Goal: Task Accomplishment & Management: Use online tool/utility

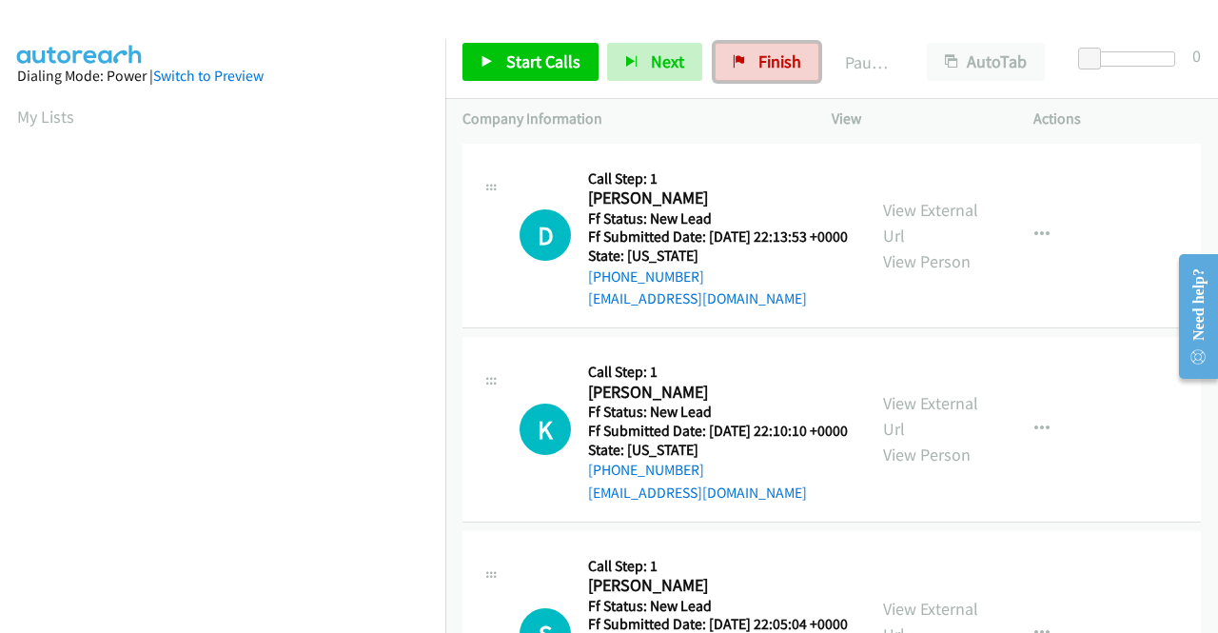
drag, startPoint x: 756, startPoint y: 47, endPoint x: 700, endPoint y: 113, distance: 87.1
click at [756, 47] on link "Finish" at bounding box center [767, 62] width 105 height 38
click at [523, 73] on link "Start Calls" at bounding box center [530, 62] width 136 height 38
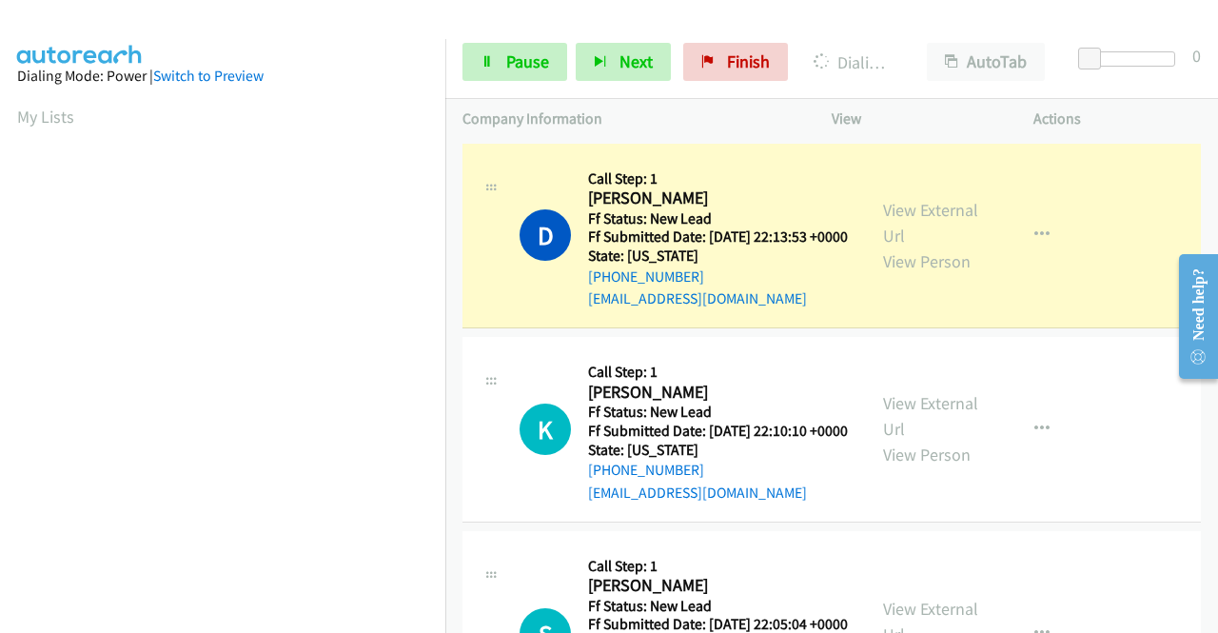
click at [900, 205] on div "View External Url View Person View External Url Email Schedule/Manage Callback …" at bounding box center [975, 236] width 219 height 150
click at [896, 212] on link "View External Url" at bounding box center [930, 223] width 95 height 48
click at [0, 344] on aside "Dialing Mode: Power | Switch to Preview My Lists" at bounding box center [222, 144] width 445 height 1053
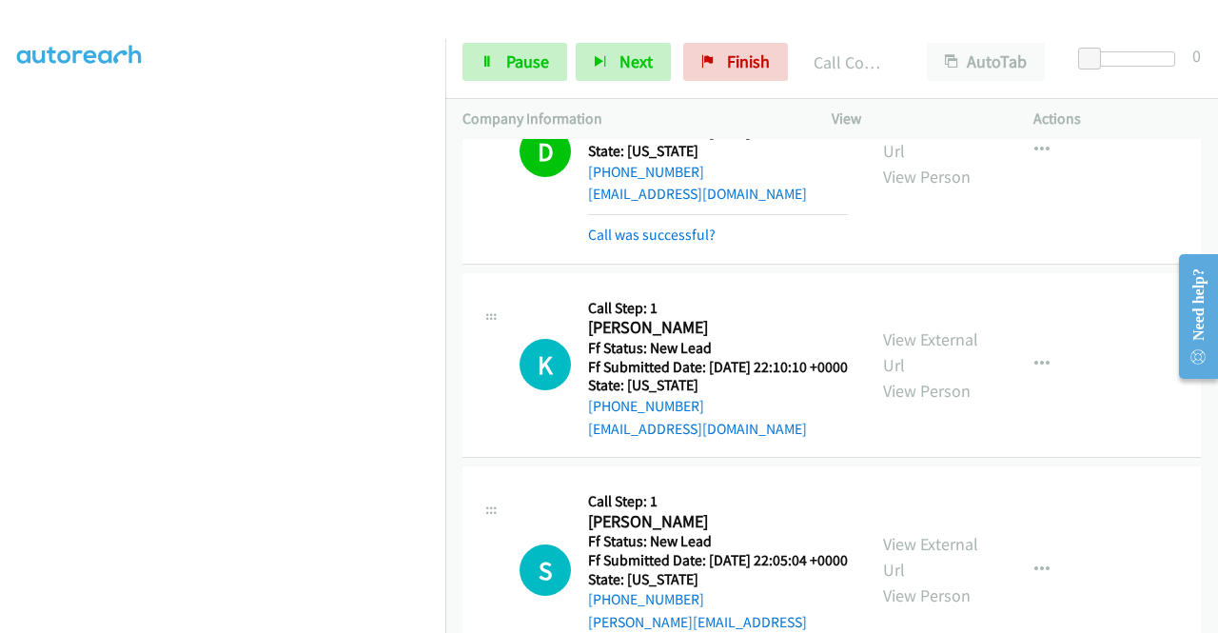
scroll to position [164, 0]
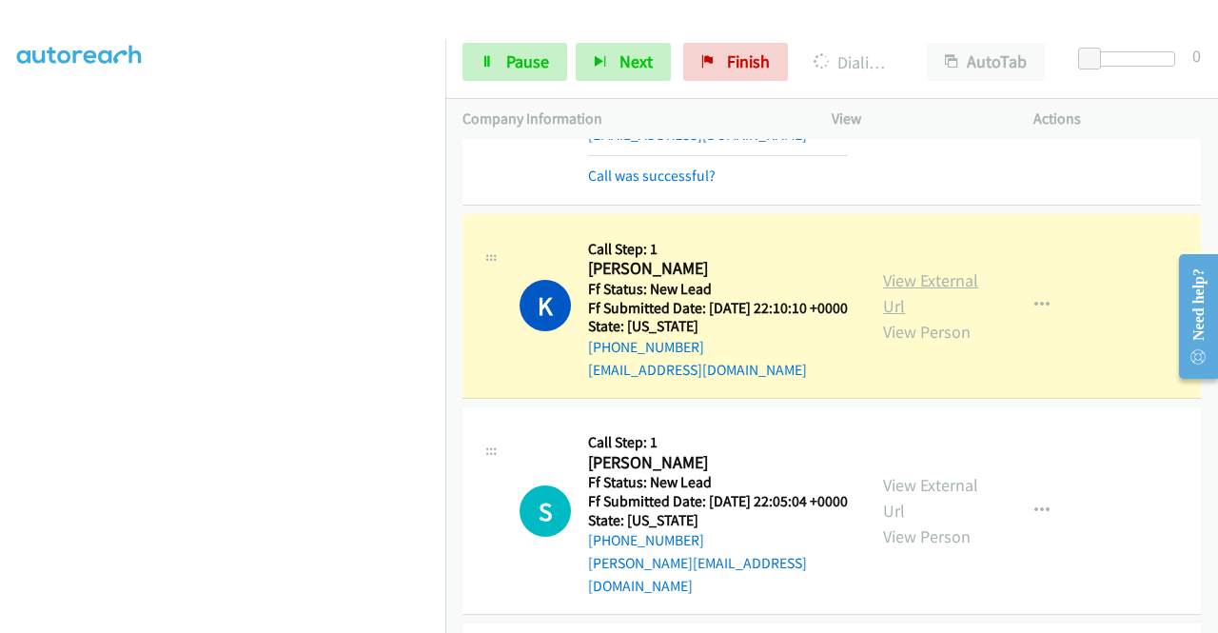
click at [915, 305] on link "View External Url" at bounding box center [930, 293] width 95 height 48
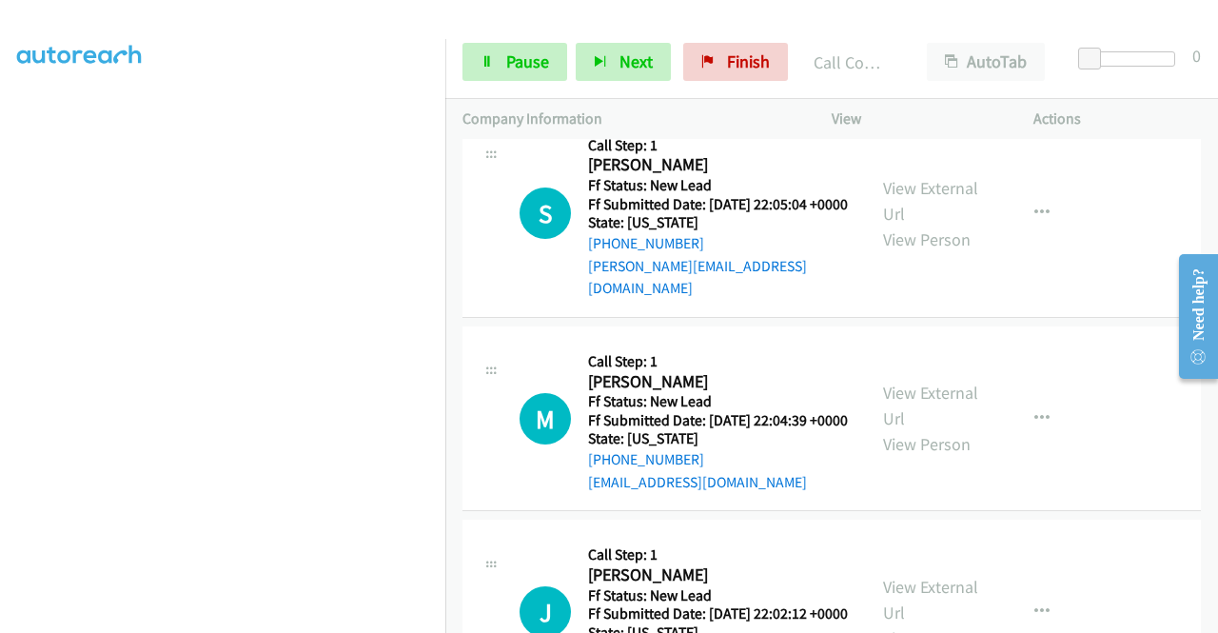
scroll to position [505, 0]
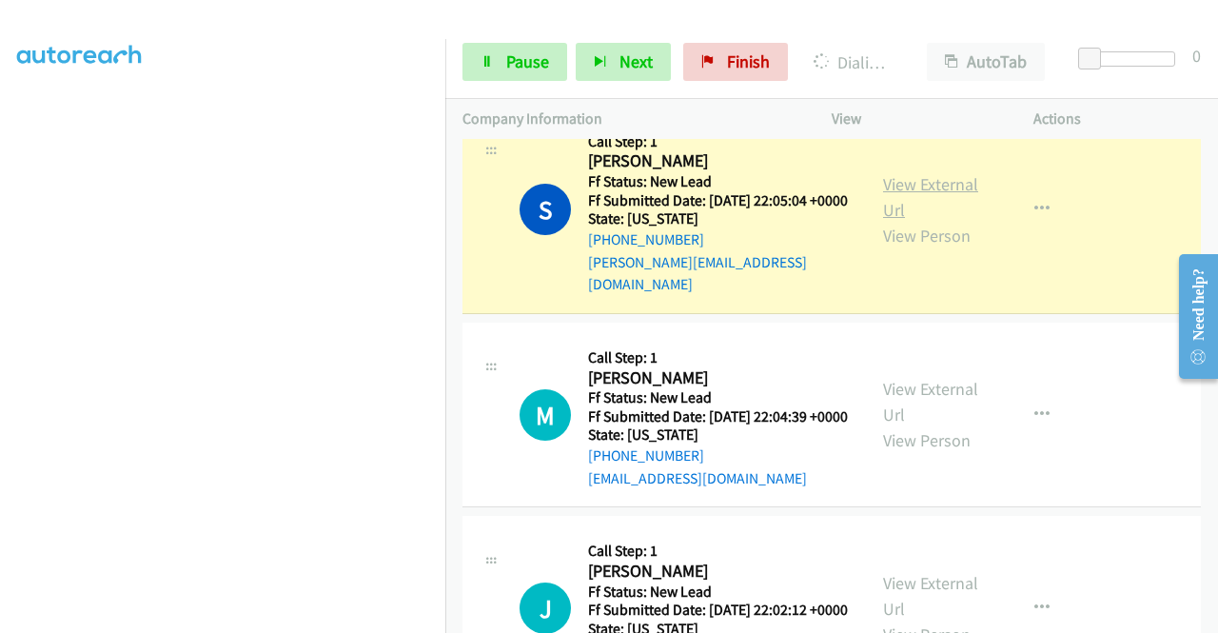
click at [897, 221] on link "View External Url" at bounding box center [930, 197] width 95 height 48
click at [446, 255] on td "S Callback Scheduled Call Step: 1 Sean Kehoe America/Phoenix Ff Status: New Lea…" at bounding box center [831, 210] width 773 height 216
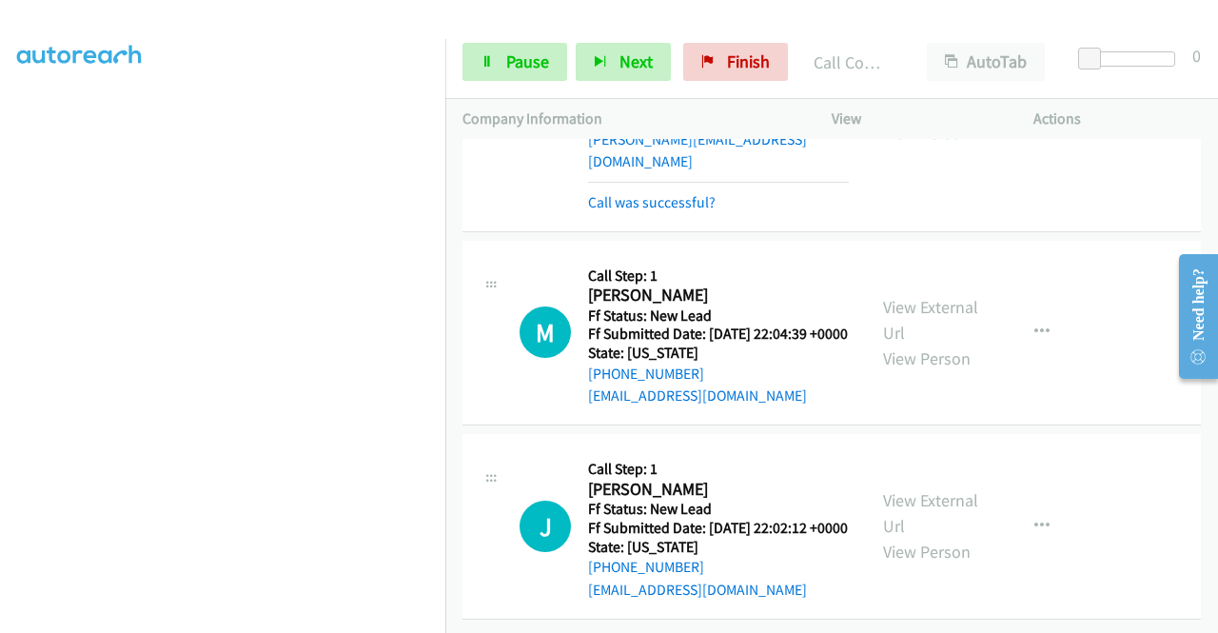
scroll to position [657, 0]
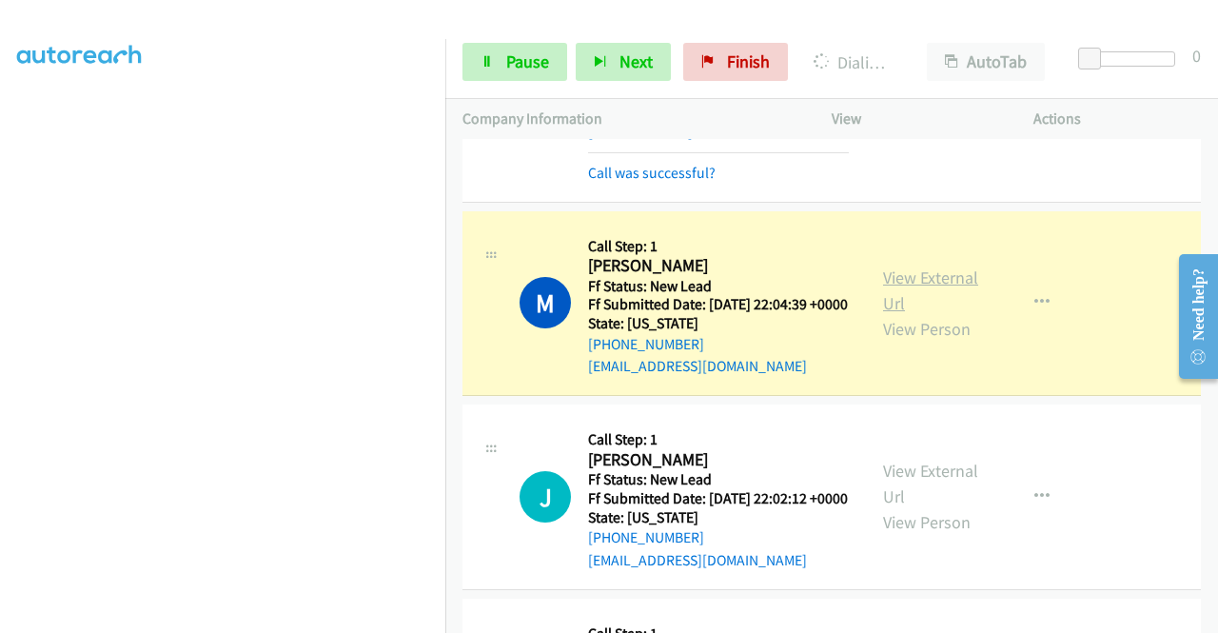
click at [898, 314] on link "View External Url" at bounding box center [930, 290] width 95 height 48
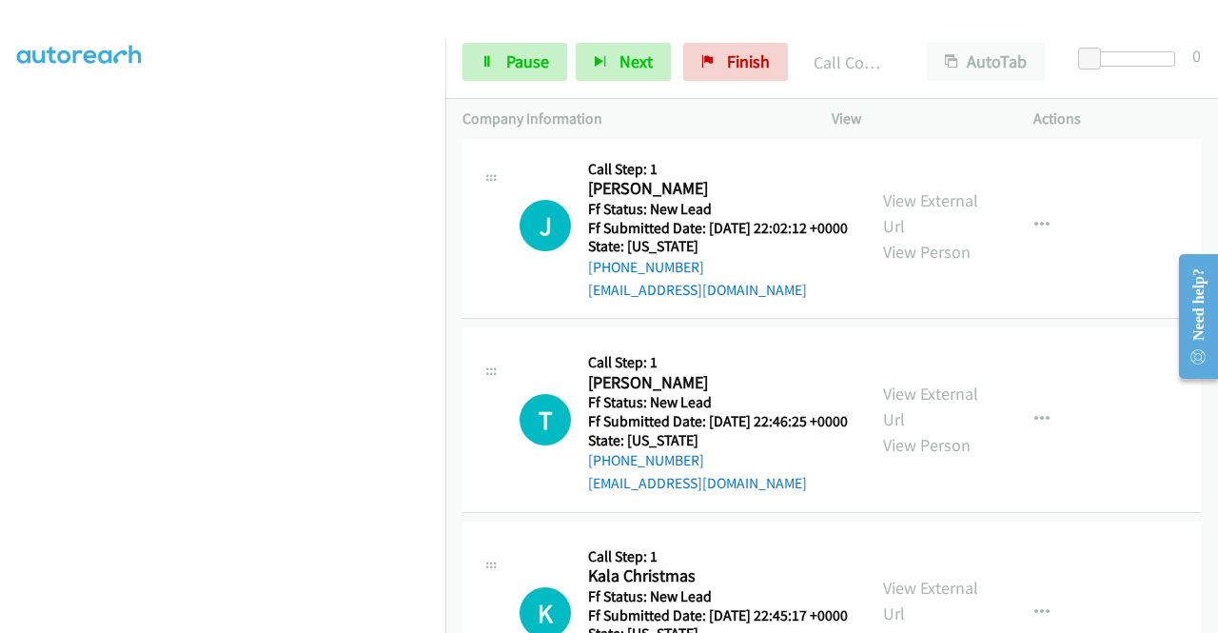
scroll to position [970, 0]
click at [500, 60] on link "Pause" at bounding box center [514, 62] width 105 height 38
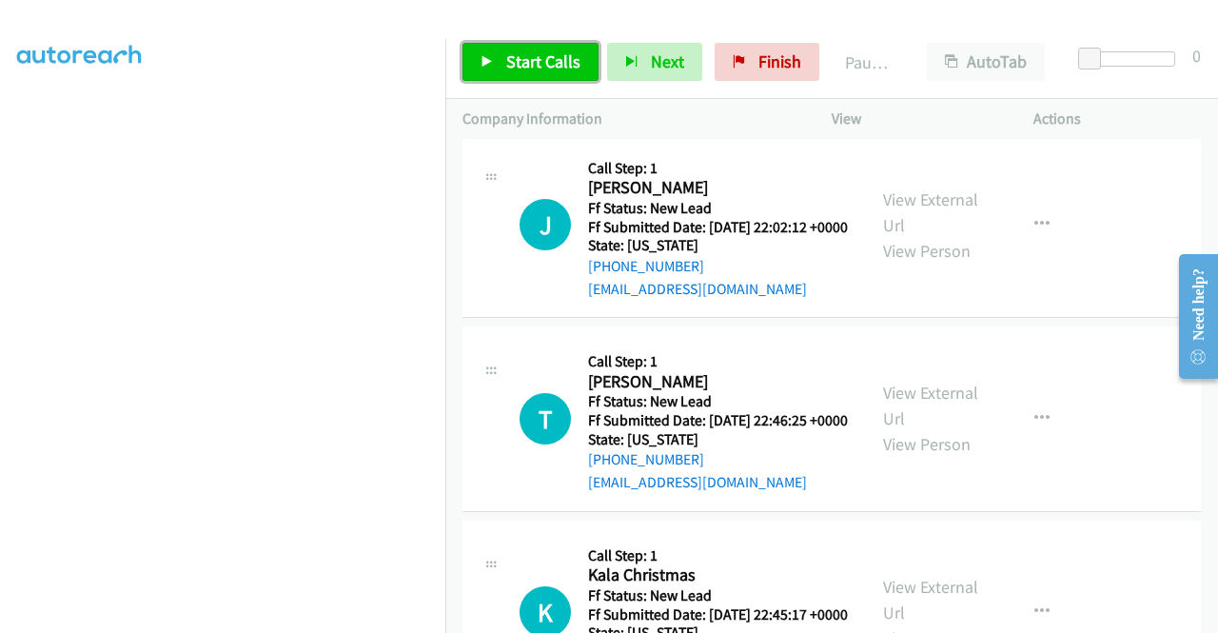
click at [500, 60] on link "Start Calls" at bounding box center [530, 62] width 136 height 38
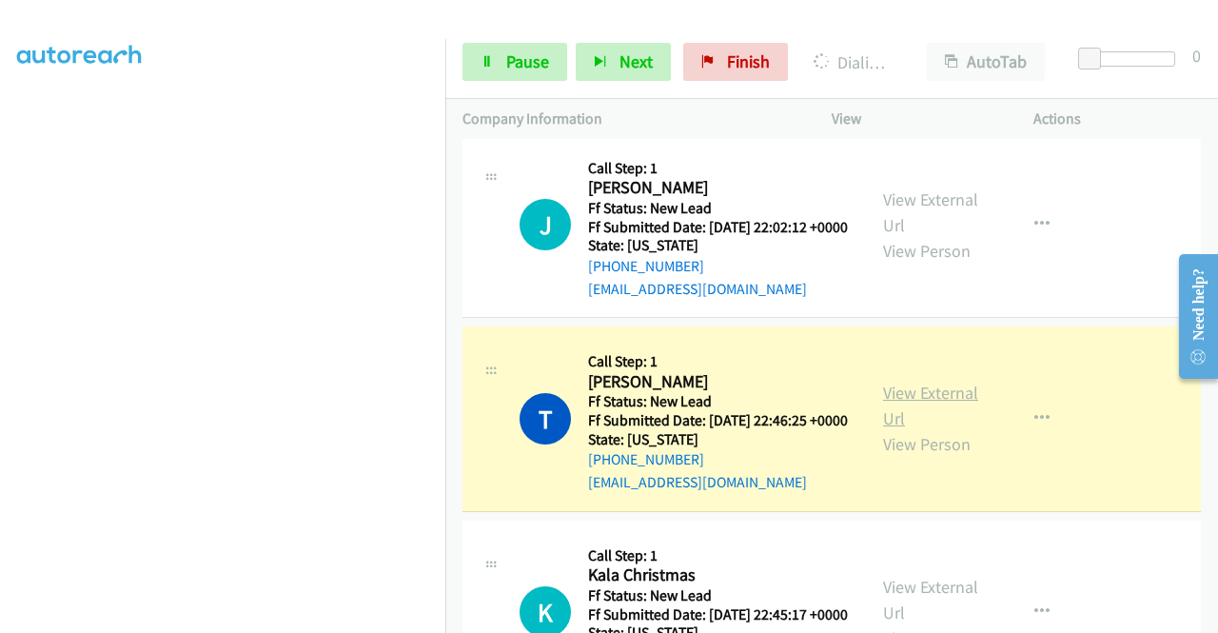
click at [906, 429] on link "View External Url" at bounding box center [930, 406] width 95 height 48
click at [445, 277] on td "J Callback Scheduled Call Step: 1 Jessyca Vencill America/Los_Angeles Ff Status…" at bounding box center [831, 225] width 773 height 194
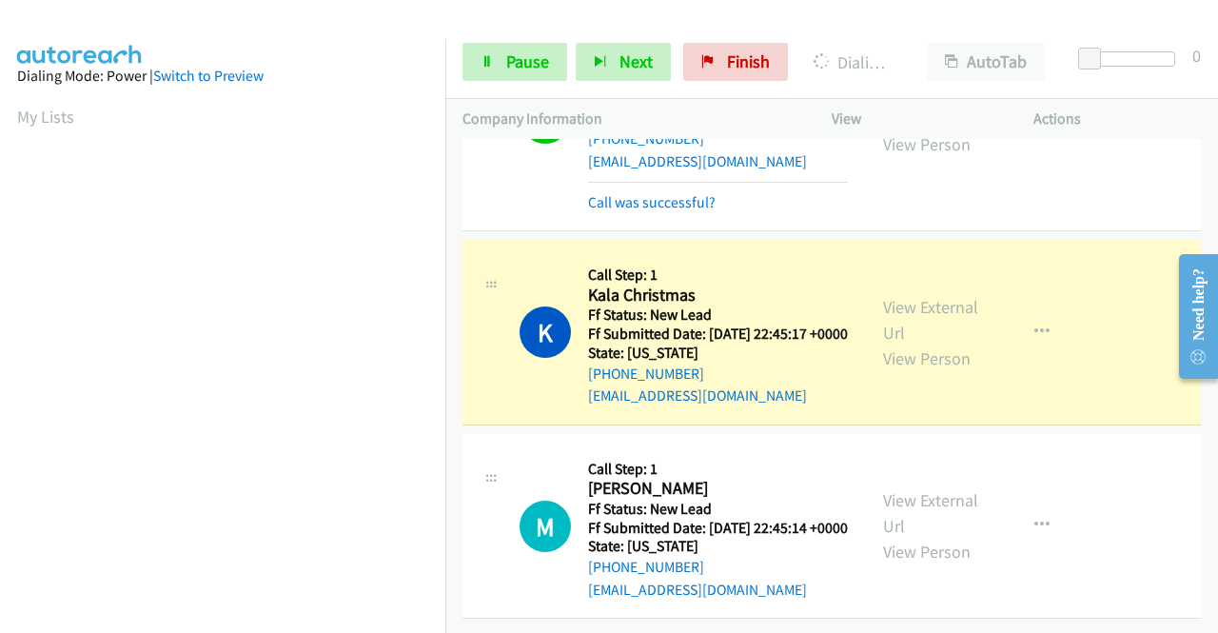
scroll to position [1427, 0]
click at [883, 296] on link "View External Url" at bounding box center [930, 320] width 95 height 48
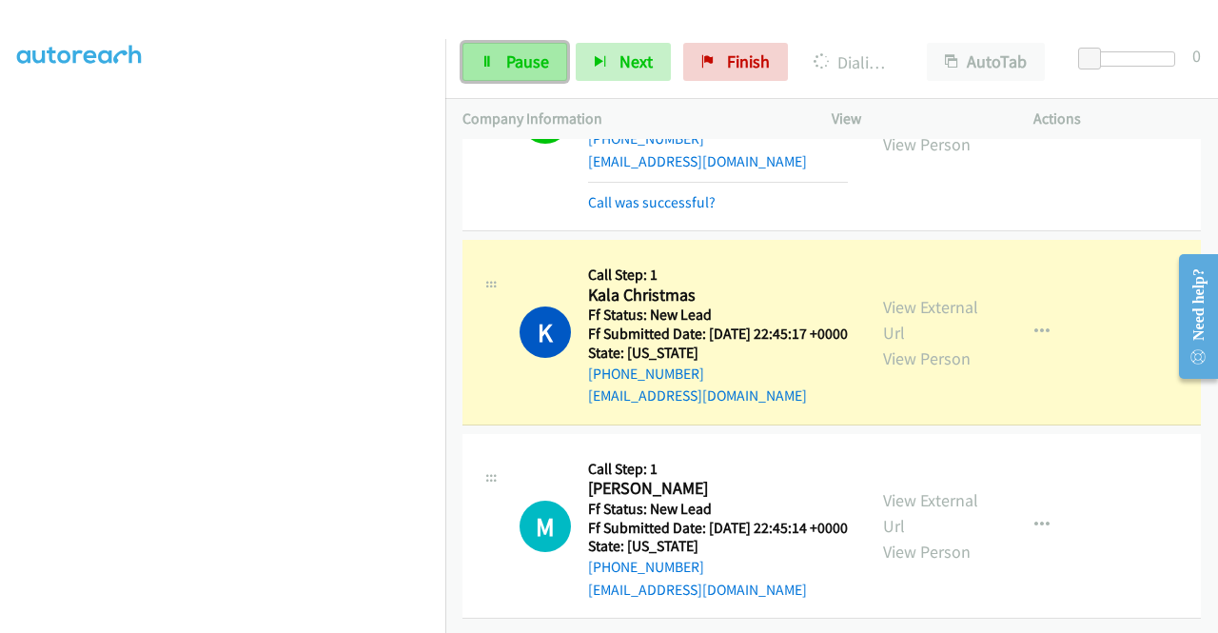
click at [520, 67] on span "Pause" at bounding box center [527, 61] width 43 height 22
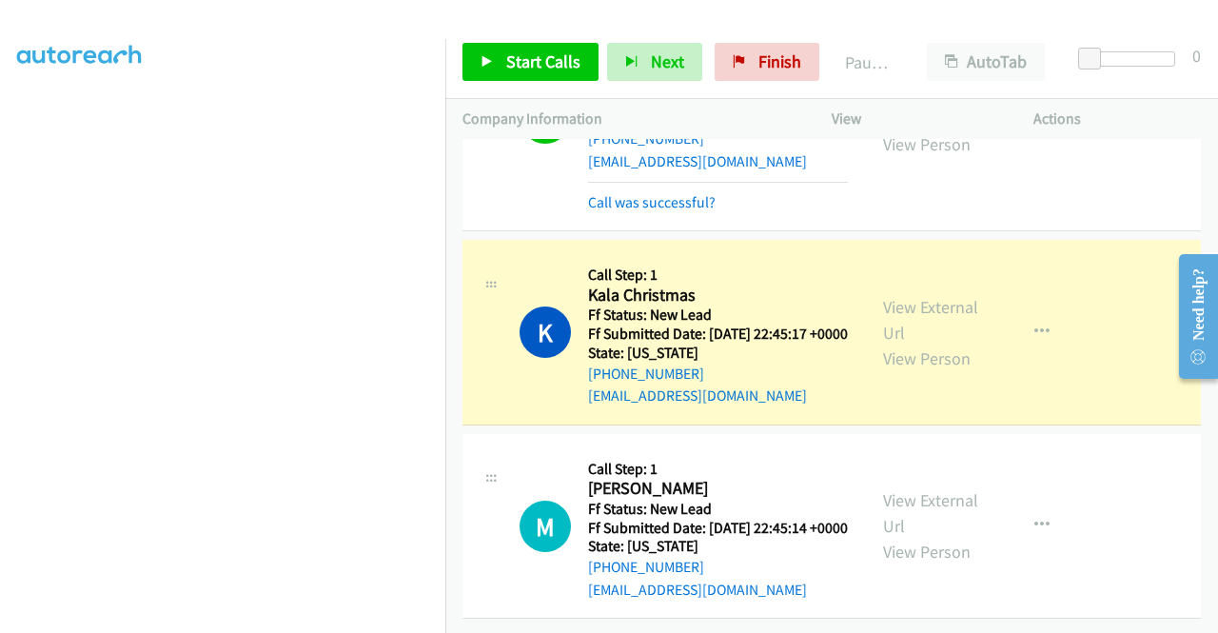
scroll to position [0, 0]
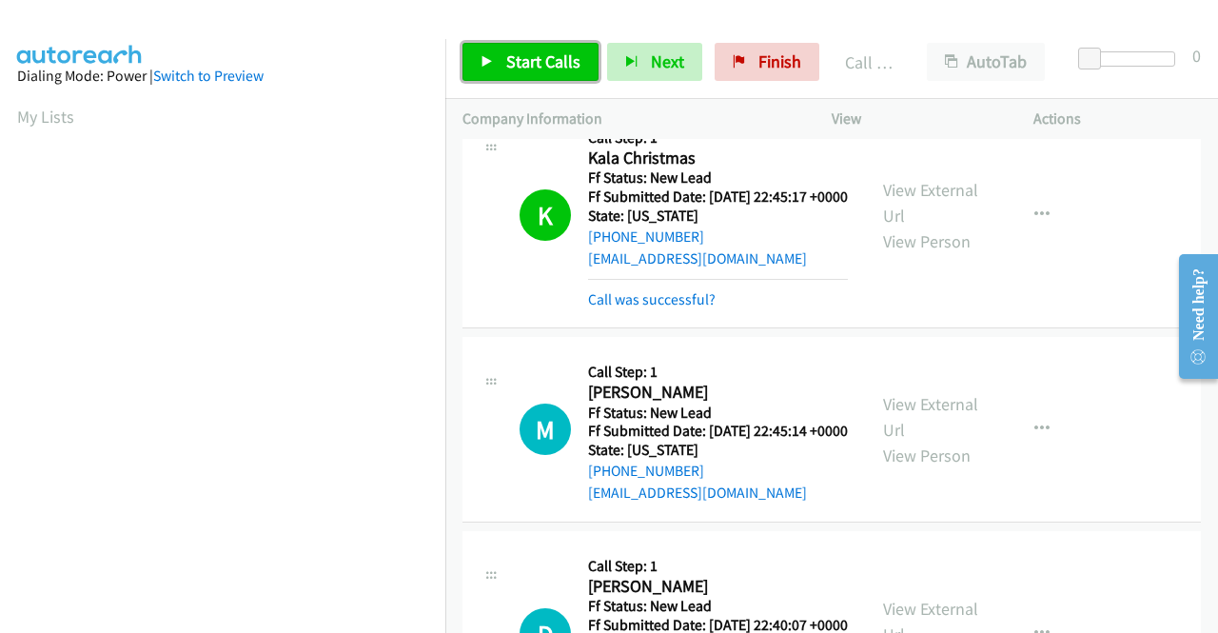
click at [530, 64] on span "Start Calls" at bounding box center [543, 61] width 74 height 22
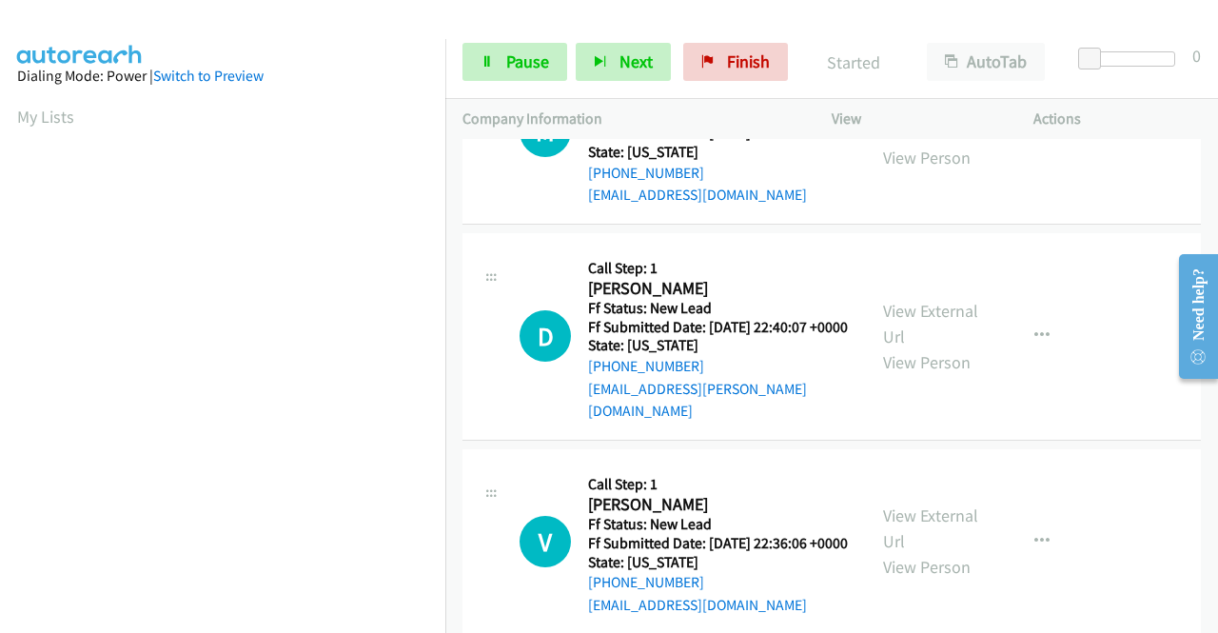
scroll to position [1715, 0]
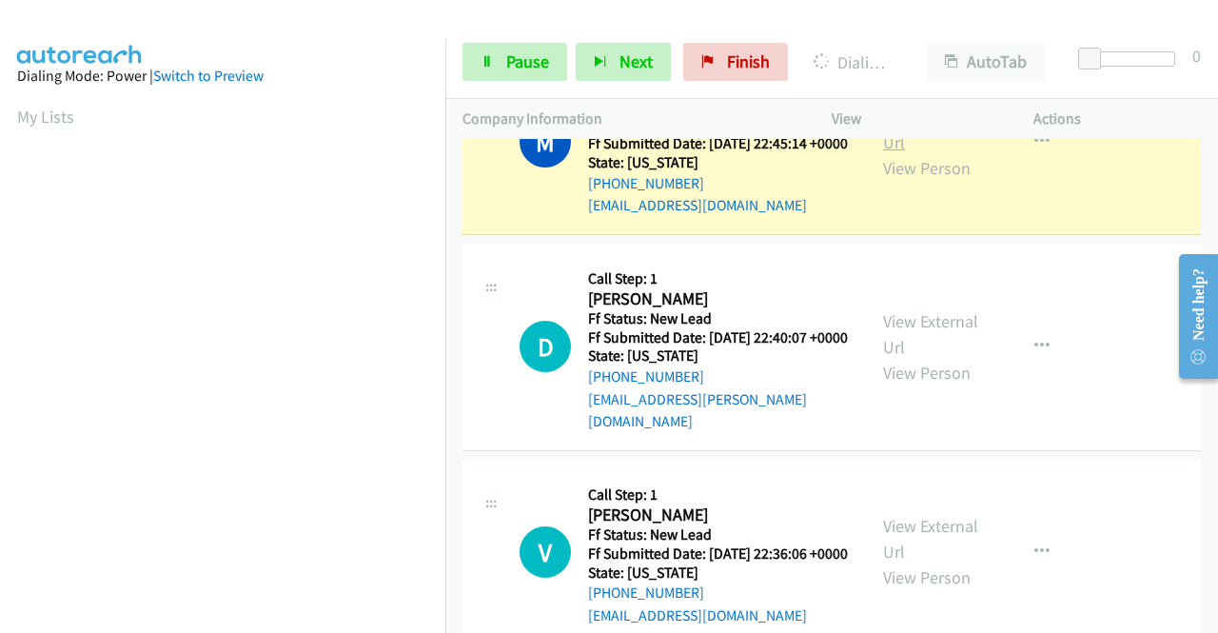
click at [934, 153] on link "View External Url" at bounding box center [930, 130] width 95 height 48
click at [0, 439] on aside "Dialing Mode: Power | Switch to Preview My Lists" at bounding box center [222, 144] width 445 height 1053
click at [448, 240] on td "M Callback Scheduled Call Step: 1 Mat Holmes America/Chicago Ff Status: New Lea…" at bounding box center [831, 143] width 773 height 194
click at [445, 240] on td "M Callback Scheduled Call Step: 1 Mat Holmes America/Chicago Ff Status: New Lea…" at bounding box center [831, 143] width 773 height 194
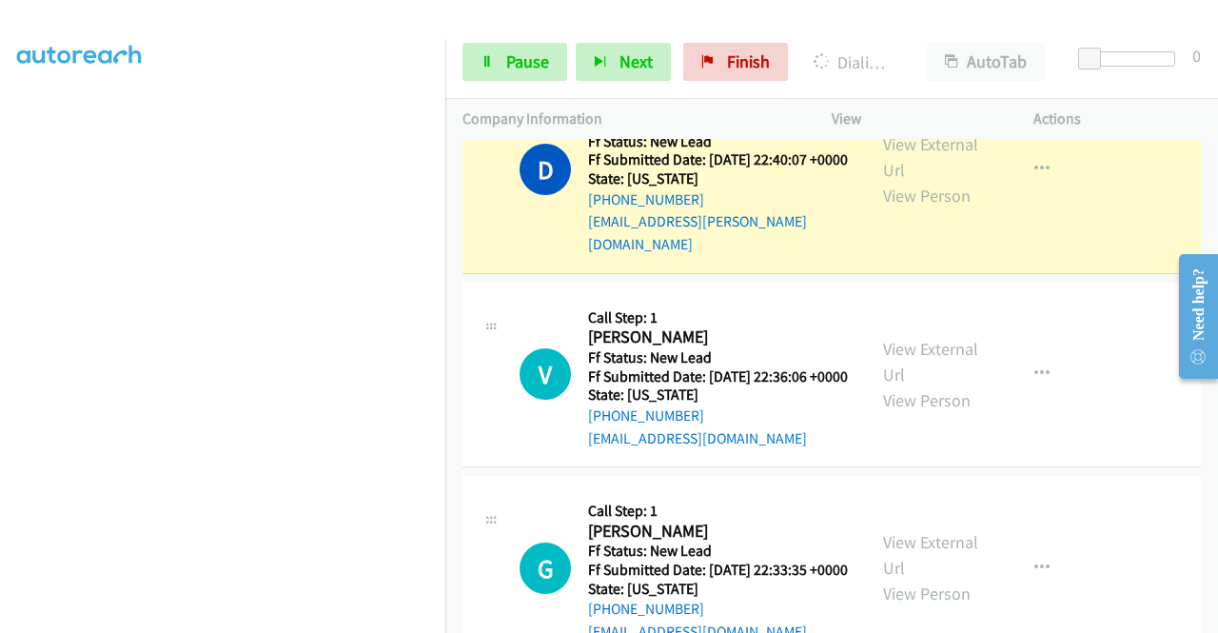
scroll to position [1940, 0]
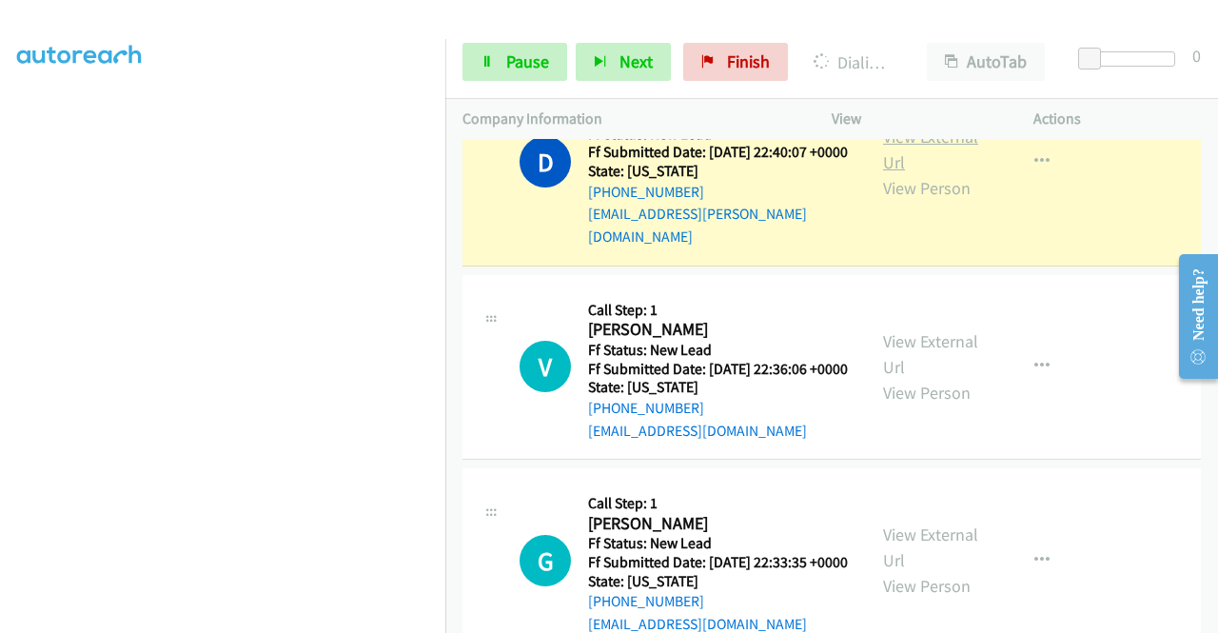
click at [910, 173] on link "View External Url" at bounding box center [930, 150] width 95 height 48
click at [0, 341] on aside "Dialing Mode: Power | Switch to Preview My Lists" at bounding box center [222, 144] width 445 height 1053
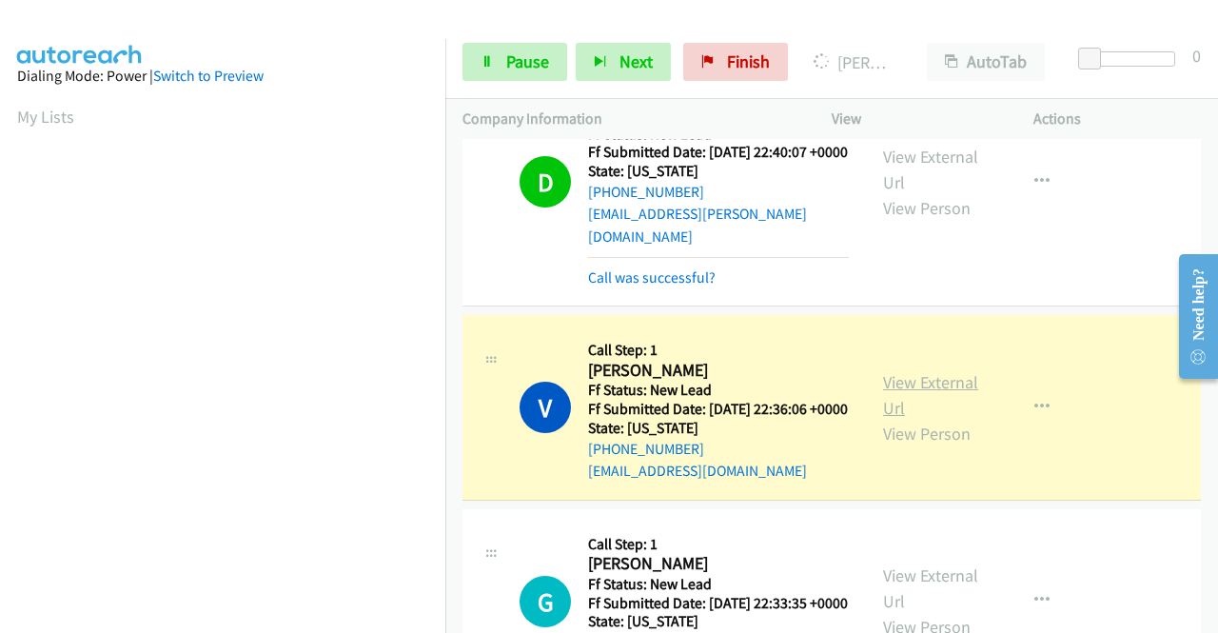
click at [929, 419] on link "View External Url" at bounding box center [930, 395] width 95 height 48
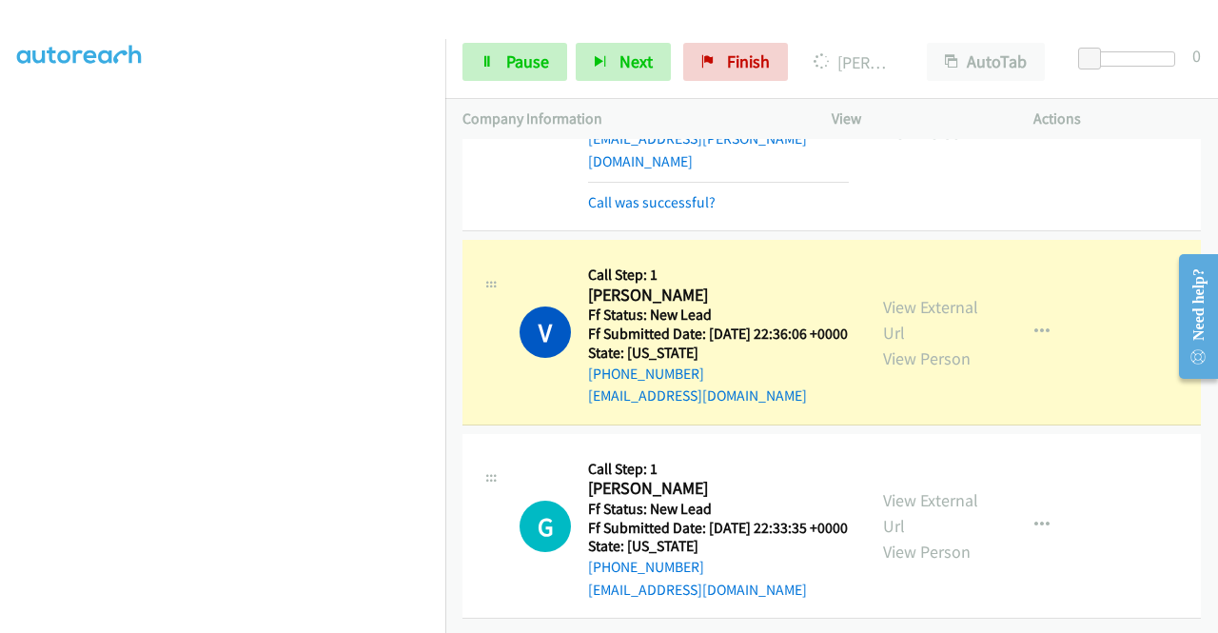
scroll to position [434, 0]
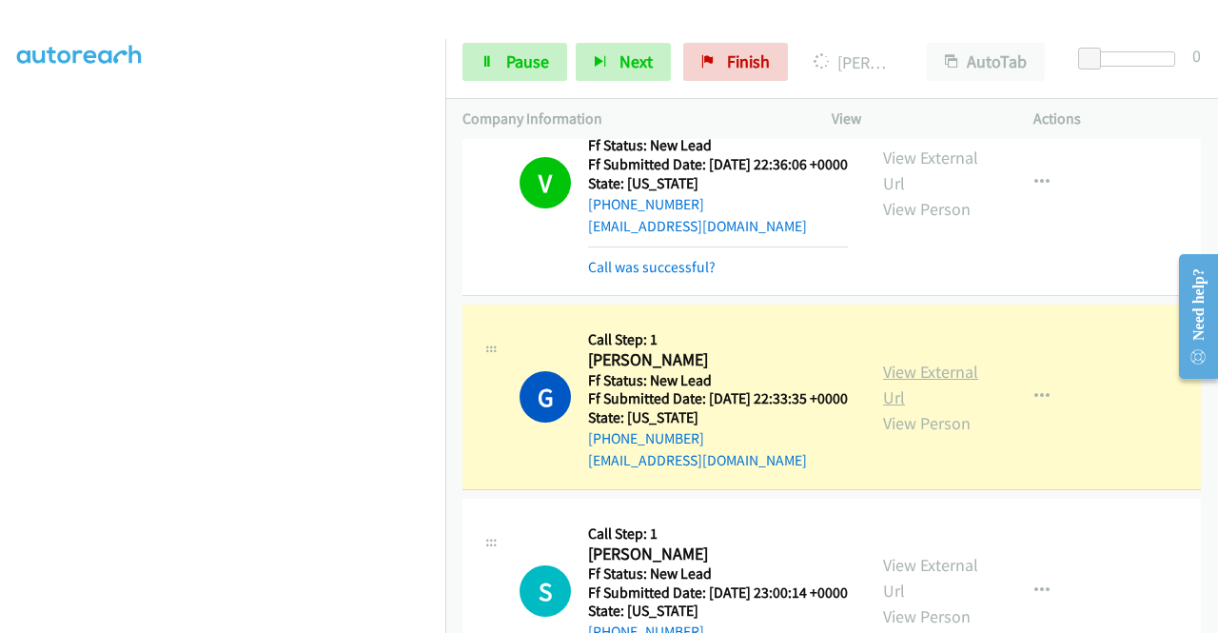
click at [904, 408] on link "View External Url" at bounding box center [930, 385] width 95 height 48
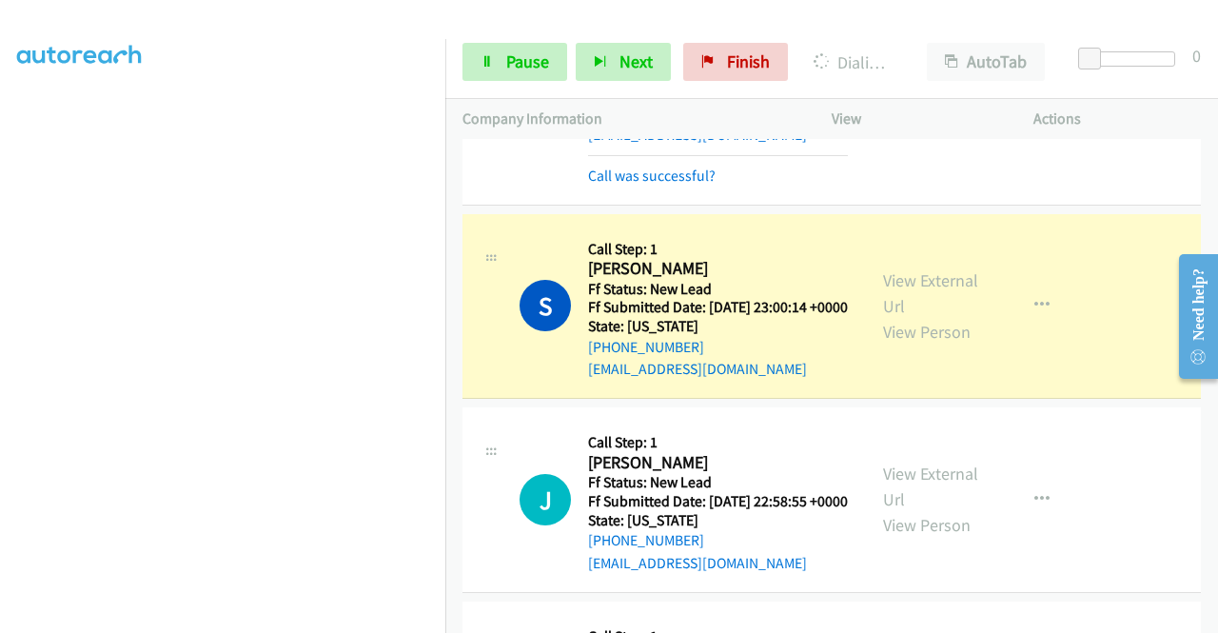
click at [909, 382] on div "View External Url View Person View External Url Email Schedule/Manage Callback …" at bounding box center [975, 306] width 219 height 150
click at [901, 317] on link "View External Url" at bounding box center [930, 293] width 95 height 48
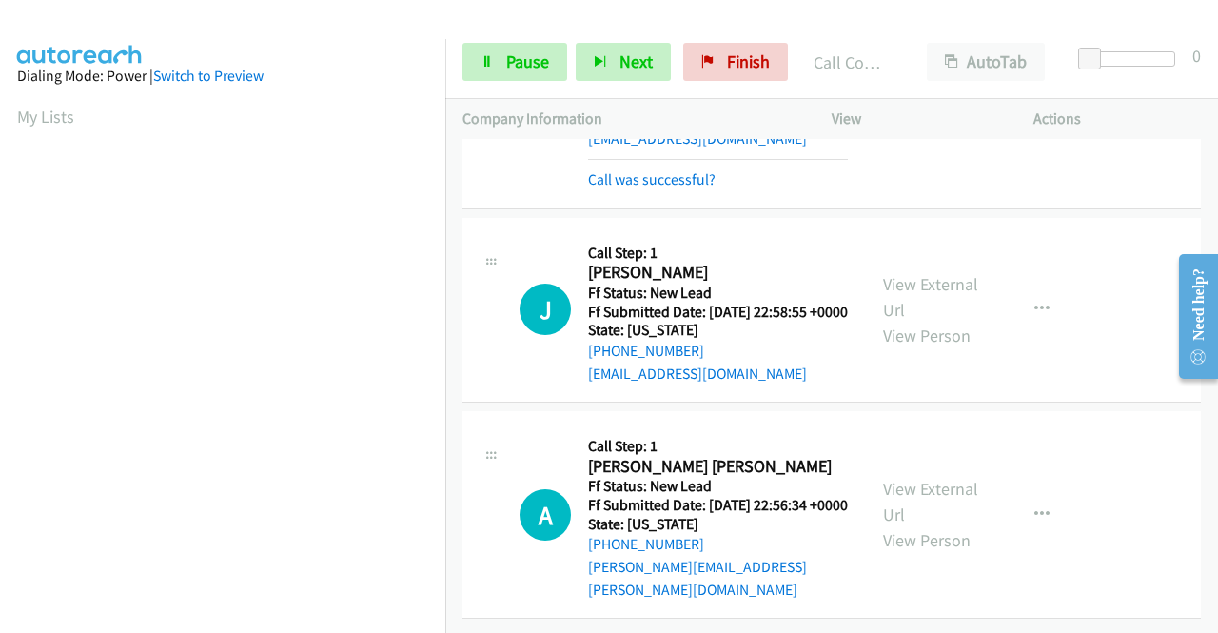
scroll to position [2941, 0]
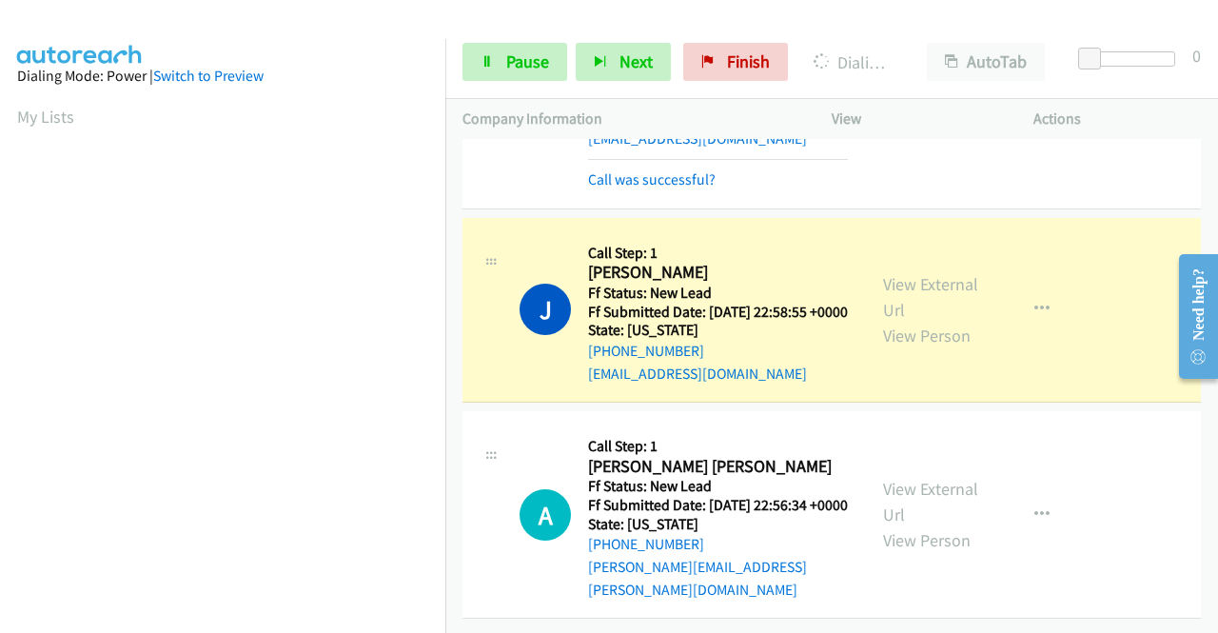
click at [950, 275] on div "View External Url View Person" at bounding box center [932, 309] width 99 height 77
click at [929, 273] on link "View External Url" at bounding box center [930, 297] width 95 height 48
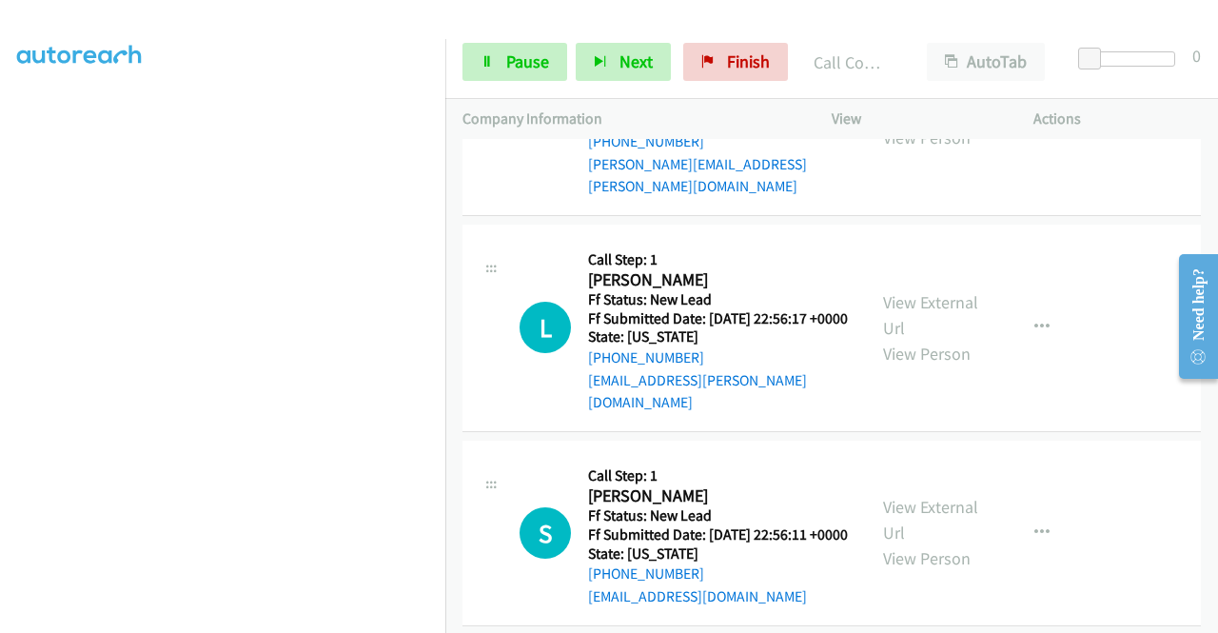
scroll to position [3253, 0]
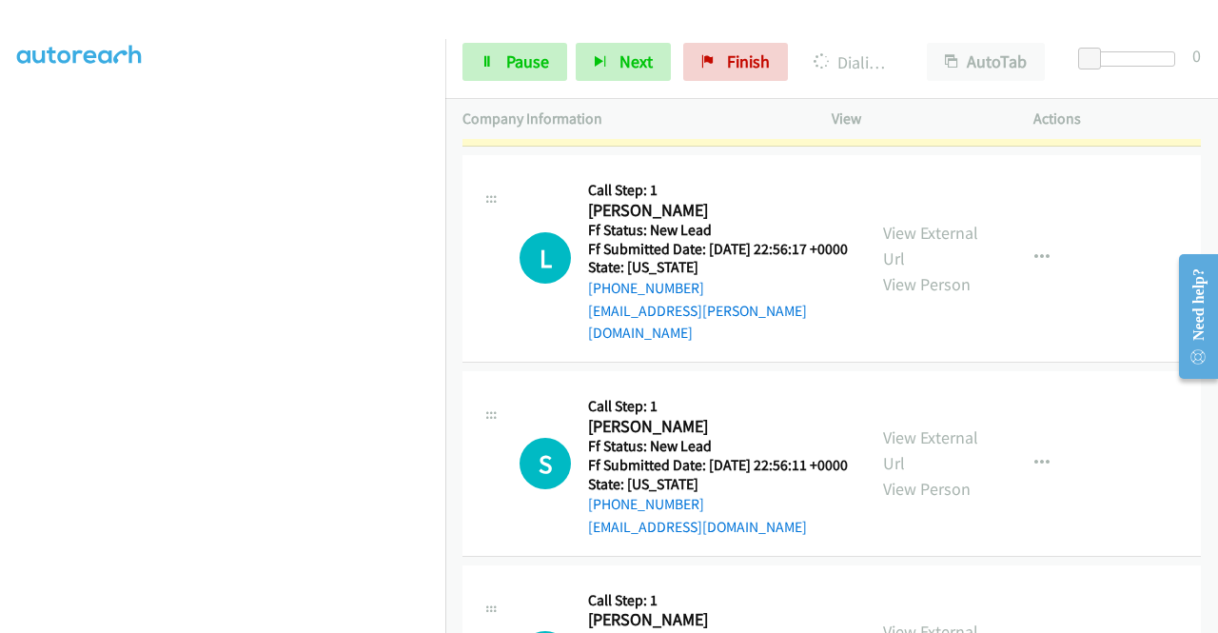
click at [884, 53] on link "View External Url" at bounding box center [930, 30] width 95 height 48
click at [472, 77] on link "Pause" at bounding box center [514, 62] width 105 height 38
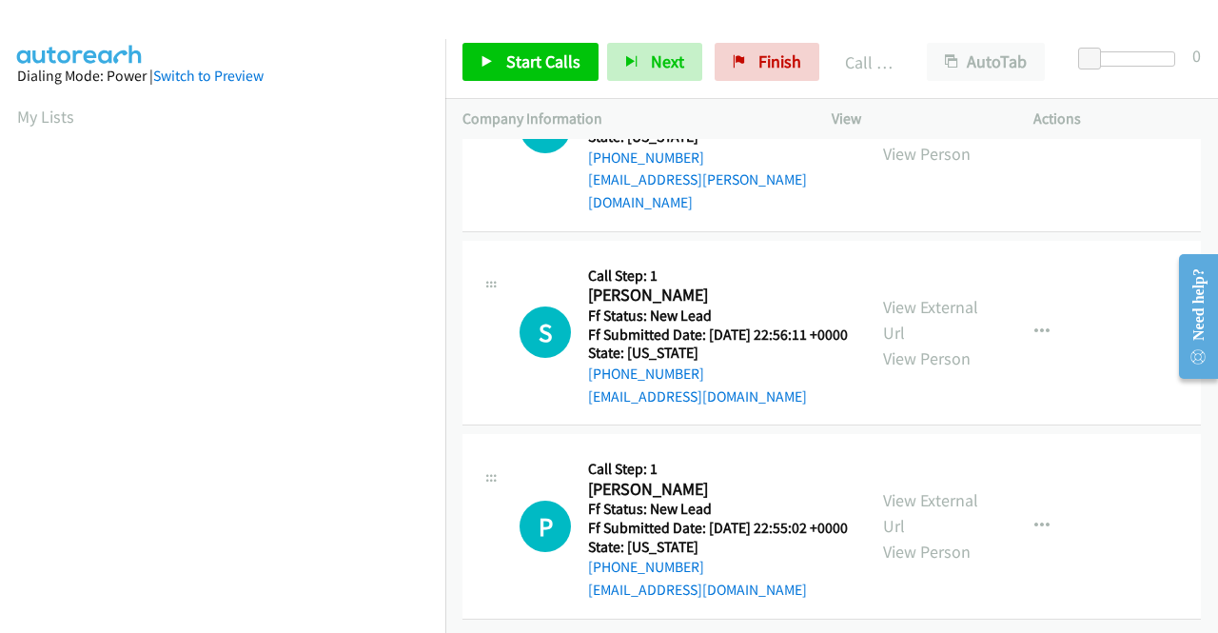
scroll to position [3498, 0]
click at [544, 64] on span "Start Calls" at bounding box center [543, 61] width 74 height 22
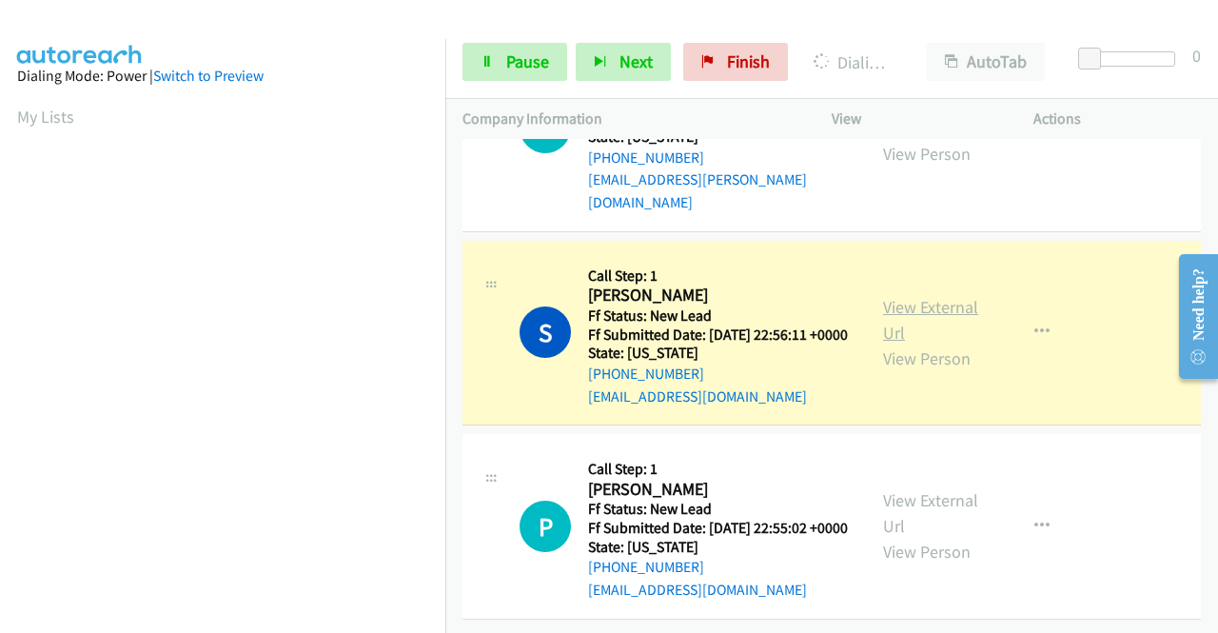
click at [931, 343] on link "View External Url" at bounding box center [930, 320] width 95 height 48
click at [0, 373] on aside "Dialing Mode: Power | Switch to Preview My Lists" at bounding box center [222, 144] width 445 height 1053
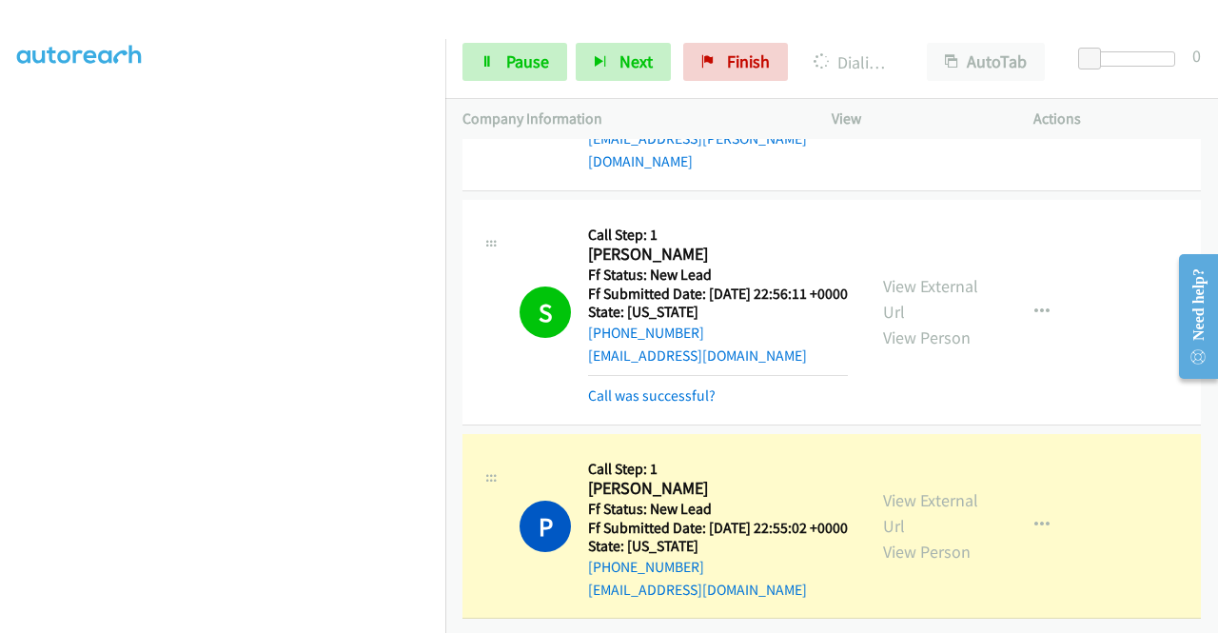
scroll to position [3697, 0]
click at [931, 489] on link "View External Url" at bounding box center [930, 513] width 95 height 48
click at [0, 275] on aside "Dialing Mode: Power | Switch to Preview My Lists" at bounding box center [222, 144] width 445 height 1053
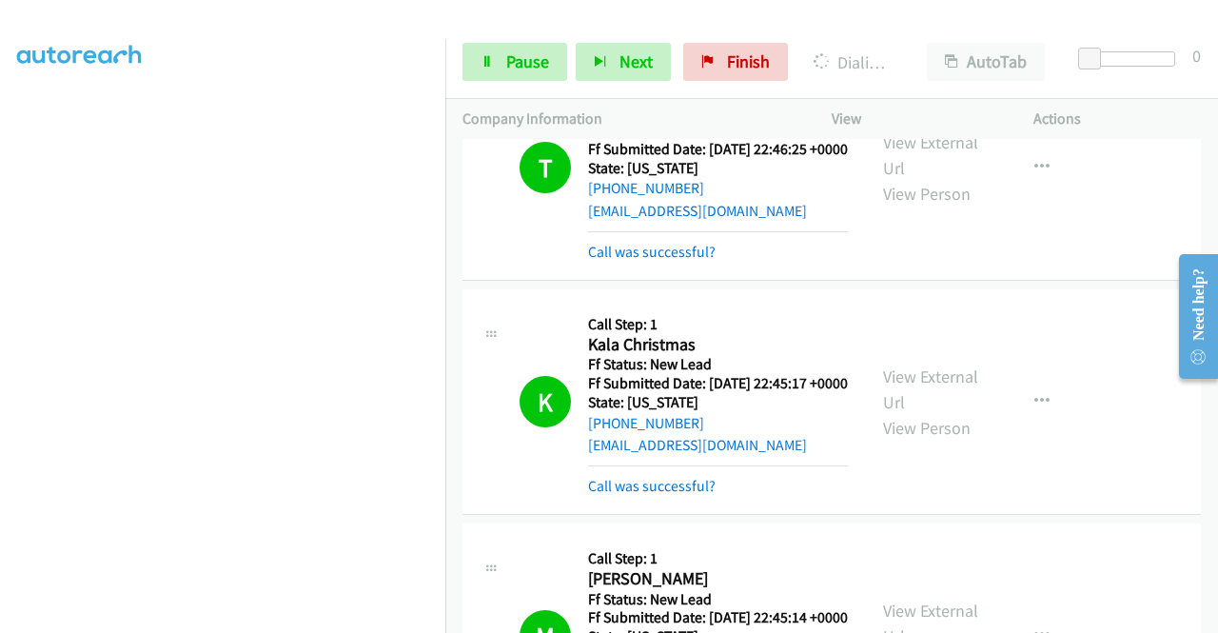
scroll to position [944, 0]
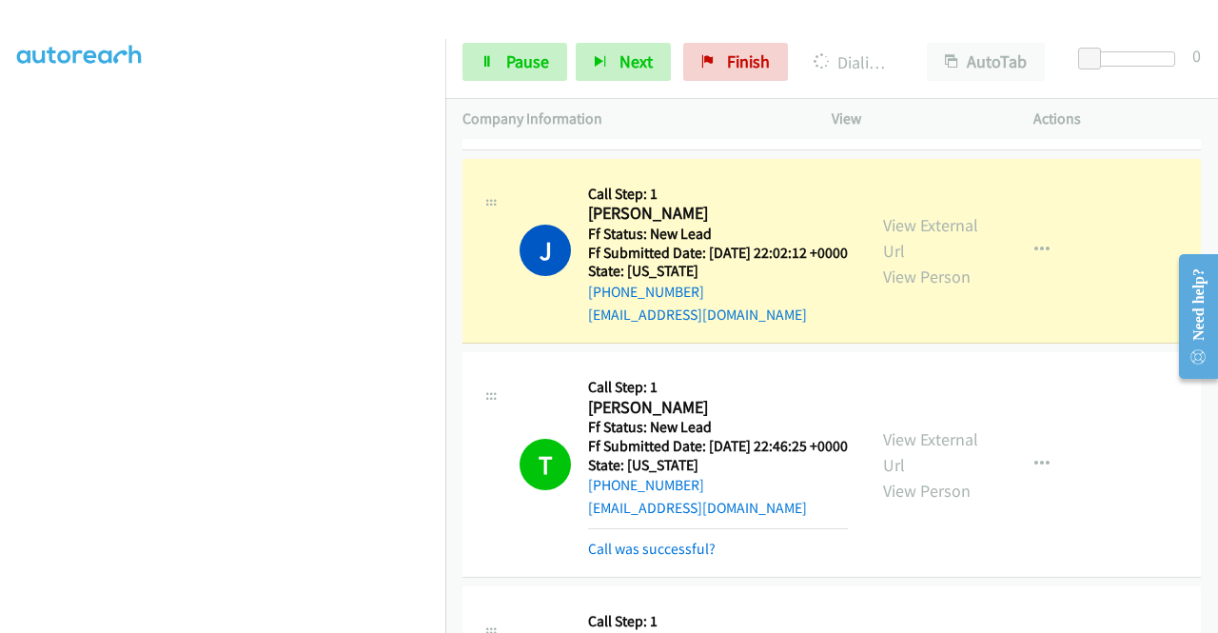
click at [917, 265] on div "View External Url View Person View External Url Email Schedule/Manage Callback …" at bounding box center [975, 251] width 219 height 150
click at [888, 262] on link "View External Url" at bounding box center [930, 238] width 95 height 48
click at [0, 391] on aside "Dialing Mode: Power | Switch to Preview My Lists" at bounding box center [222, 144] width 445 height 1053
click at [489, 79] on link "Pause" at bounding box center [514, 62] width 105 height 38
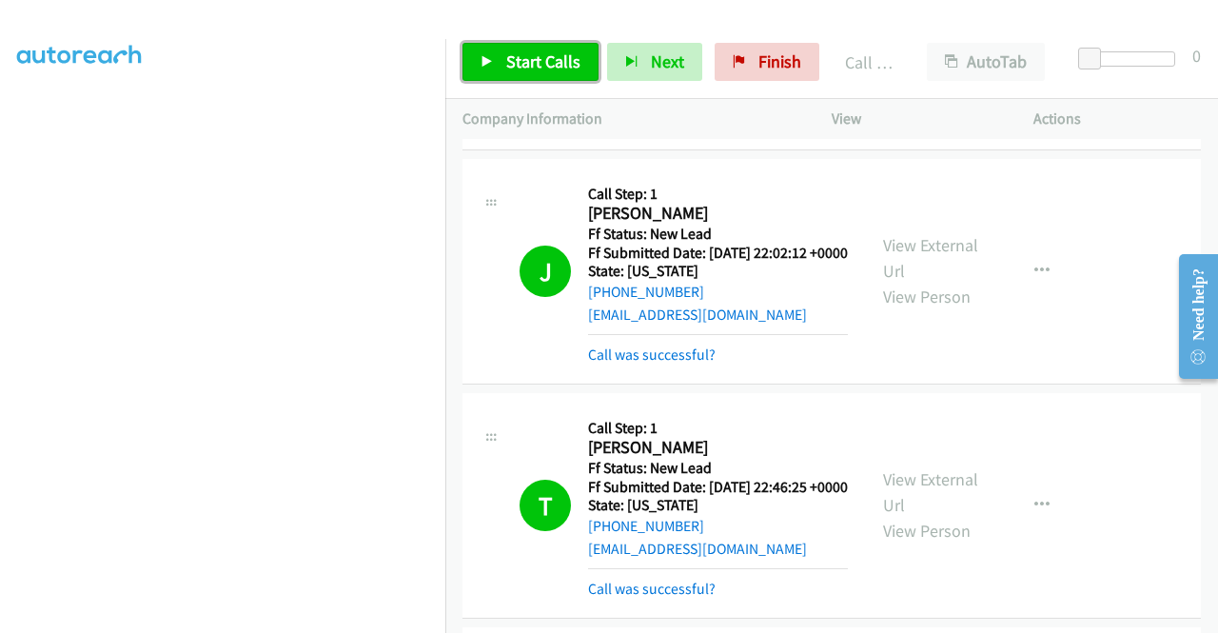
drag, startPoint x: 554, startPoint y: 77, endPoint x: 491, endPoint y: 44, distance: 71.1
click at [491, 44] on link "Start Calls" at bounding box center [530, 62] width 136 height 38
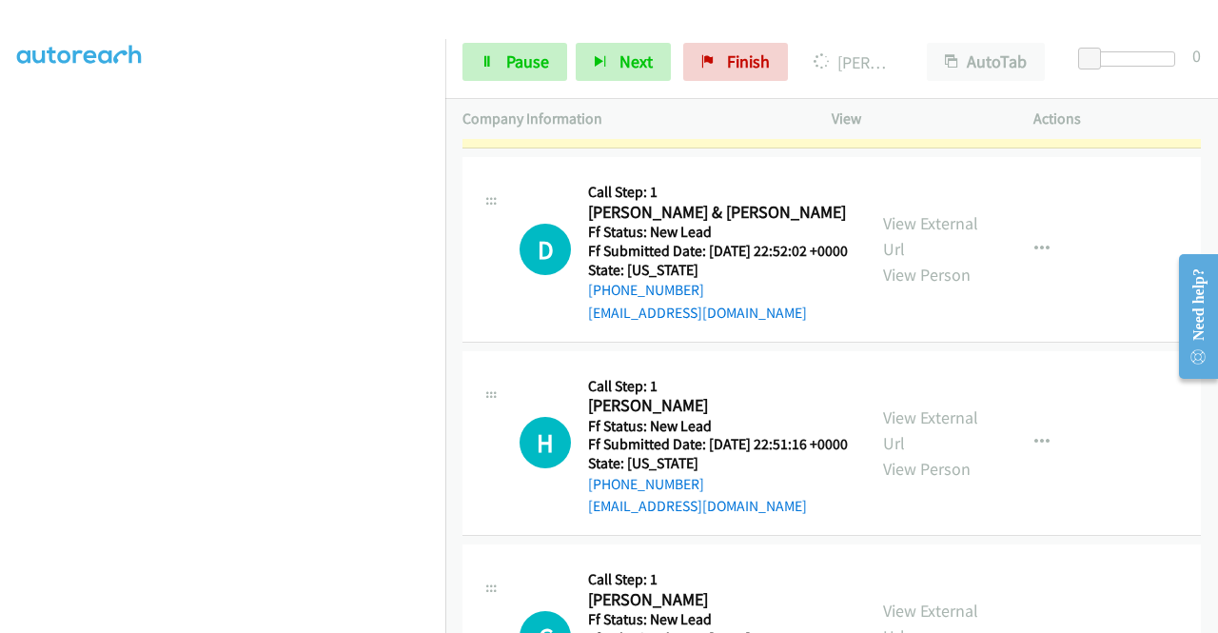
scroll to position [4188, 0]
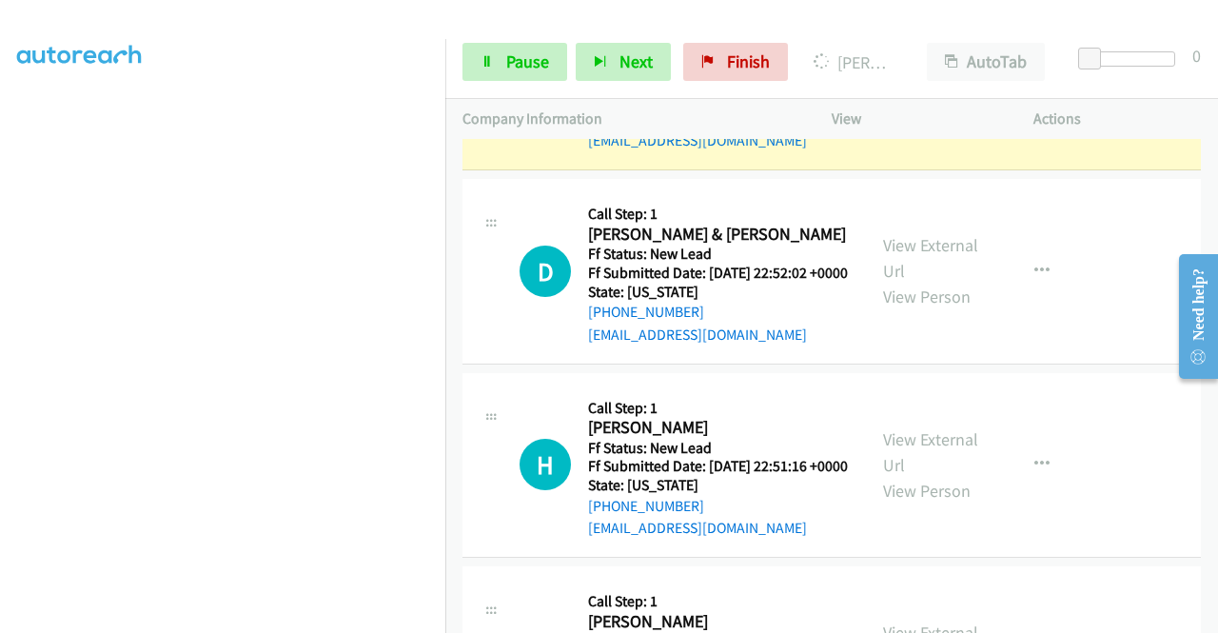
click at [959, 88] on link "View External Url" at bounding box center [930, 65] width 95 height 48
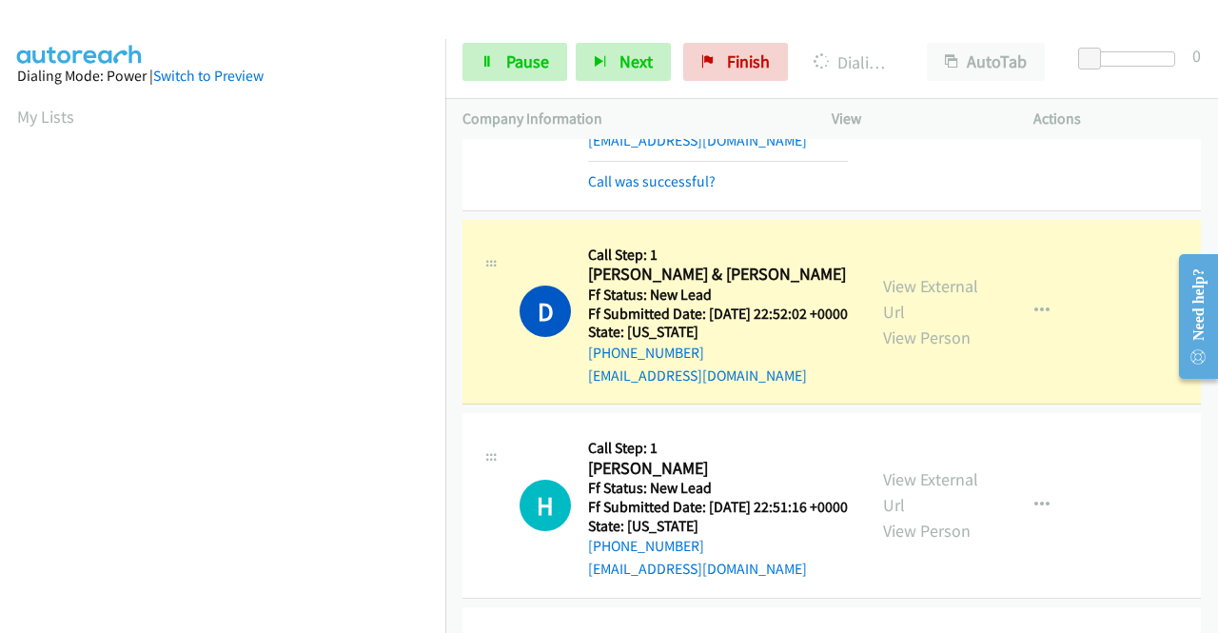
click at [920, 350] on div "View External Url View Person" at bounding box center [932, 311] width 99 height 77
click at [904, 323] on link "View External Url" at bounding box center [930, 299] width 95 height 48
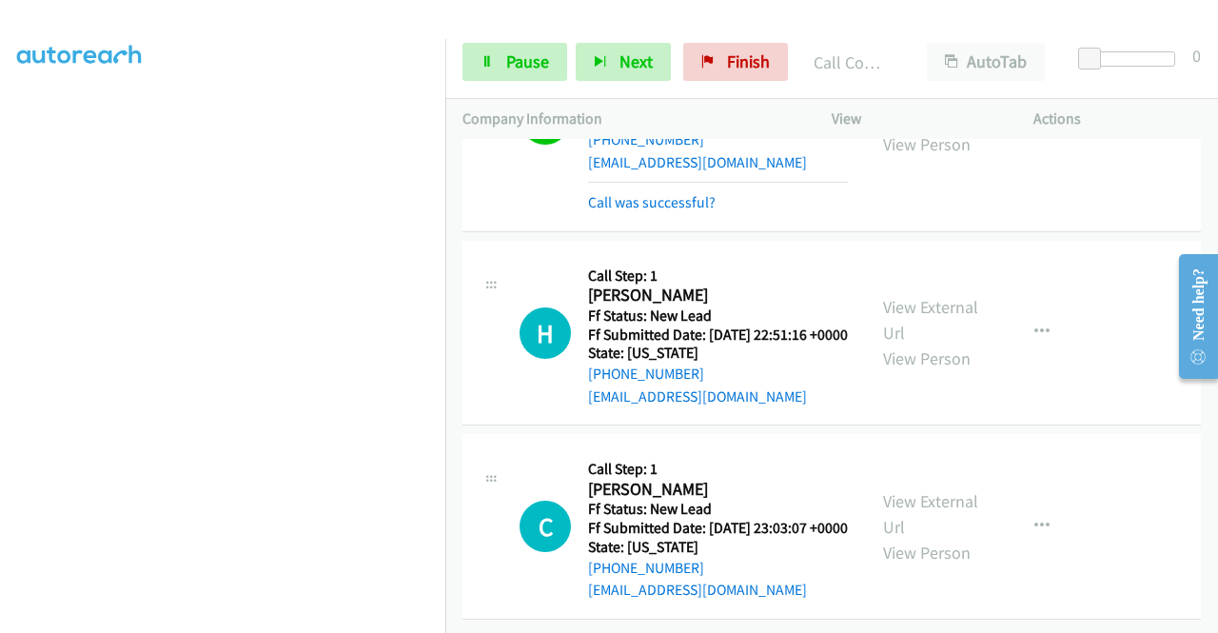
scroll to position [4559, 0]
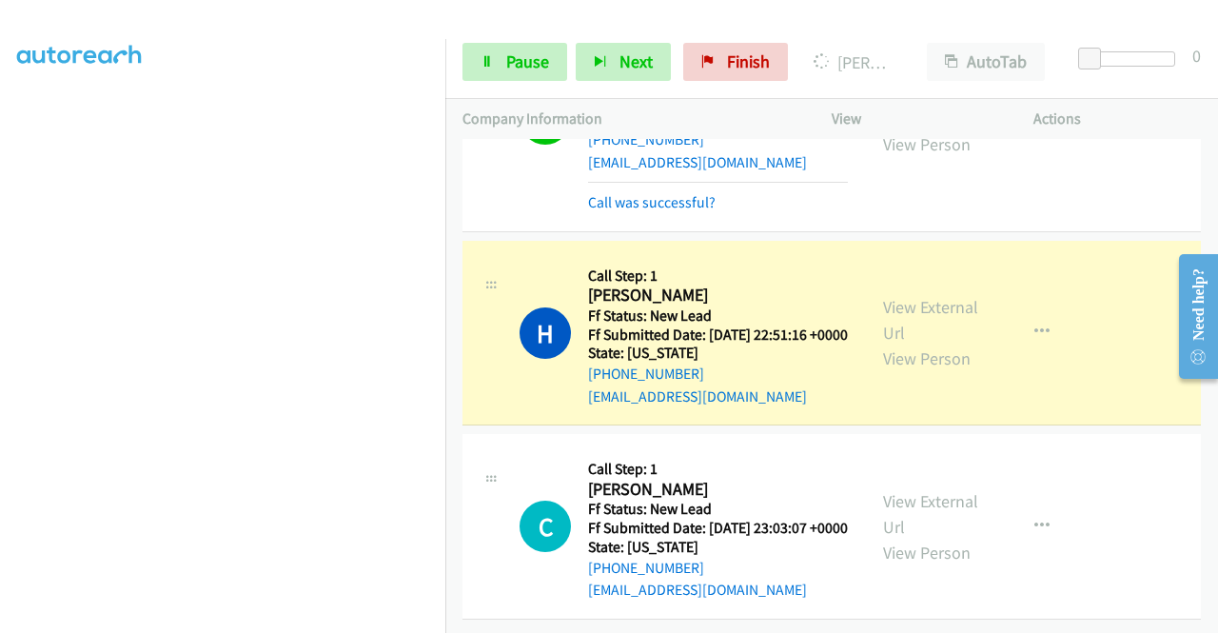
click at [923, 343] on link "View External Url" at bounding box center [930, 320] width 95 height 48
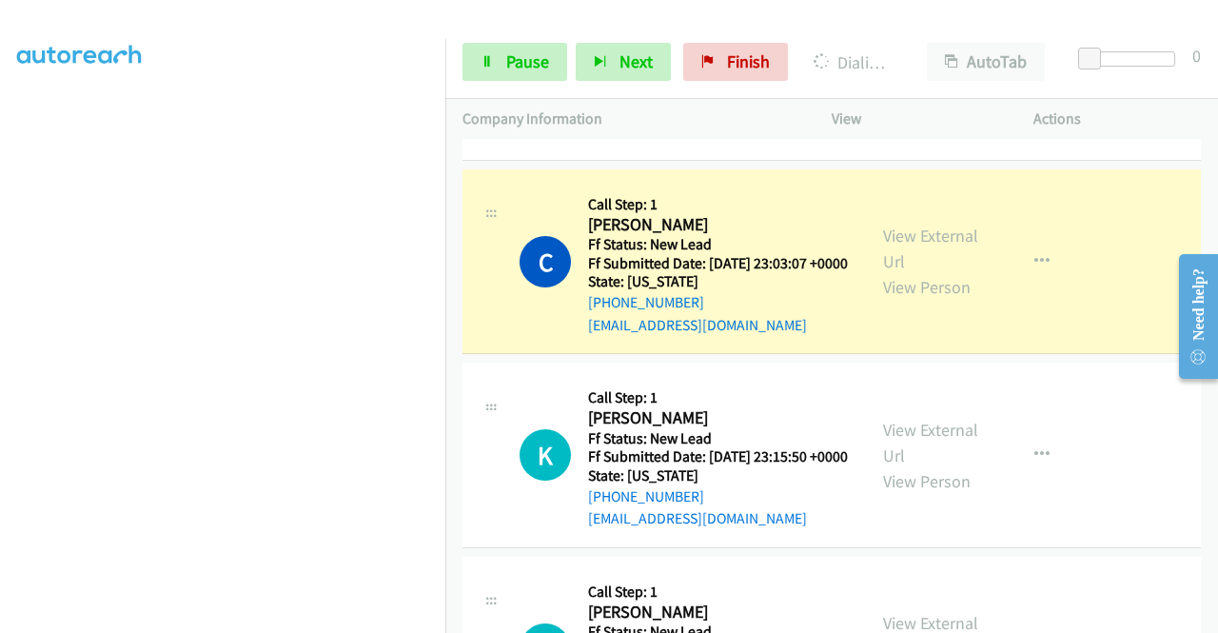
click at [939, 300] on div "View External Url View Person" at bounding box center [932, 261] width 99 height 77
click at [921, 272] on link "View External Url" at bounding box center [930, 249] width 95 height 48
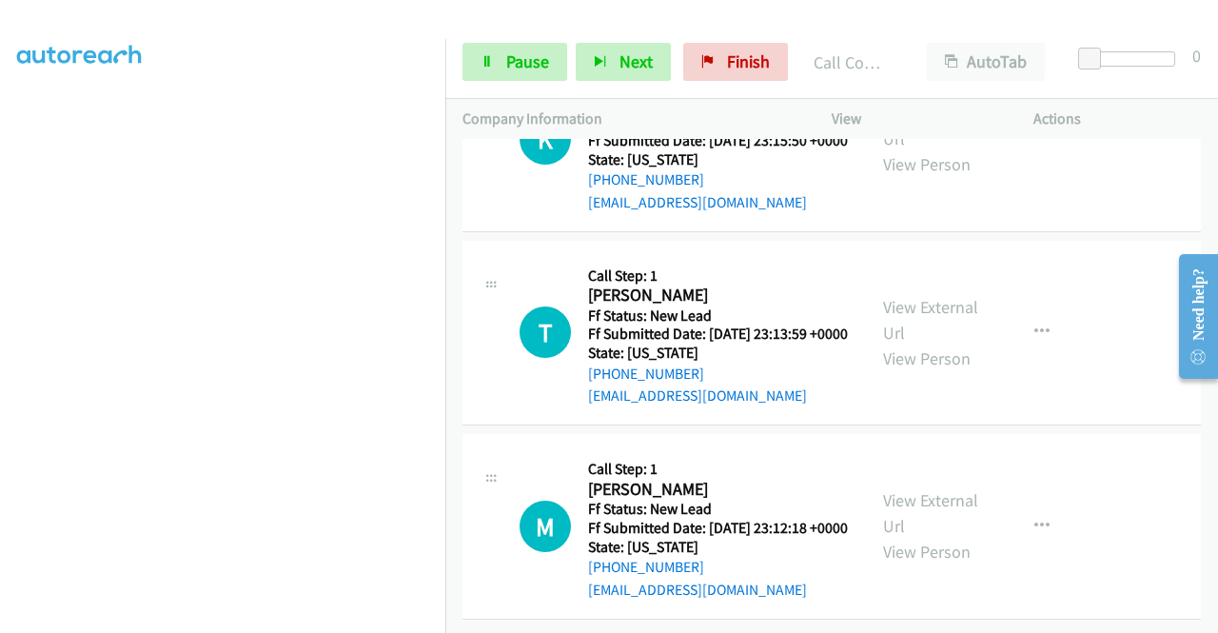
scroll to position [5222, 0]
click at [462, 56] on link "Pause" at bounding box center [514, 62] width 105 height 38
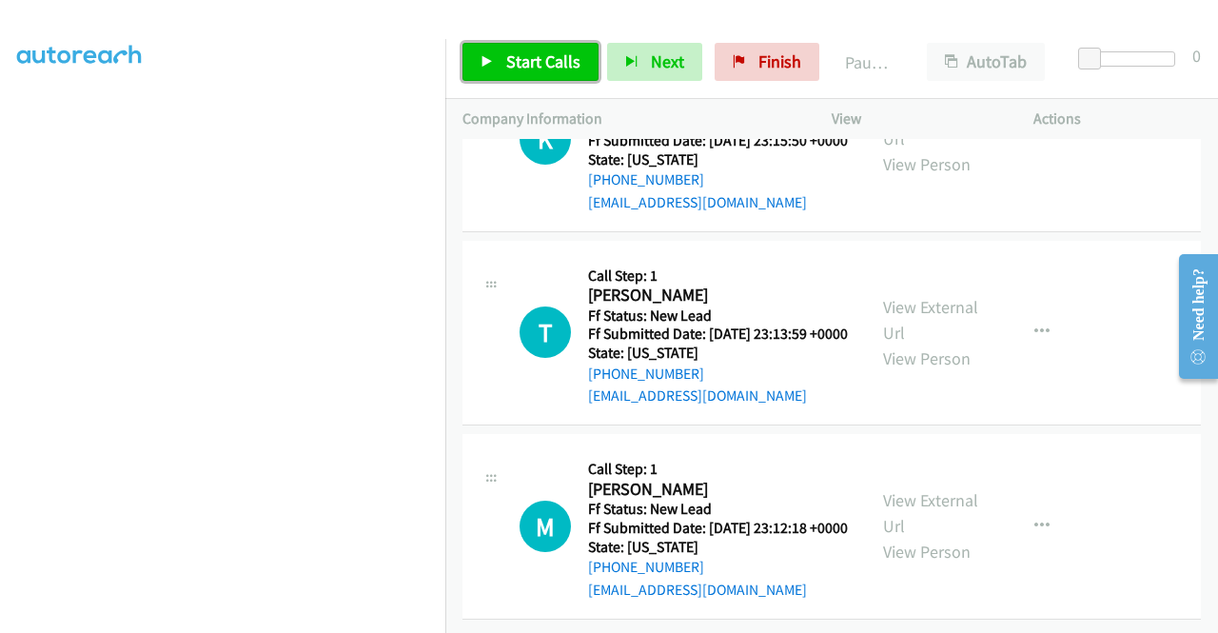
click at [511, 72] on link "Start Calls" at bounding box center [530, 62] width 136 height 38
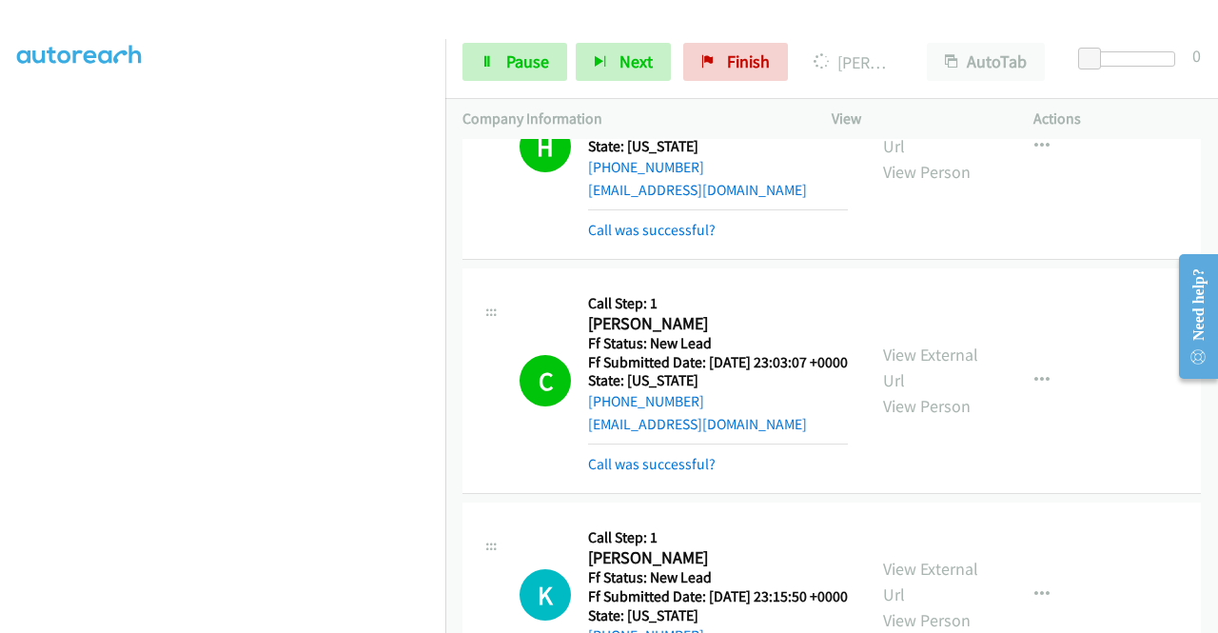
scroll to position [5423, 0]
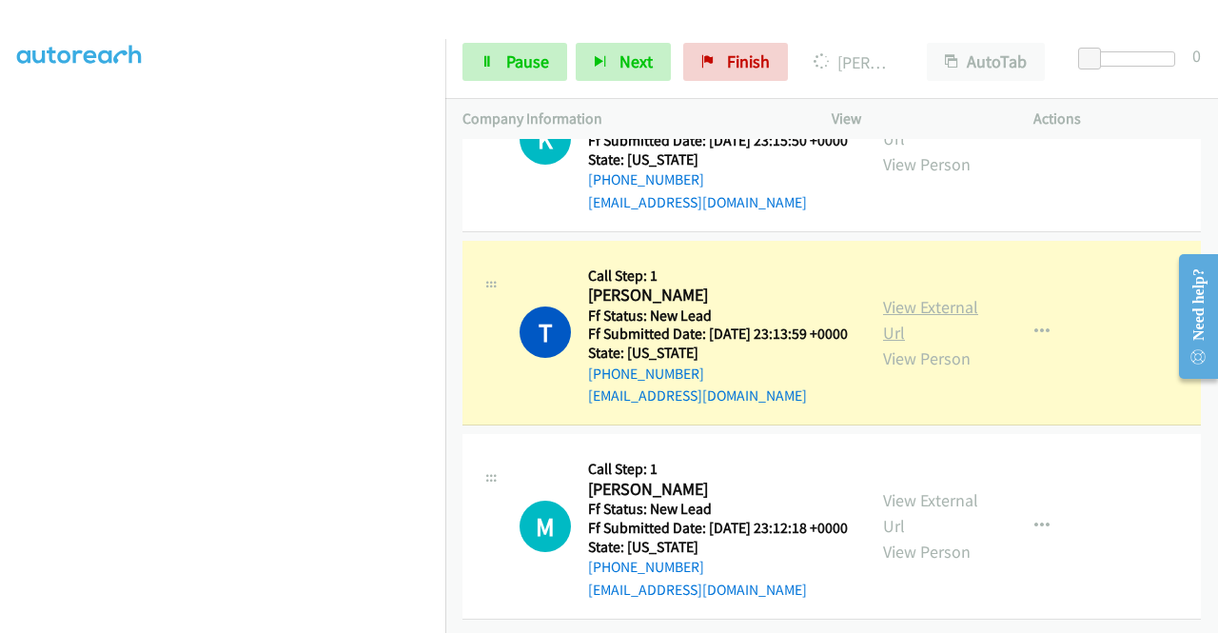
click at [940, 296] on link "View External Url" at bounding box center [930, 320] width 95 height 48
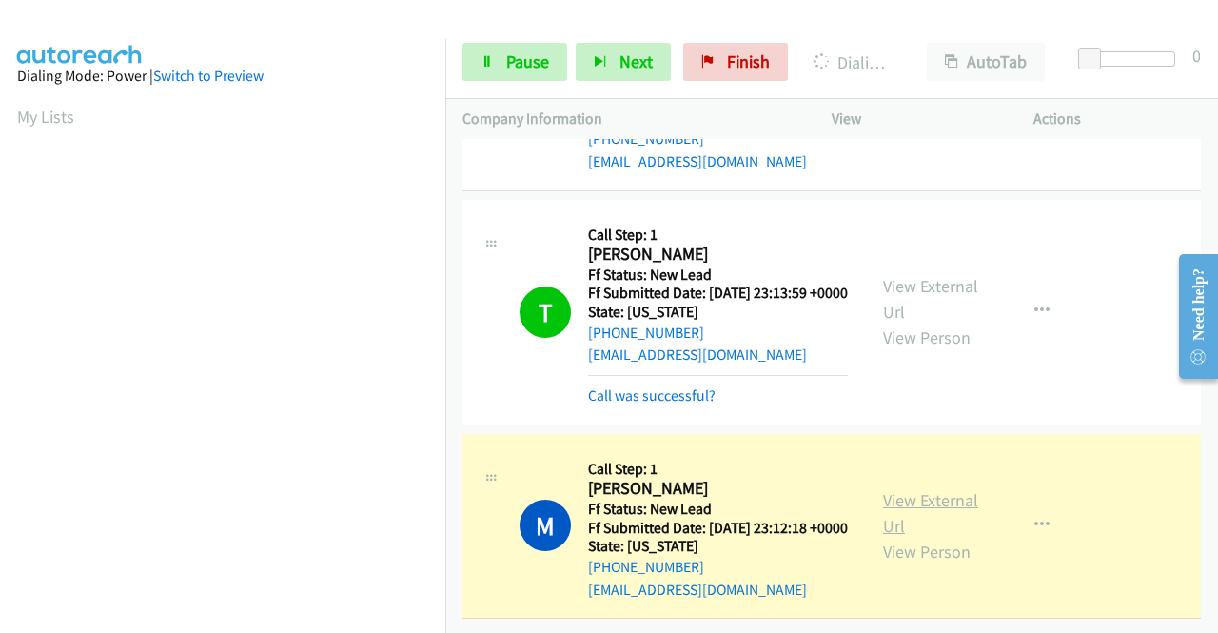
drag, startPoint x: 1217, startPoint y: 581, endPoint x: 878, endPoint y: 510, distance: 346.2
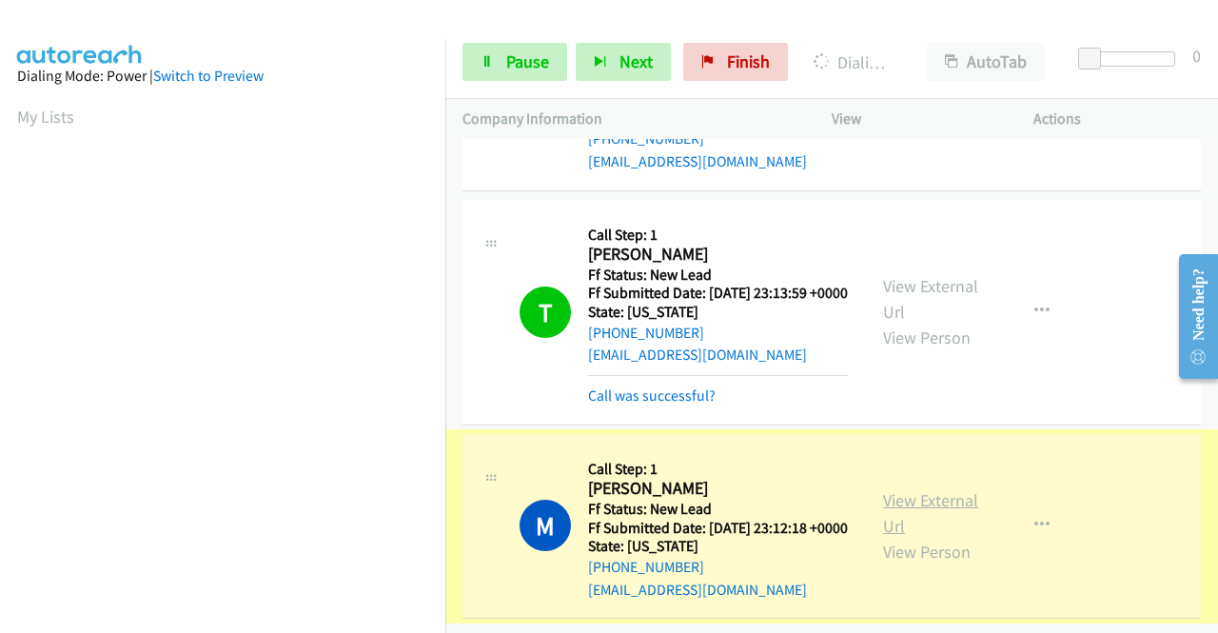
click at [893, 513] on link "View External Url" at bounding box center [930, 513] width 95 height 48
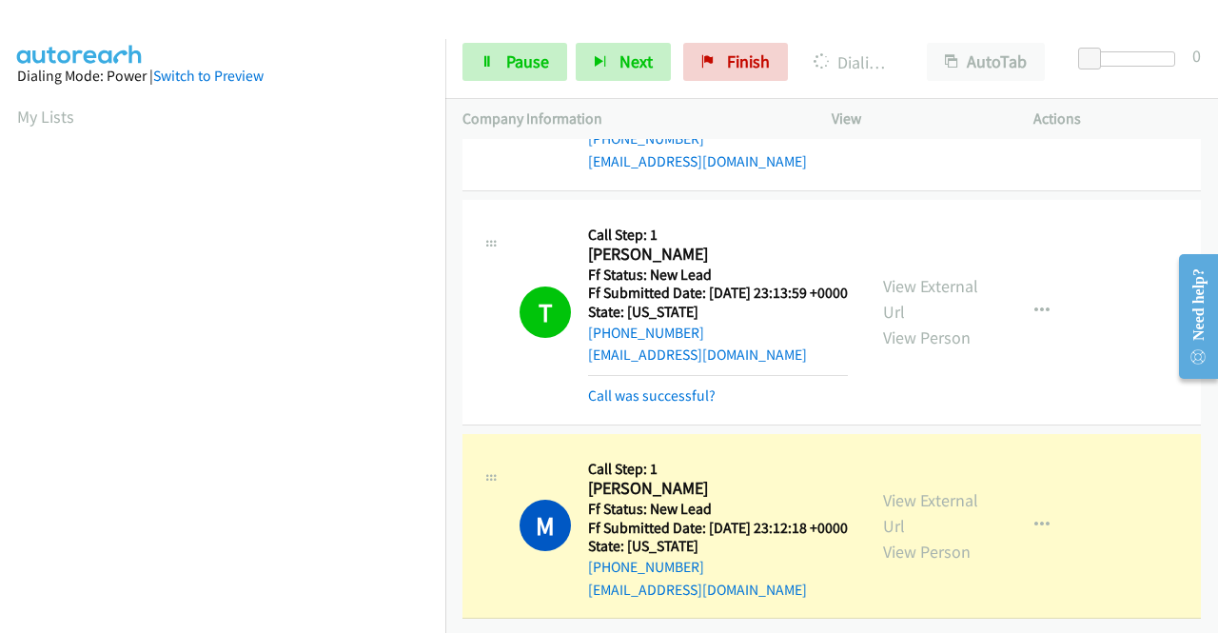
scroll to position [434, 0]
click at [365, 617] on section at bounding box center [222, 181] width 411 height 911
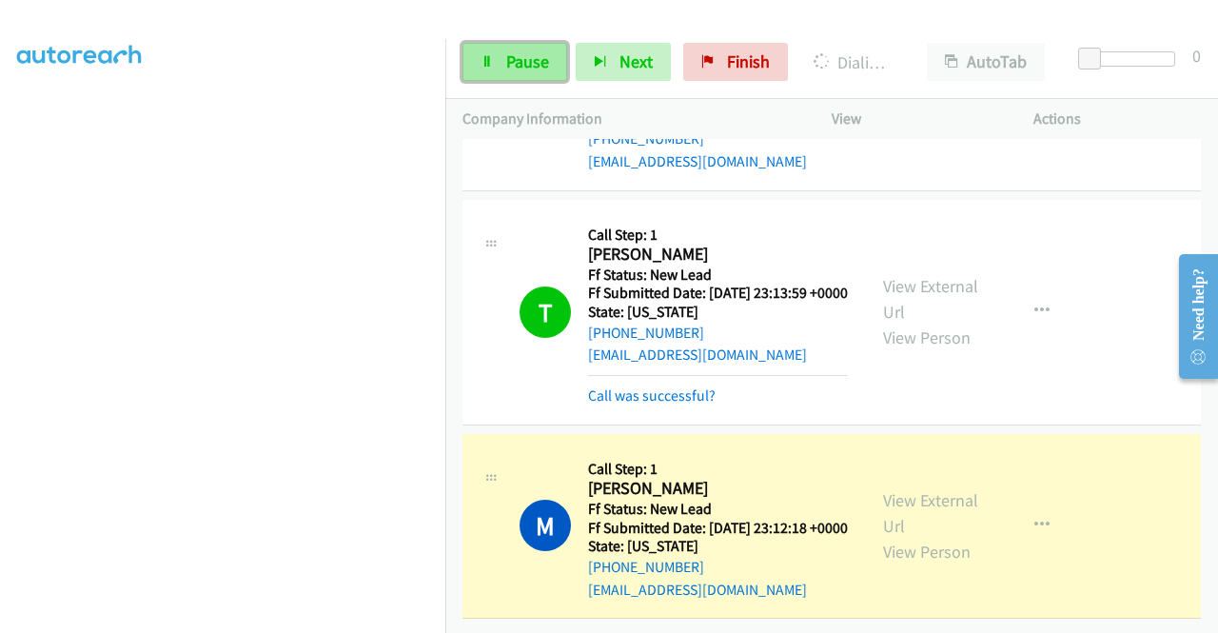
click at [504, 59] on link "Pause" at bounding box center [514, 62] width 105 height 38
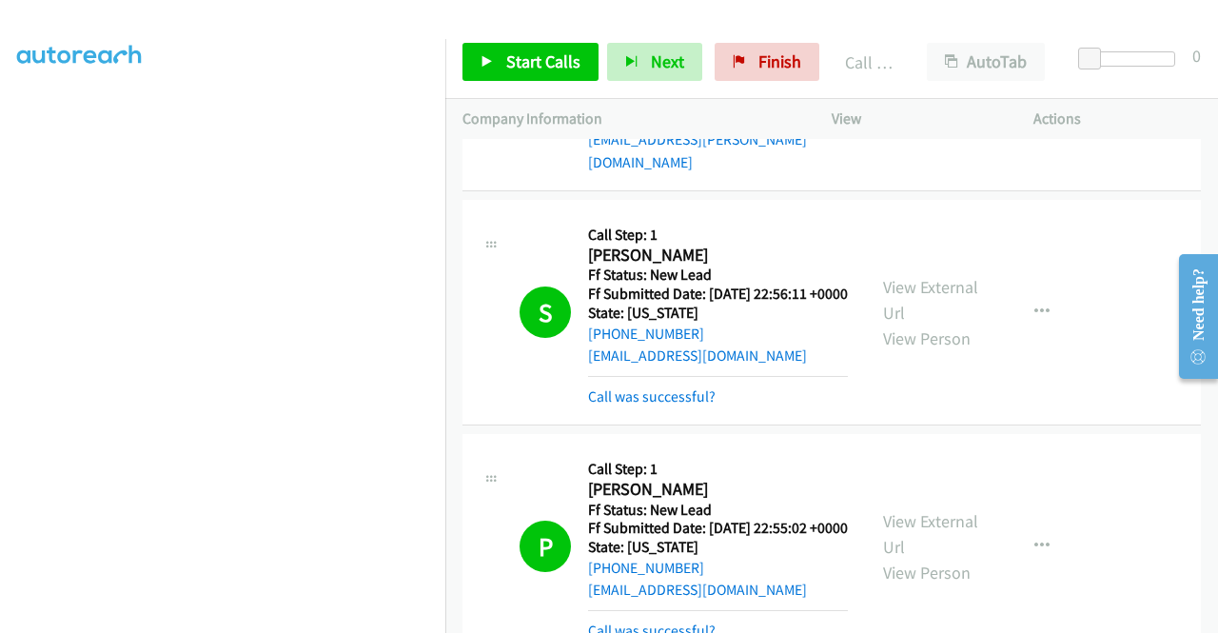
scroll to position [3496, 0]
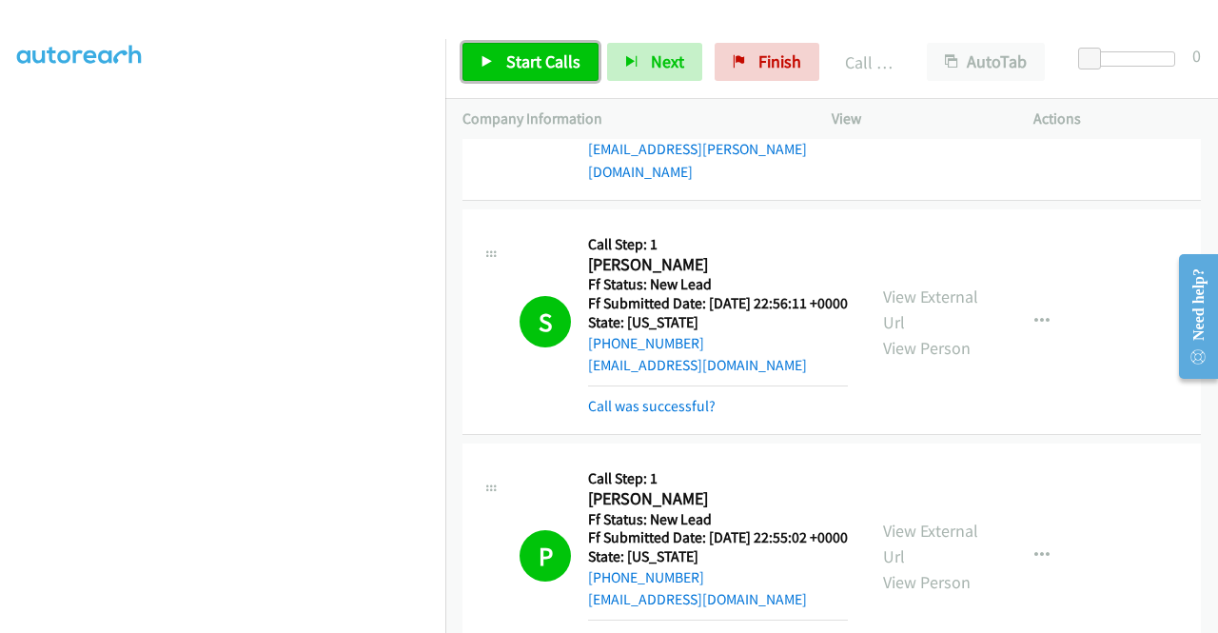
click at [551, 56] on span "Start Calls" at bounding box center [543, 61] width 74 height 22
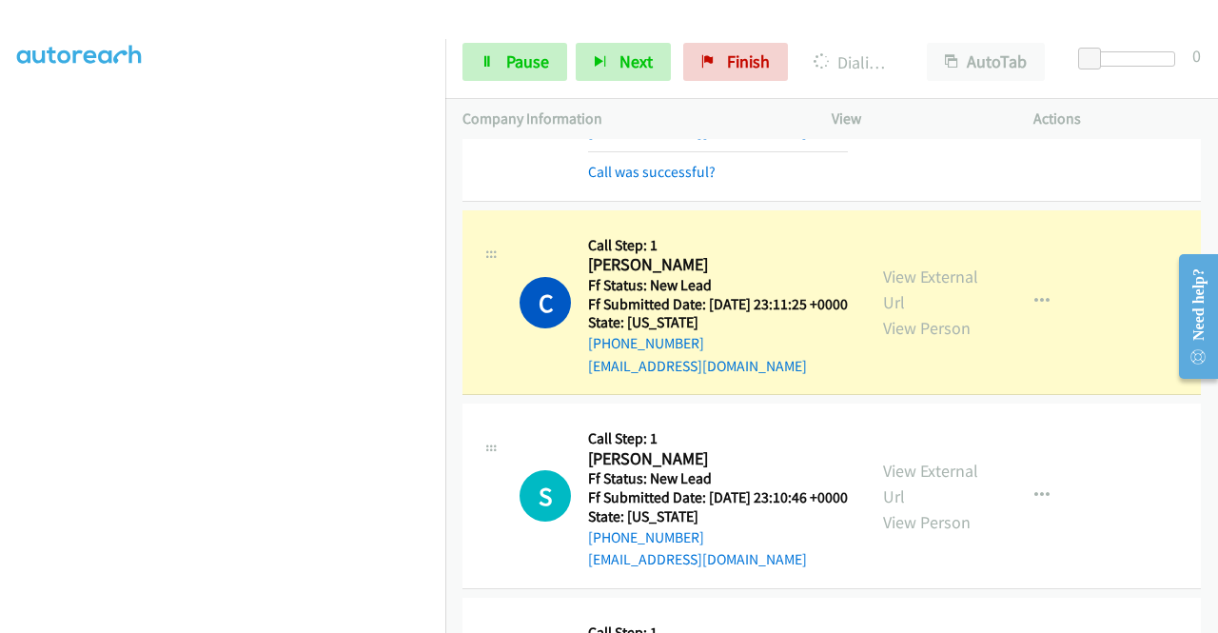
scroll to position [5761, 0]
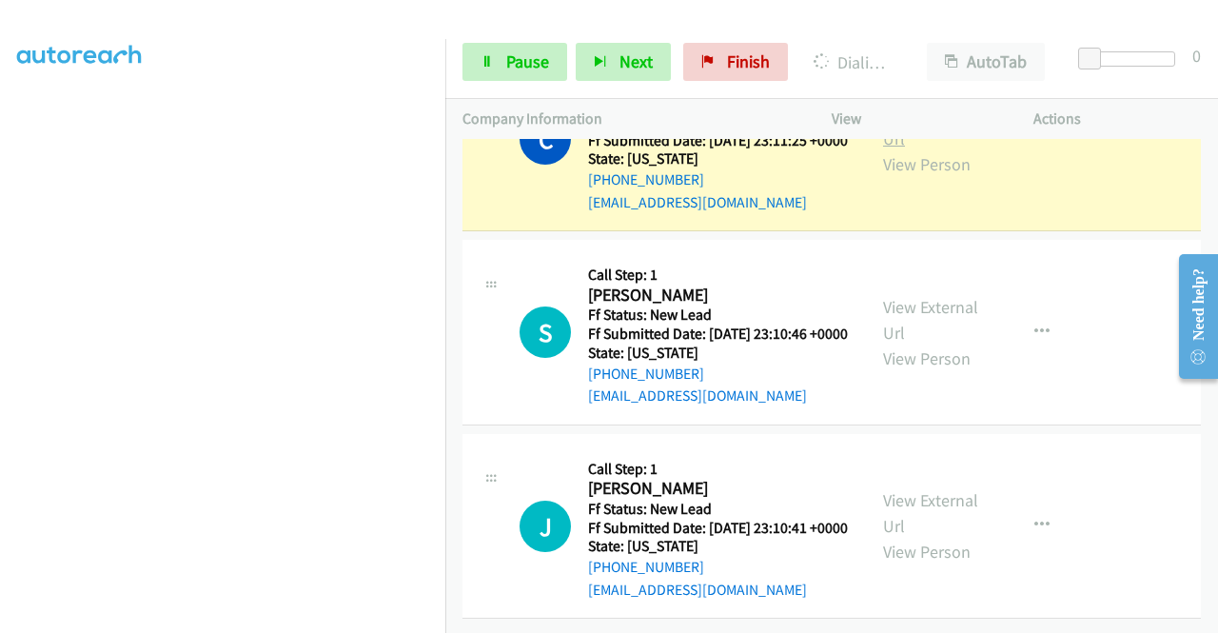
click at [918, 149] on link "View External Url" at bounding box center [930, 126] width 95 height 48
drag, startPoint x: 0, startPoint y: 304, endPoint x: 65, endPoint y: 359, distance: 85.0
click at [0, 304] on aside "Dialing Mode: Power | Switch to Preview My Lists" at bounding box center [222, 172] width 445 height 1053
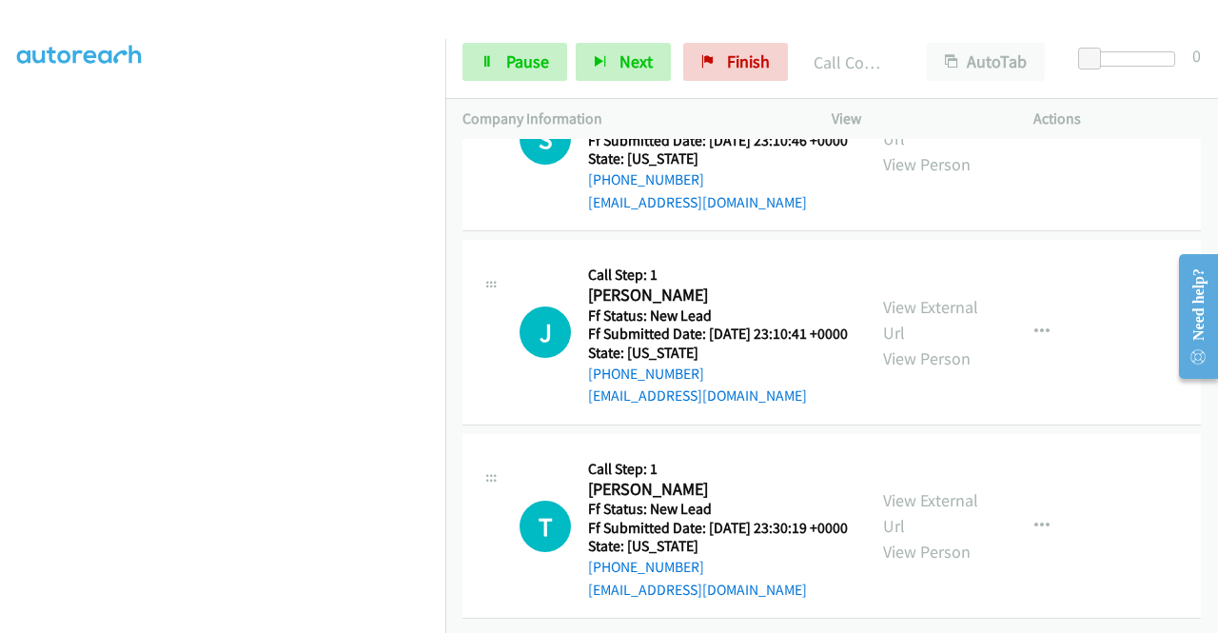
scroll to position [6216, 0]
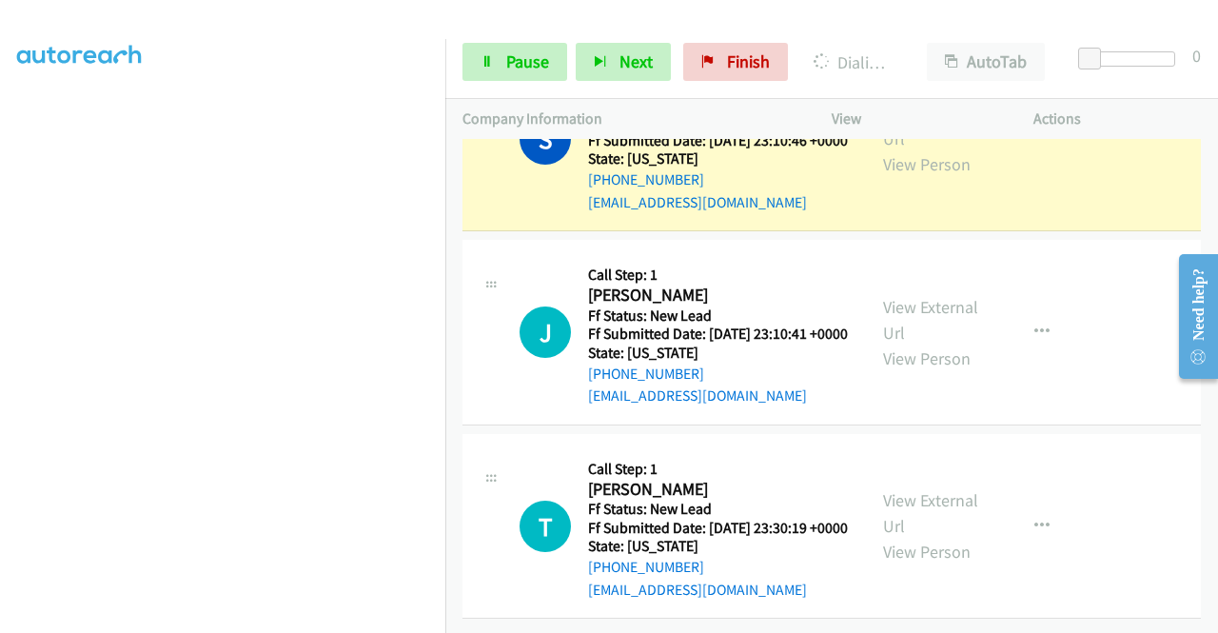
click at [847, 210] on div "S Callback Scheduled Call Step: 1 Sara Stem America/Los_Angeles Ff Status: New …" at bounding box center [663, 139] width 403 height 150
click at [883, 149] on link "View External Url" at bounding box center [930, 126] width 95 height 48
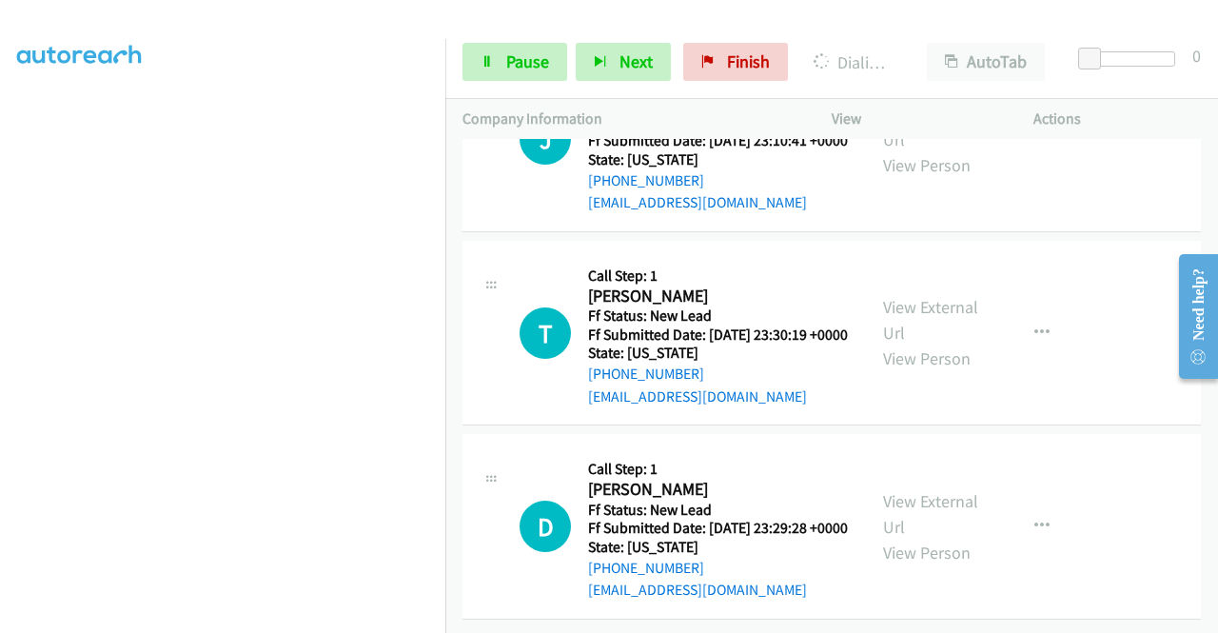
scroll to position [424, 0]
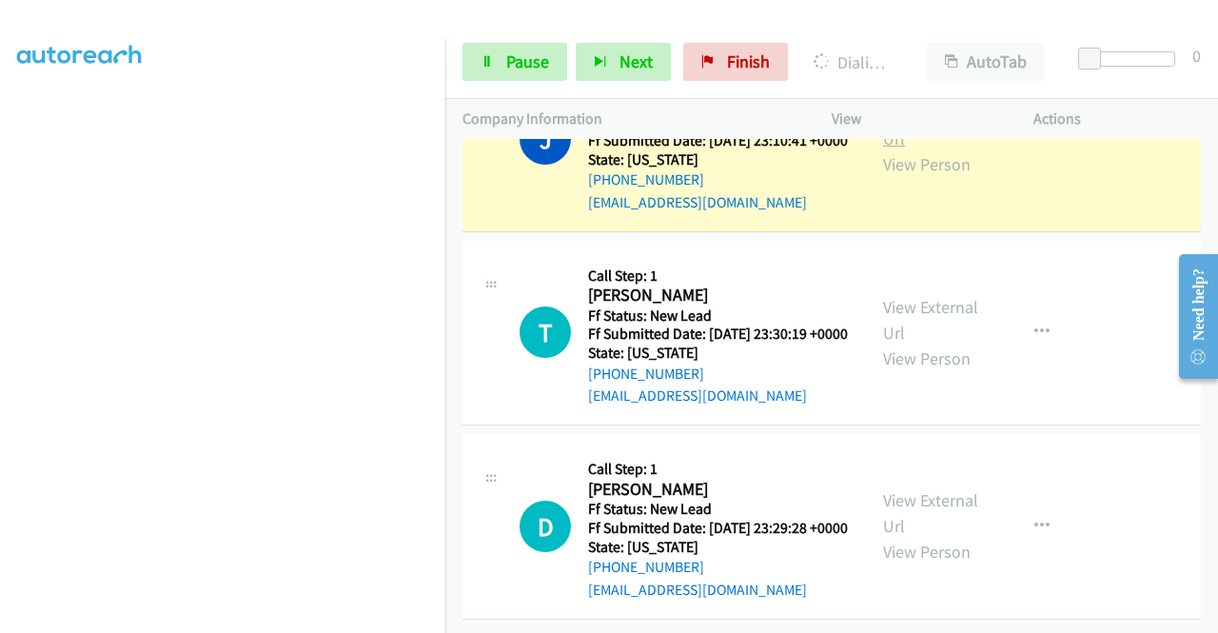
click at [917, 149] on link "View External Url" at bounding box center [930, 126] width 95 height 48
click at [5, 355] on aside "Dialing Mode: Power | Switch to Preview My Lists" at bounding box center [222, 144] width 445 height 1053
click at [518, 62] on span "Pause" at bounding box center [527, 61] width 43 height 22
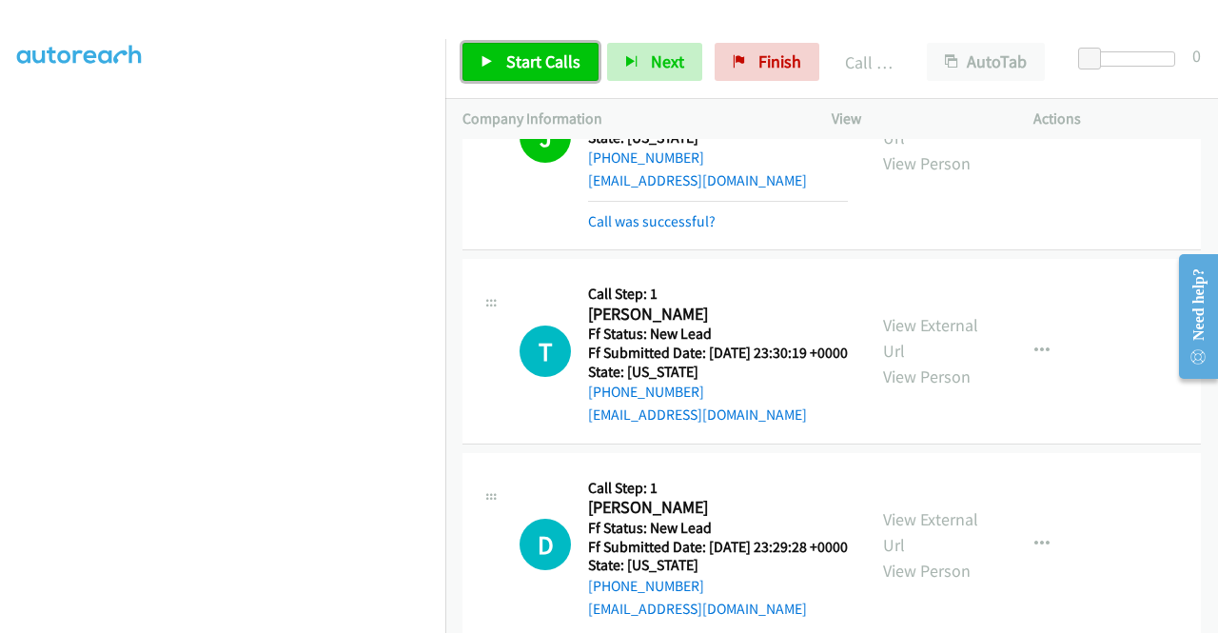
click at [533, 56] on span "Start Calls" at bounding box center [543, 61] width 74 height 22
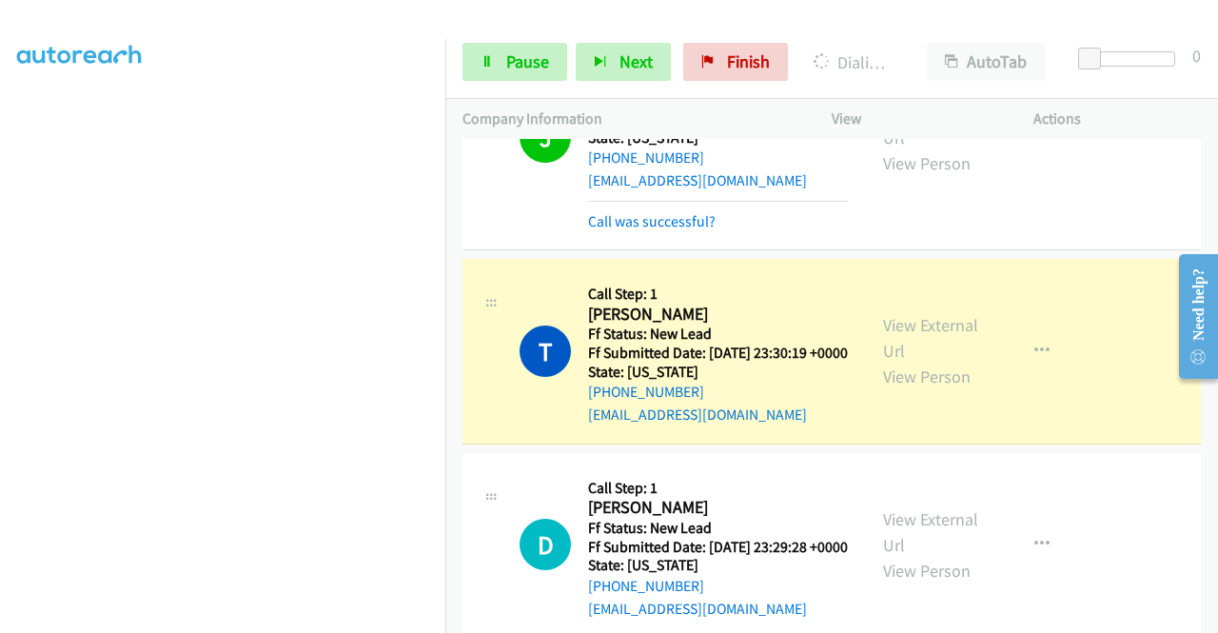
scroll to position [6685, 0]
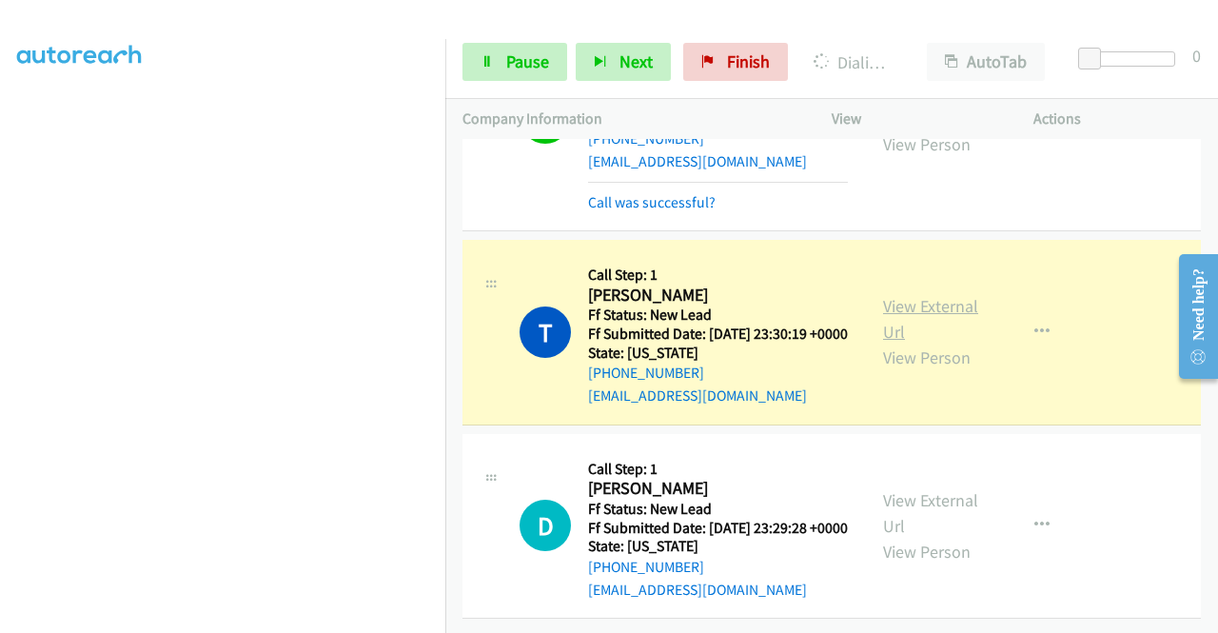
click at [934, 295] on link "View External Url" at bounding box center [930, 319] width 95 height 48
click at [524, 77] on link "Pause" at bounding box center [514, 62] width 105 height 38
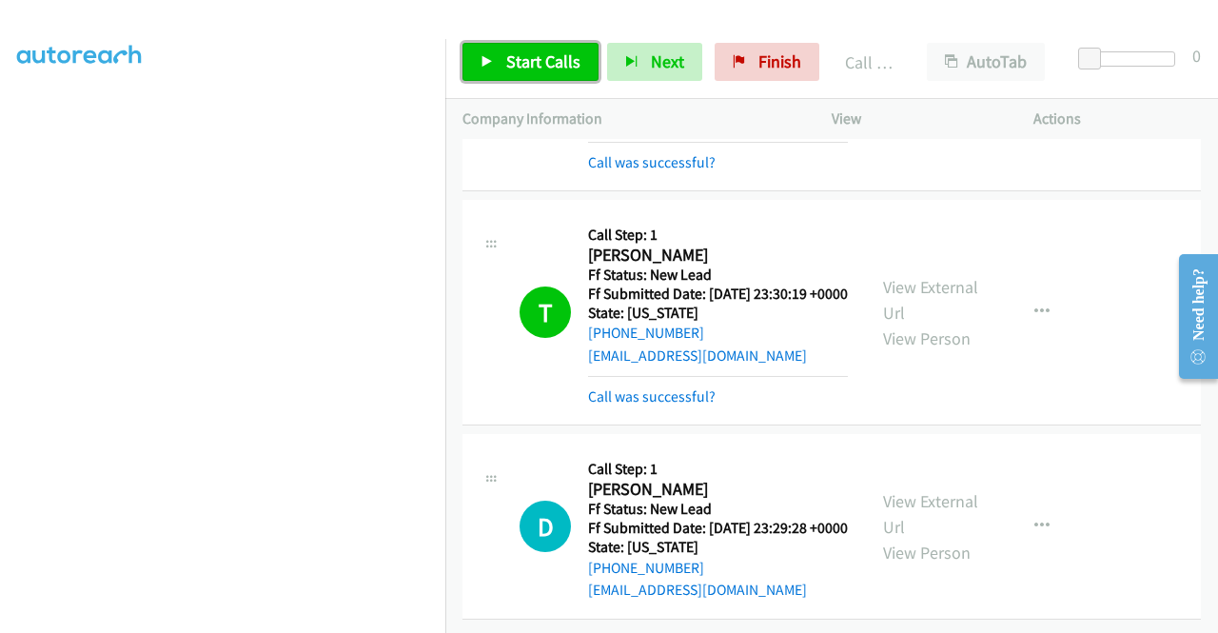
click at [472, 61] on link "Start Calls" at bounding box center [530, 62] width 136 height 38
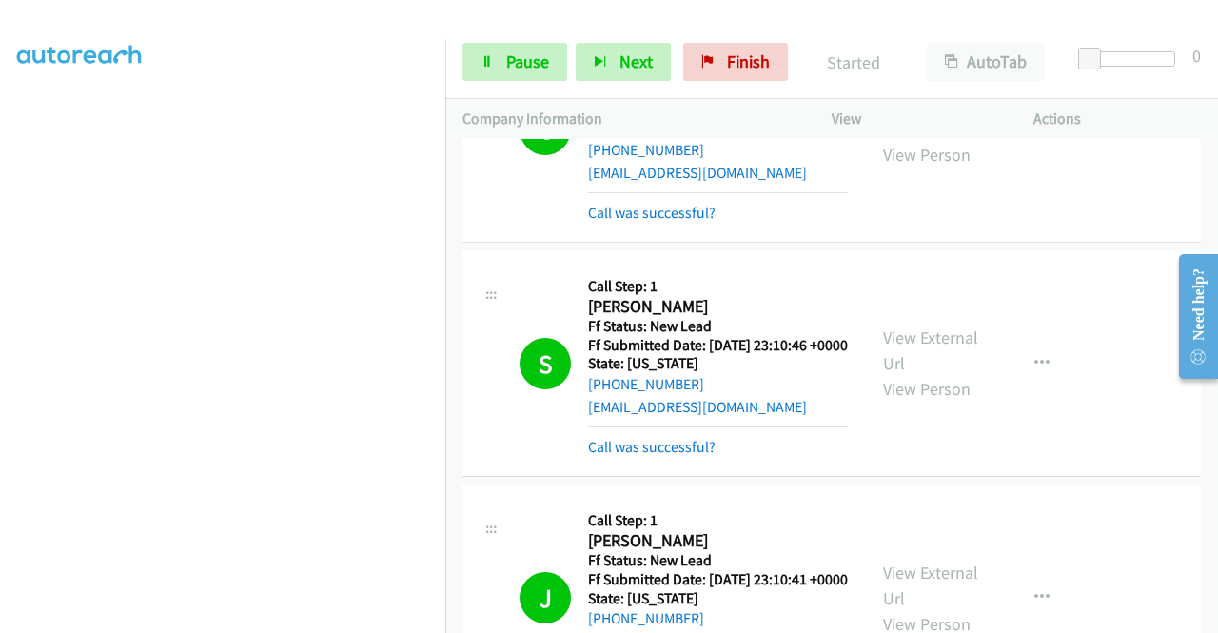
scroll to position [6725, 0]
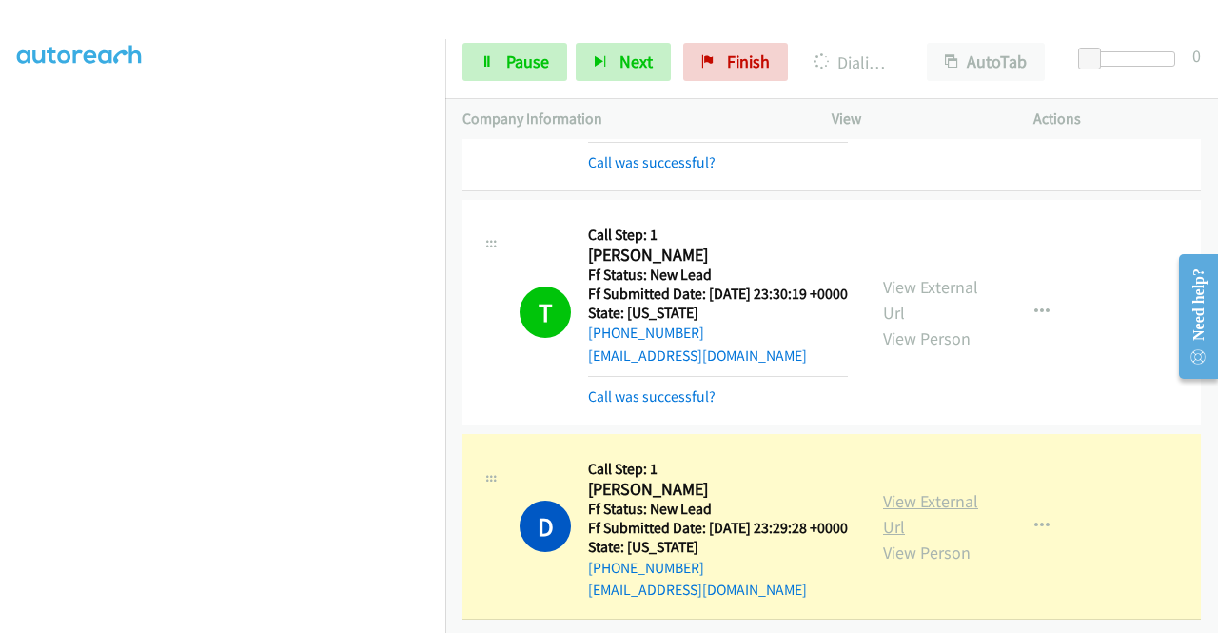
click at [888, 490] on link "View External Url" at bounding box center [930, 514] width 95 height 48
click at [0, 355] on aside "Dialing Mode: Power | Switch to Preview My Lists" at bounding box center [222, 144] width 445 height 1053
click at [550, 41] on div "Start Calls Pause Next Finish Dialing Dominic Stape AutoTab AutoTab 0" at bounding box center [831, 62] width 773 height 73
click at [517, 63] on span "Pause" at bounding box center [527, 61] width 43 height 22
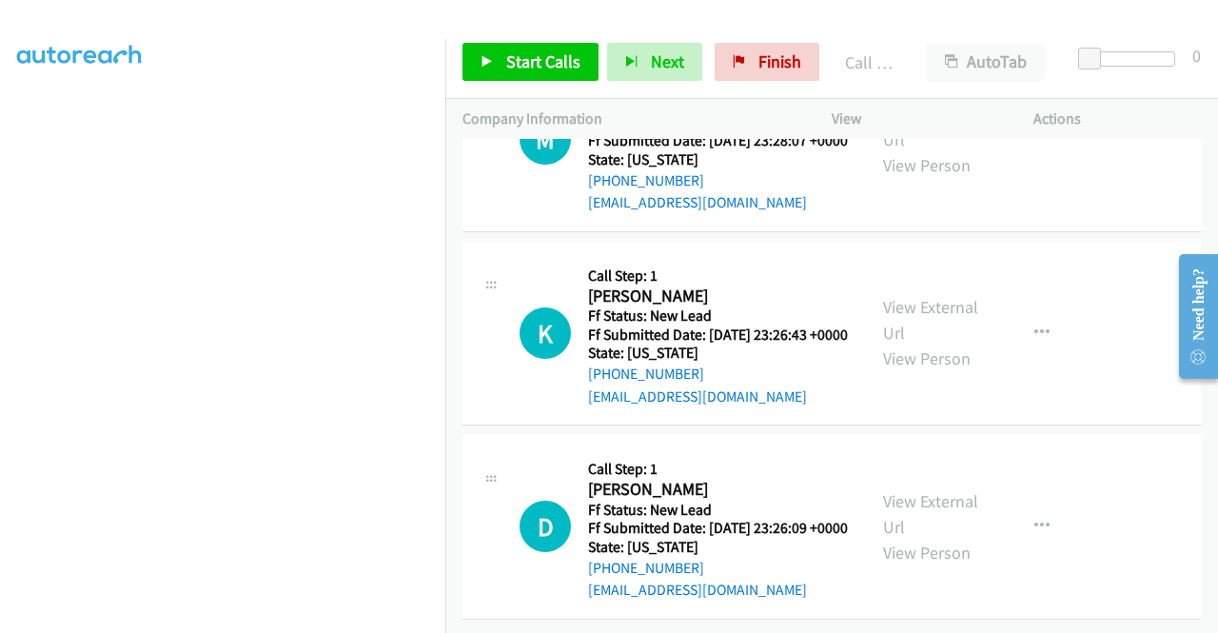
scroll to position [7282, 0]
click at [479, 73] on link "Start Calls" at bounding box center [530, 62] width 136 height 38
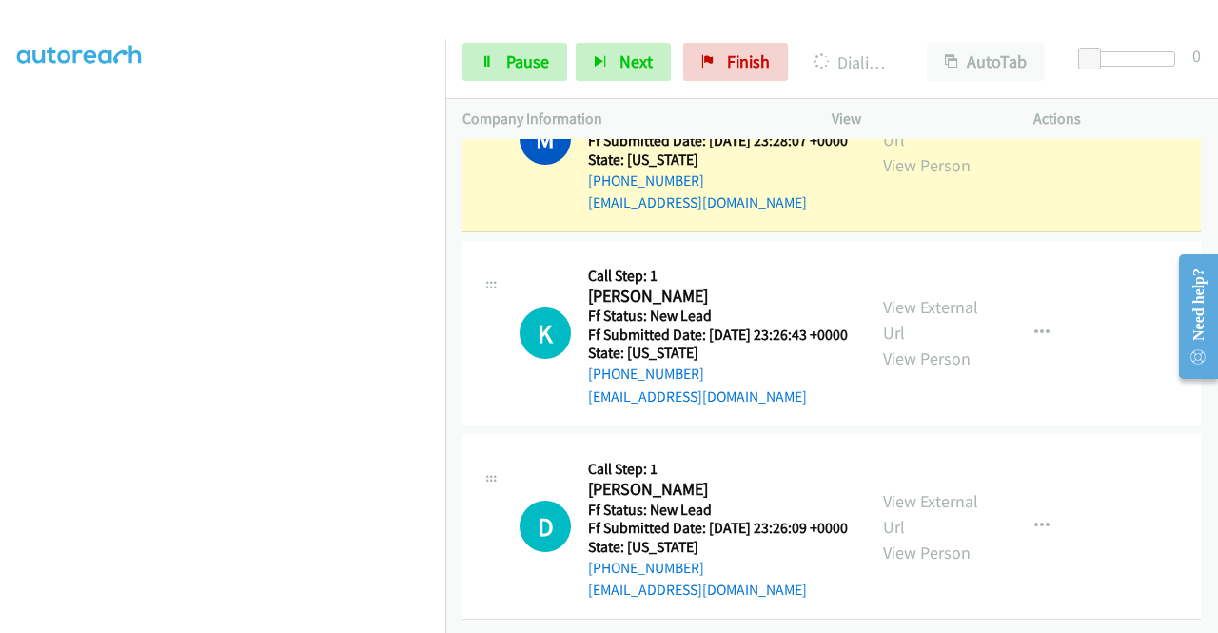
scroll to position [7263, 0]
click at [889, 150] on link "View External Url" at bounding box center [930, 127] width 95 height 48
click at [0, 314] on aside "Dialing Mode: Power | Switch to Preview My Lists" at bounding box center [222, 144] width 445 height 1053
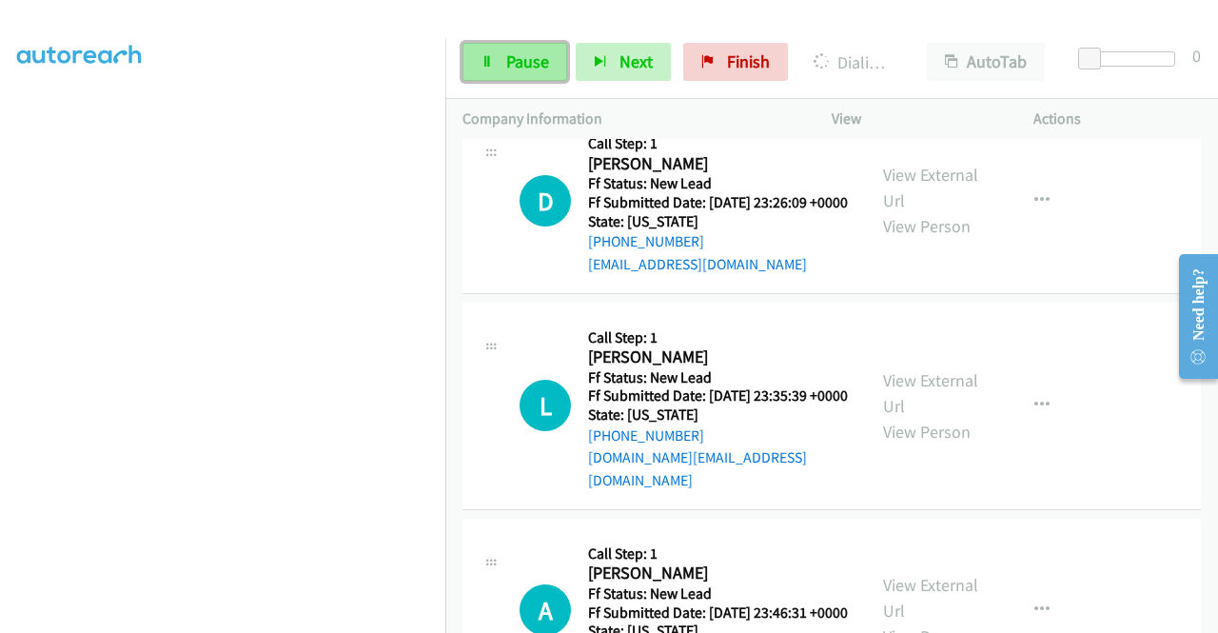
click at [509, 66] on span "Pause" at bounding box center [527, 61] width 43 height 22
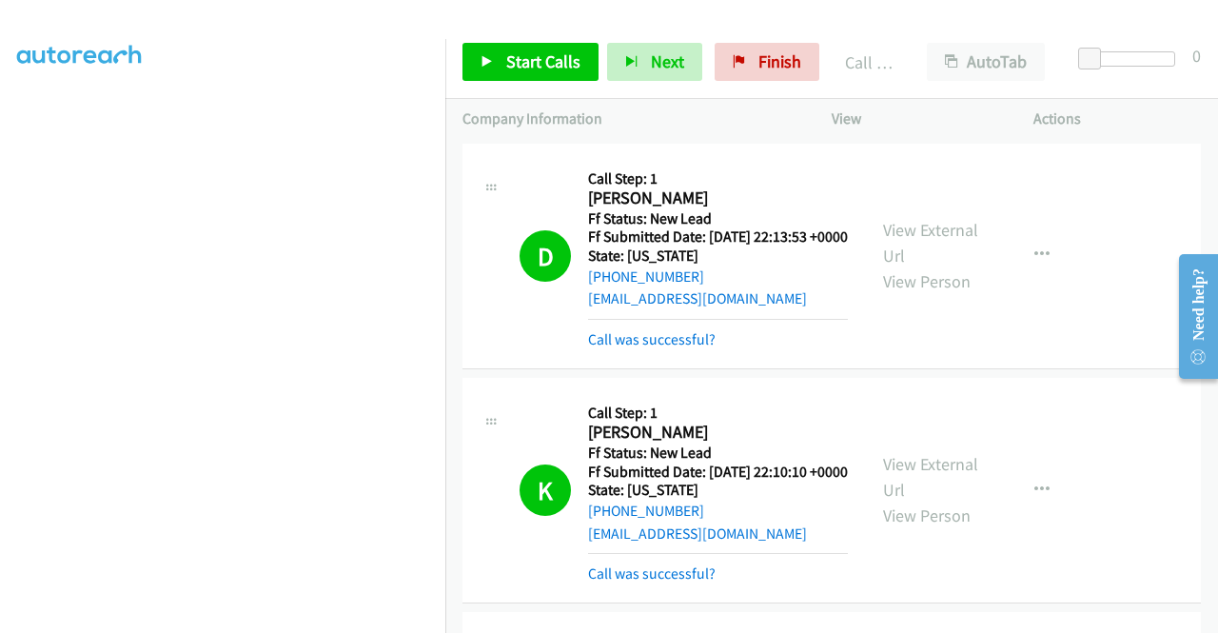
scroll to position [7906, 0]
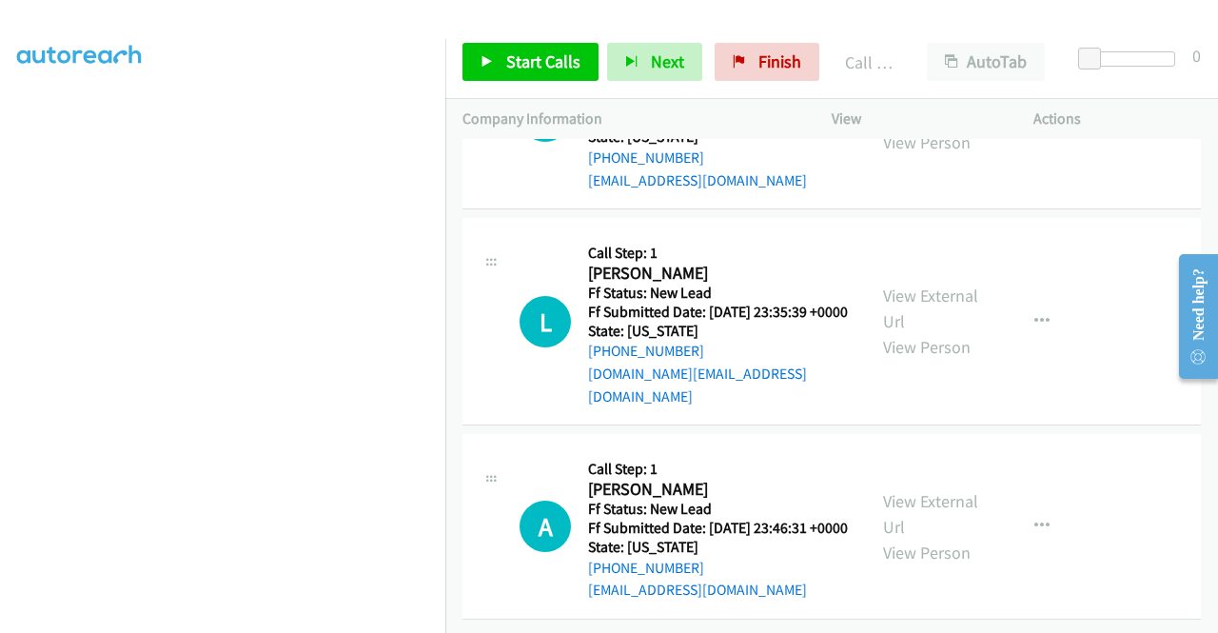
click at [568, 87] on div "Start Calls Pause Next Finish Call Completed AutoTab AutoTab 0" at bounding box center [831, 62] width 773 height 73
click at [564, 67] on span "Start Calls" at bounding box center [543, 61] width 74 height 22
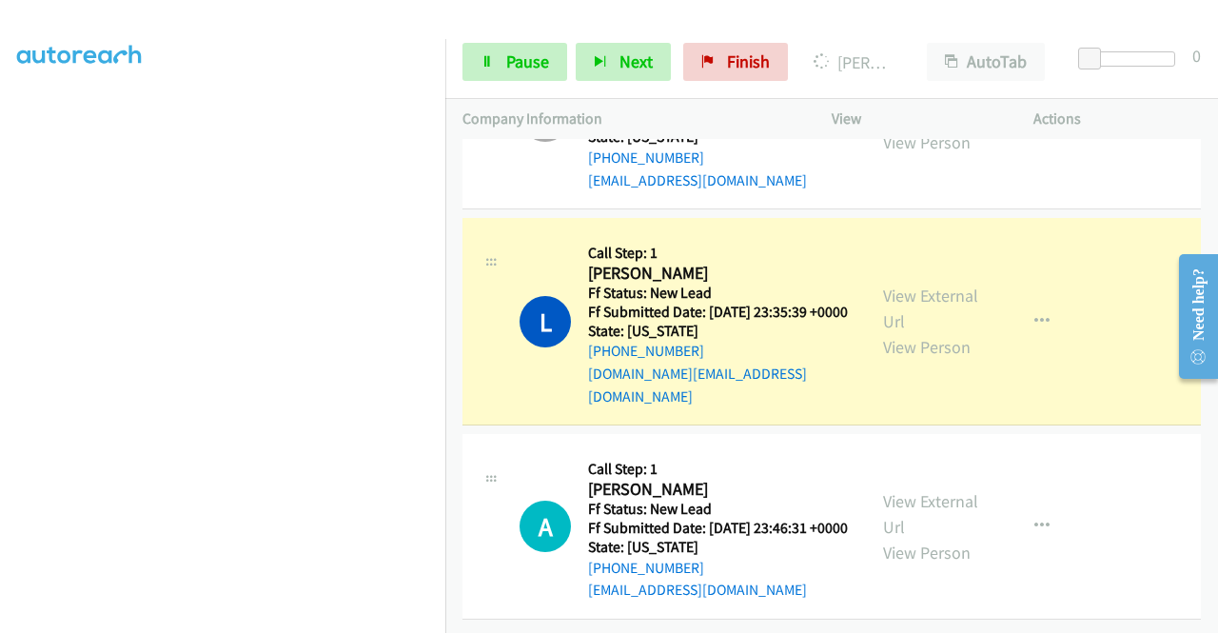
click at [912, 283] on div "View External Url View Person" at bounding box center [932, 321] width 99 height 77
click at [904, 284] on link "View External Url" at bounding box center [930, 308] width 95 height 48
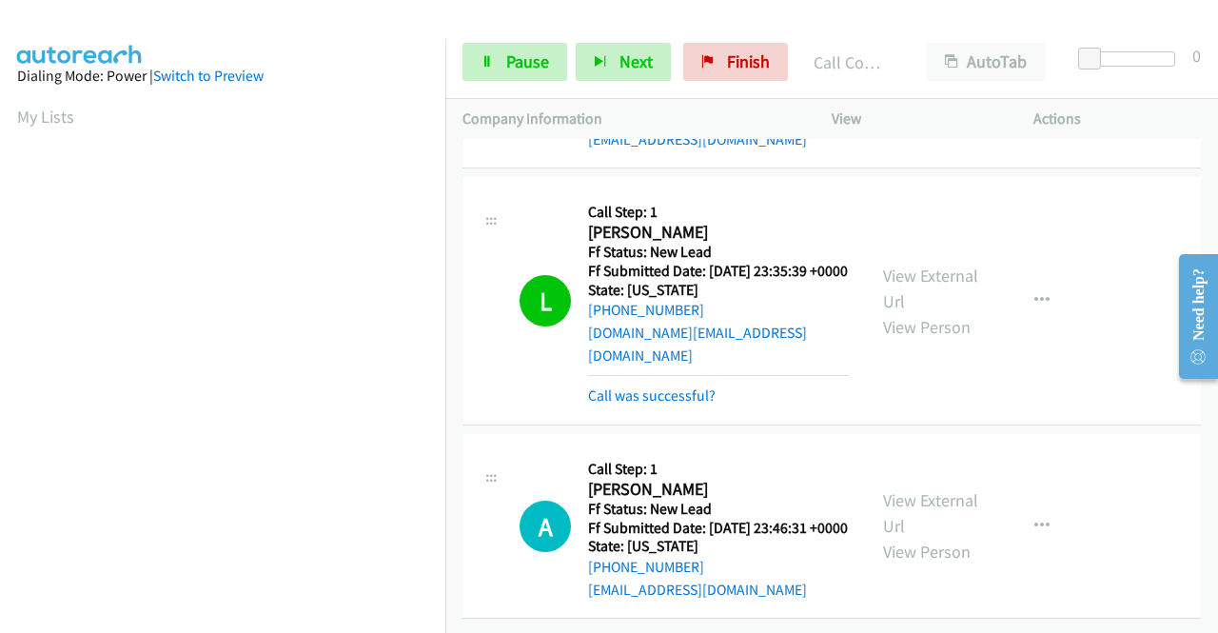
scroll to position [7947, 0]
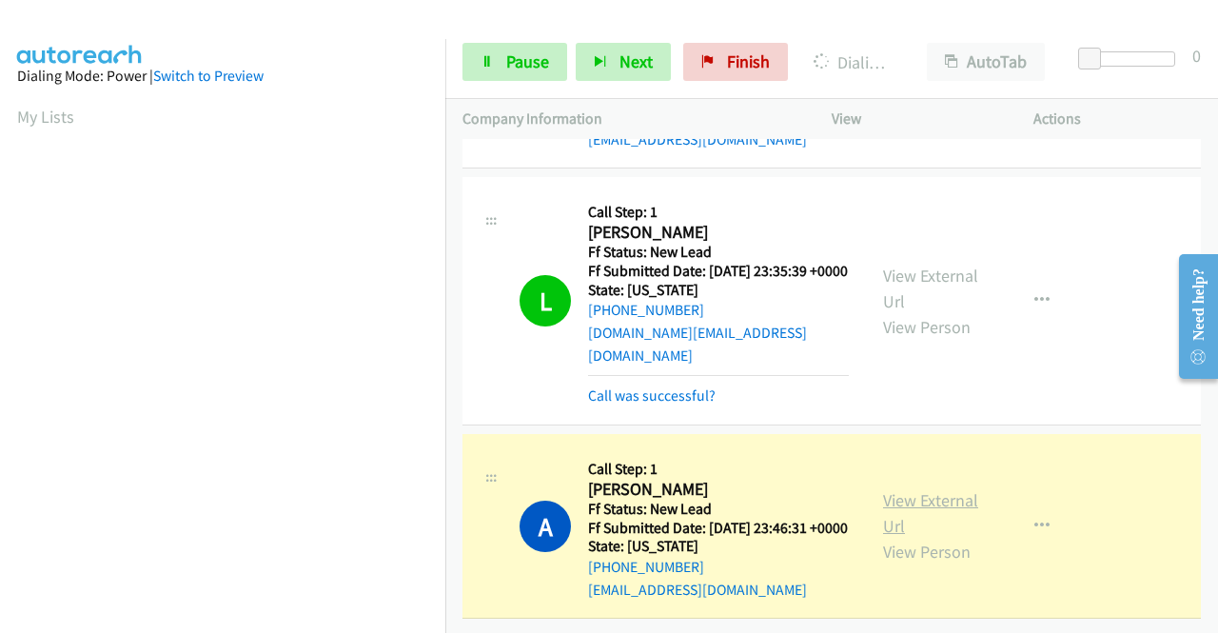
click at [912, 489] on link "View External Url" at bounding box center [930, 513] width 95 height 48
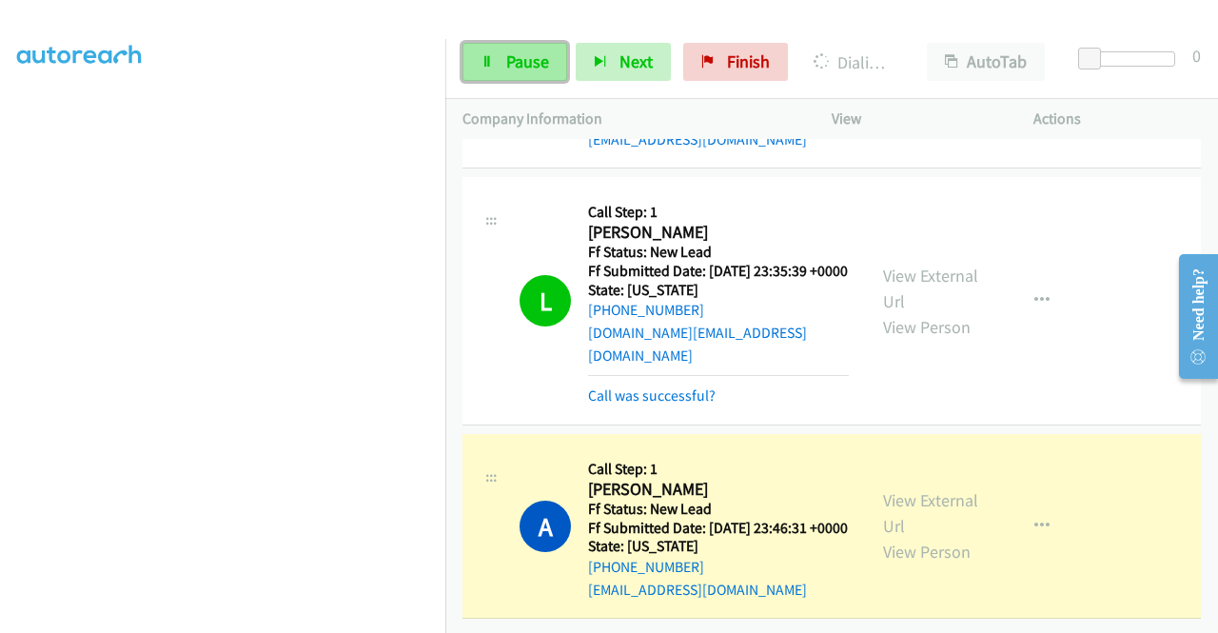
click at [468, 71] on link "Pause" at bounding box center [514, 62] width 105 height 38
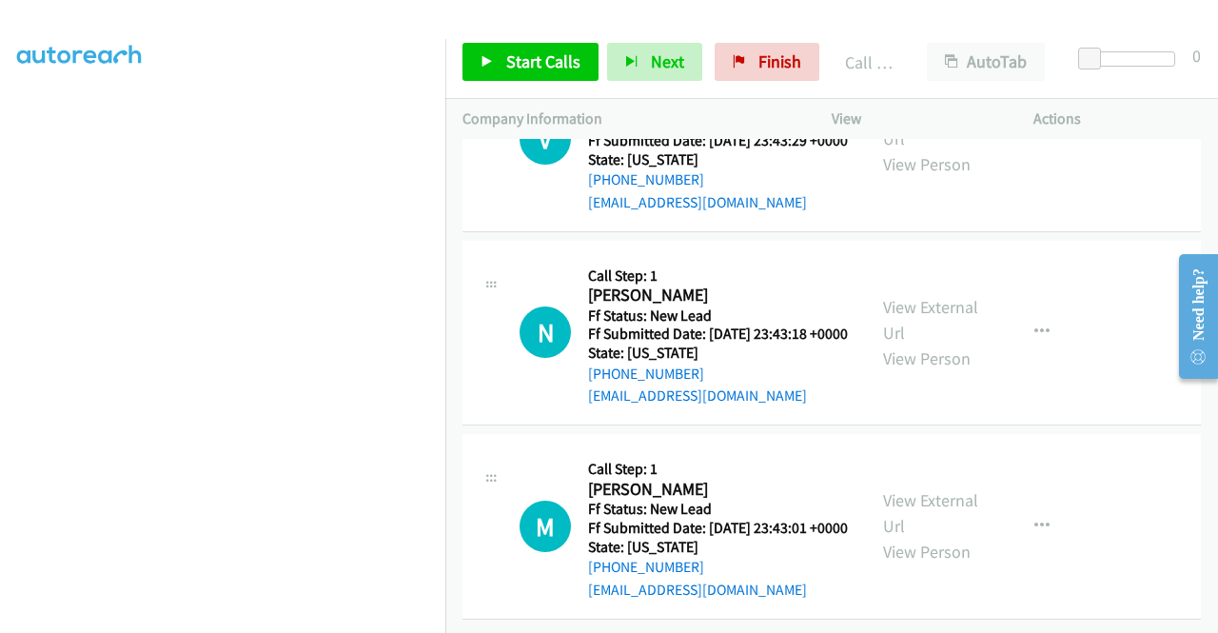
scroll to position [8452, 0]
click at [542, 77] on link "Start Calls" at bounding box center [530, 62] width 136 height 38
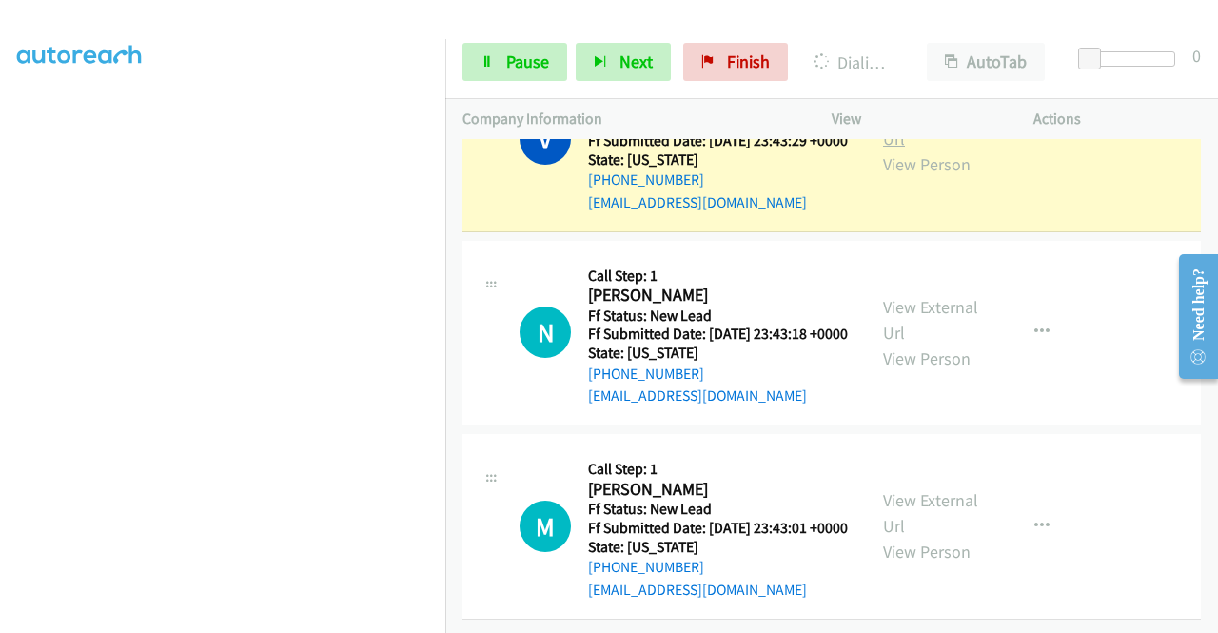
click at [925, 149] on link "View External Url" at bounding box center [930, 126] width 95 height 48
click at [0, 367] on aside "Dialing Mode: Power | Switch to Preview My Lists" at bounding box center [222, 144] width 445 height 1053
click at [529, 80] on link "Pause" at bounding box center [514, 62] width 105 height 38
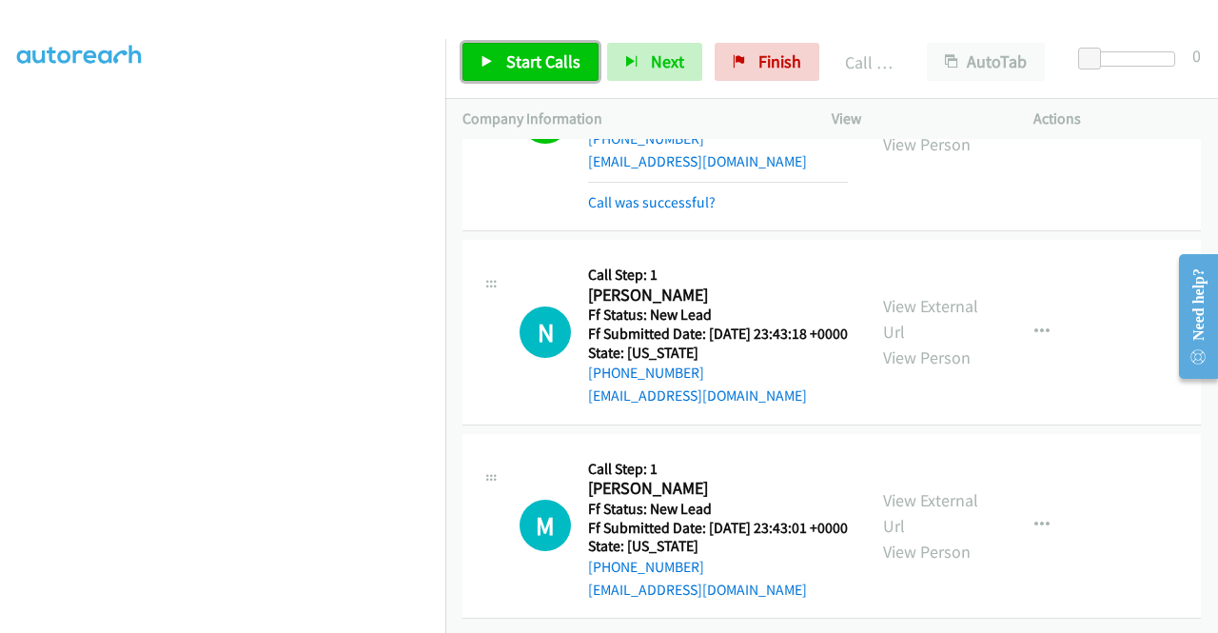
click at [520, 54] on span "Start Calls" at bounding box center [543, 61] width 74 height 22
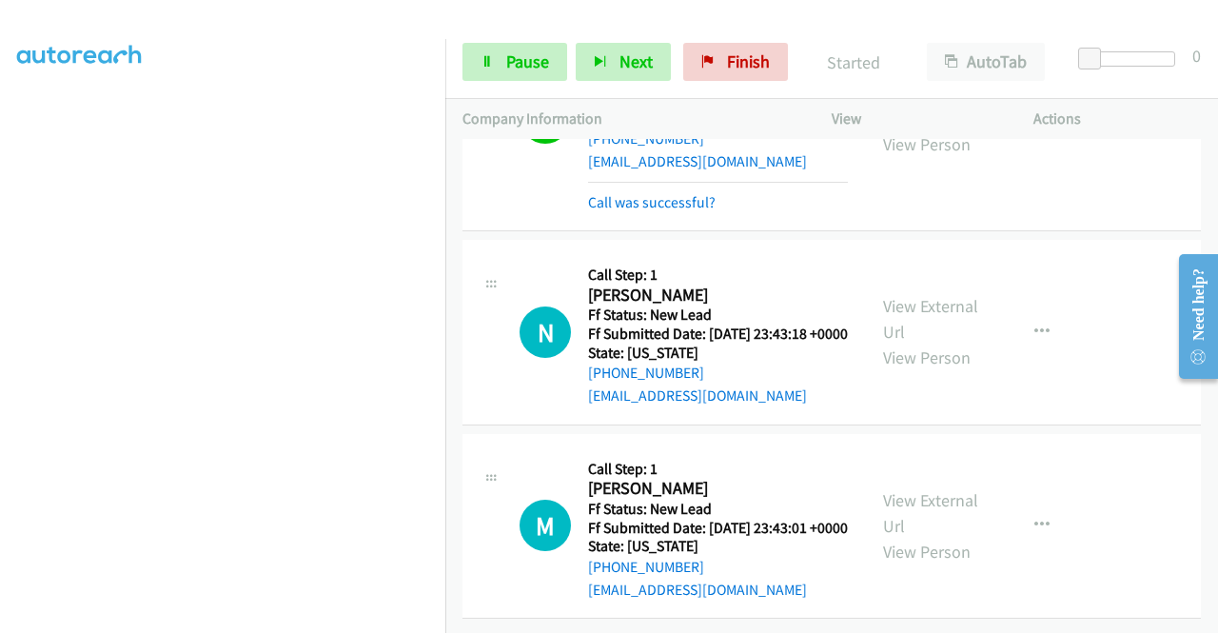
scroll to position [8662, 0]
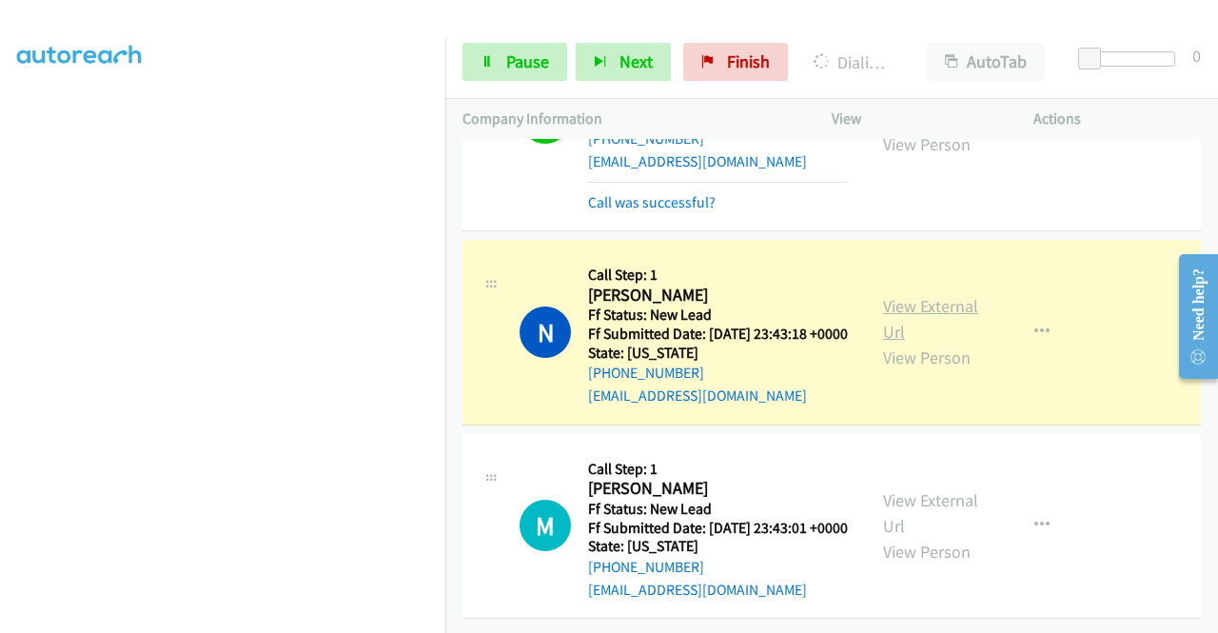
click at [904, 295] on link "View External Url" at bounding box center [930, 319] width 95 height 48
drag, startPoint x: 0, startPoint y: 367, endPoint x: 24, endPoint y: 380, distance: 26.8
click at [0, 367] on aside "Dialing Mode: Power | Switch to Preview My Lists" at bounding box center [222, 157] width 445 height 1053
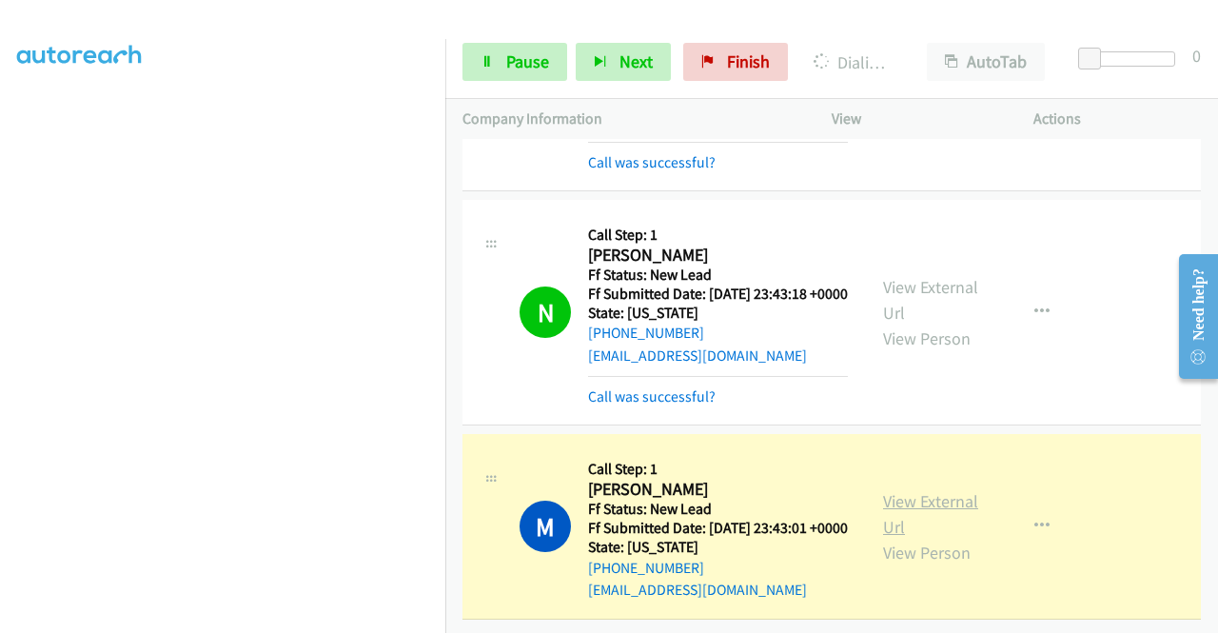
click at [932, 516] on link "View External Url" at bounding box center [930, 514] width 95 height 48
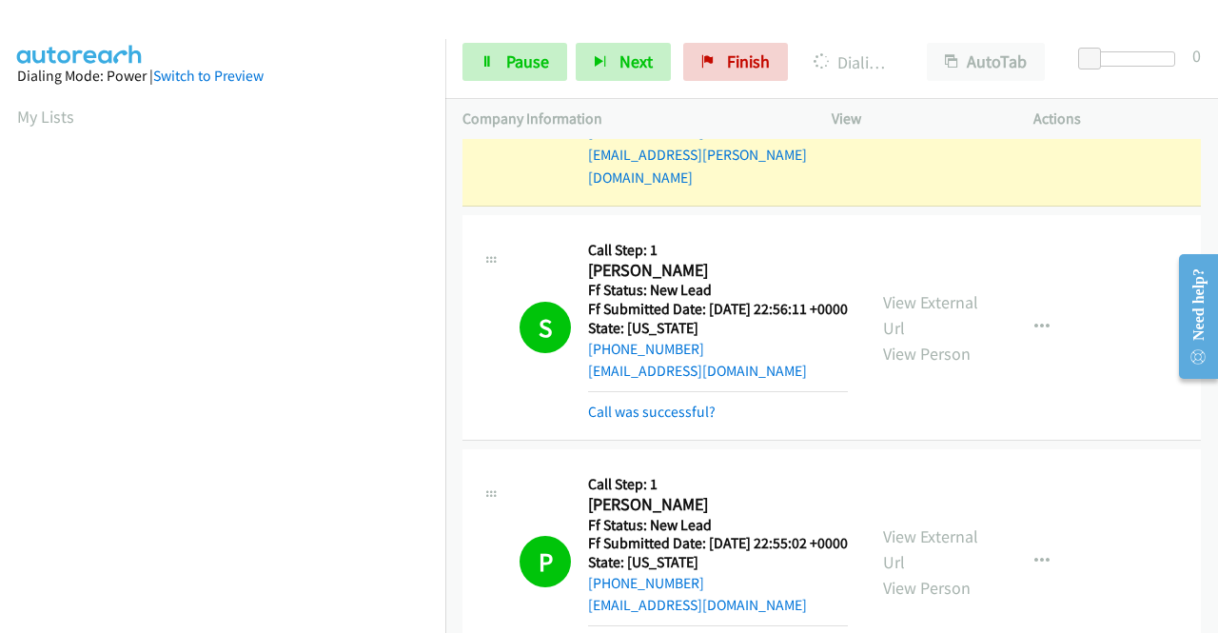
scroll to position [3477, 0]
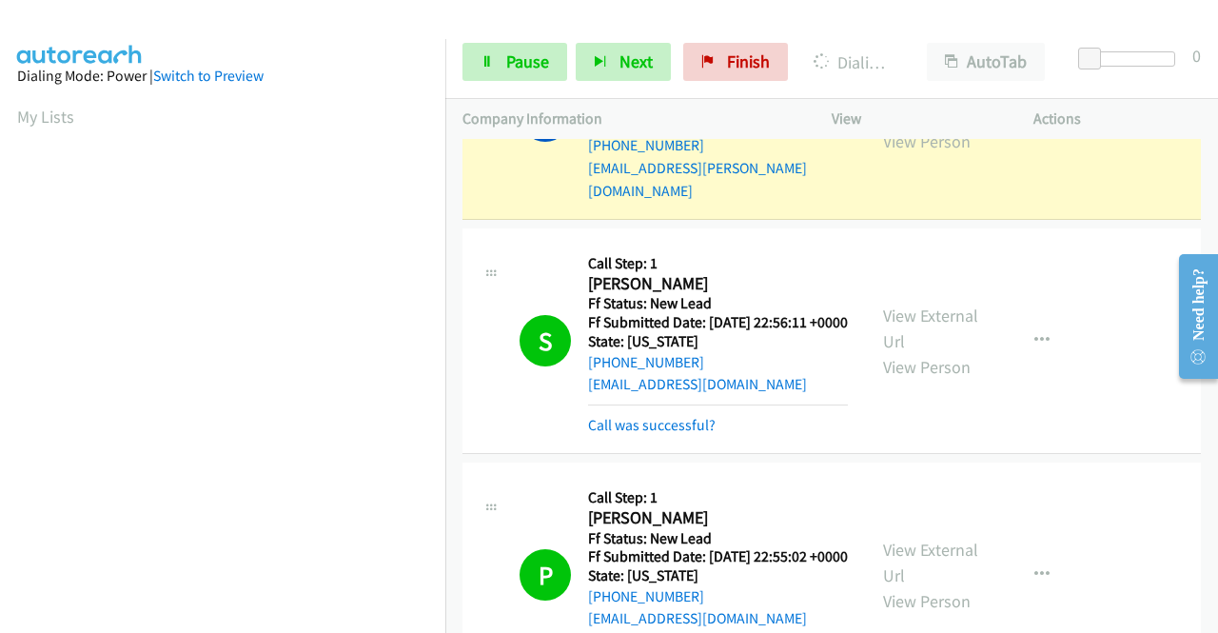
click at [891, 202] on div "View External Url View Person View External Url Email Schedule/Manage Callback …" at bounding box center [975, 115] width 219 height 172
click at [900, 127] on link "View External Url" at bounding box center [930, 103] width 95 height 48
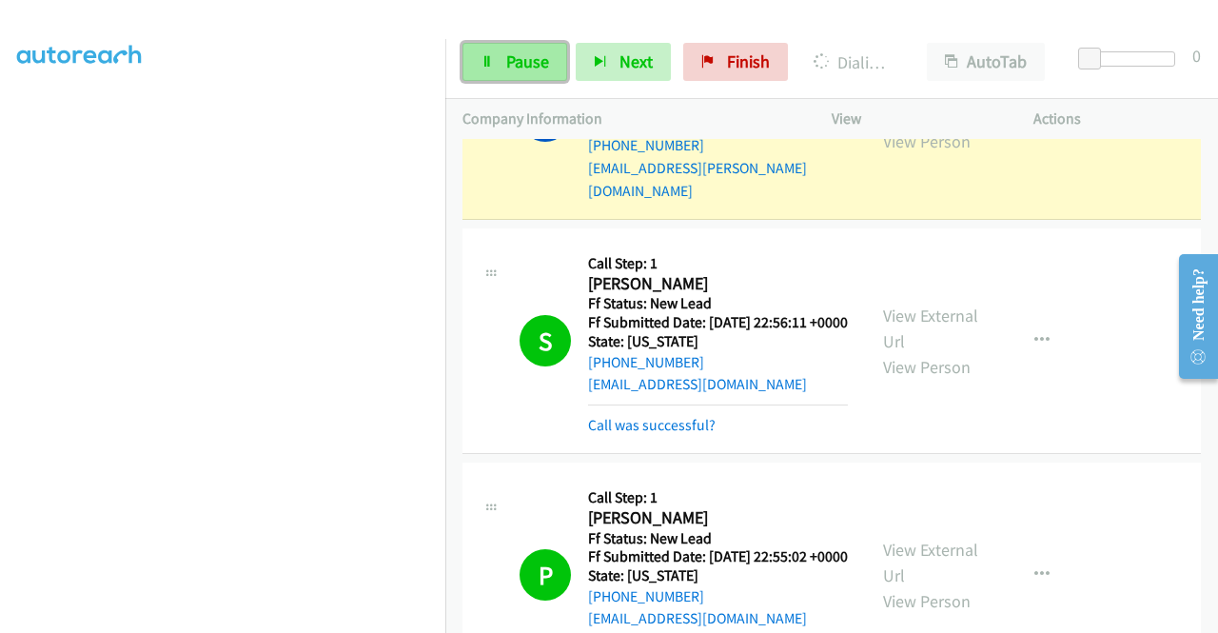
click at [481, 71] on link "Pause" at bounding box center [514, 62] width 105 height 38
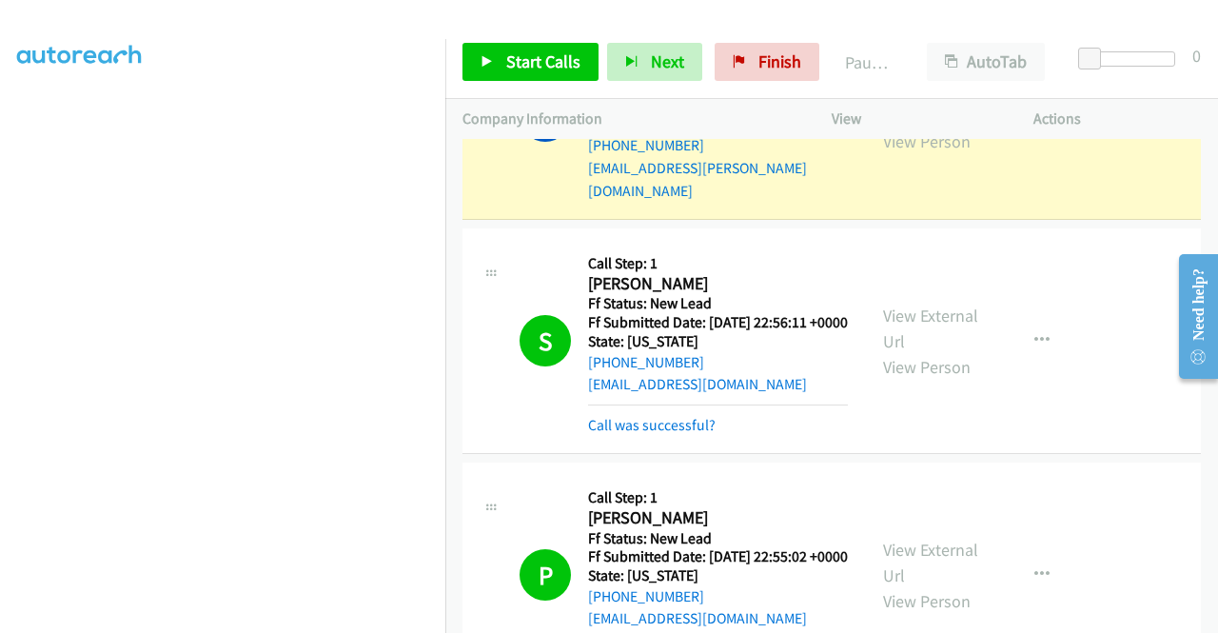
click at [0, 297] on aside "Dialing Mode: Power | Switch to Preview My Lists" at bounding box center [222, 144] width 445 height 1053
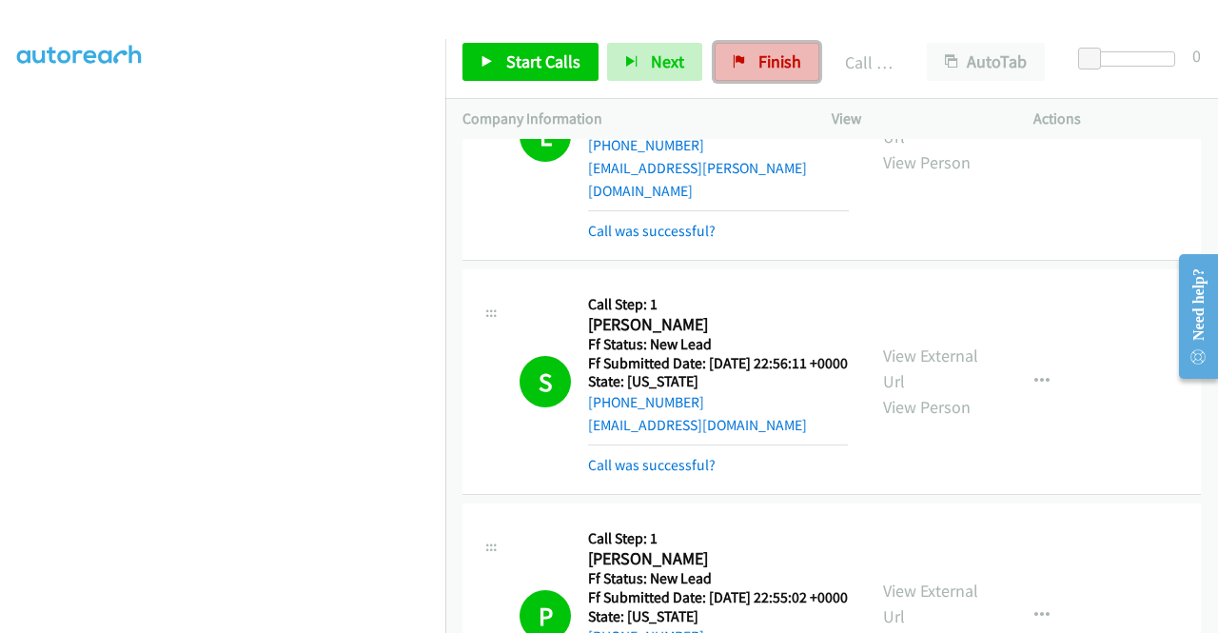
click at [771, 71] on span "Finish" at bounding box center [779, 61] width 43 height 22
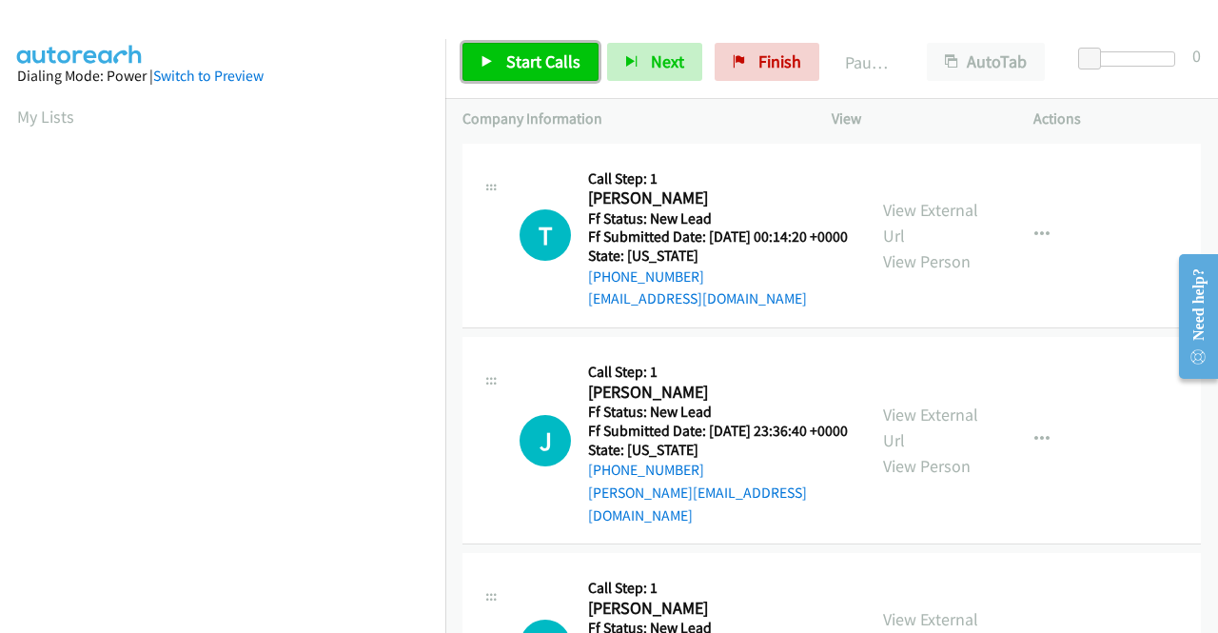
click at [553, 67] on span "Start Calls" at bounding box center [543, 61] width 74 height 22
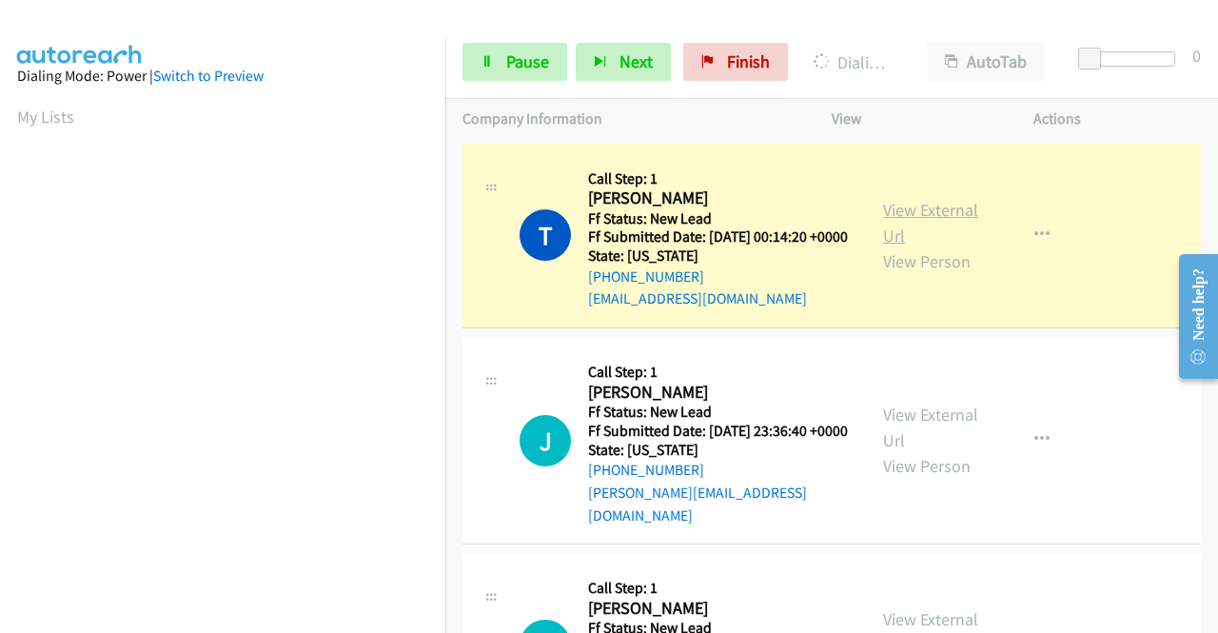
click at [902, 225] on link "View External Url" at bounding box center [930, 223] width 95 height 48
click at [0, 301] on aside "Dialing Mode: Power | Switch to Preview My Lists" at bounding box center [222, 144] width 445 height 1053
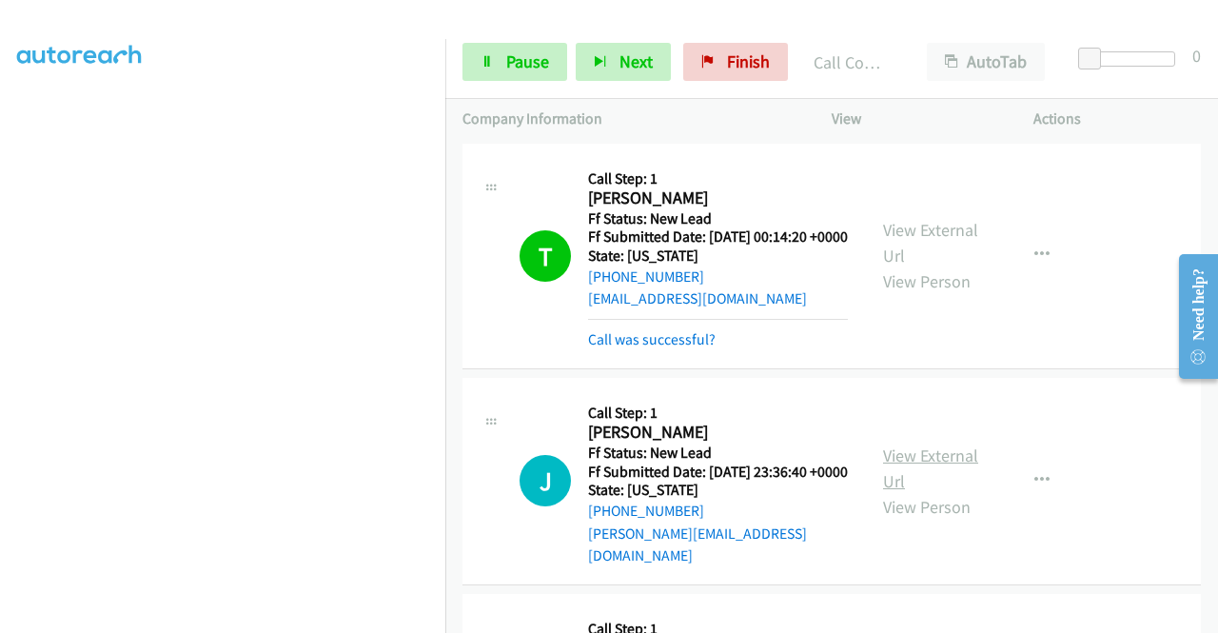
click at [902, 465] on link "View External Url" at bounding box center [930, 468] width 95 height 48
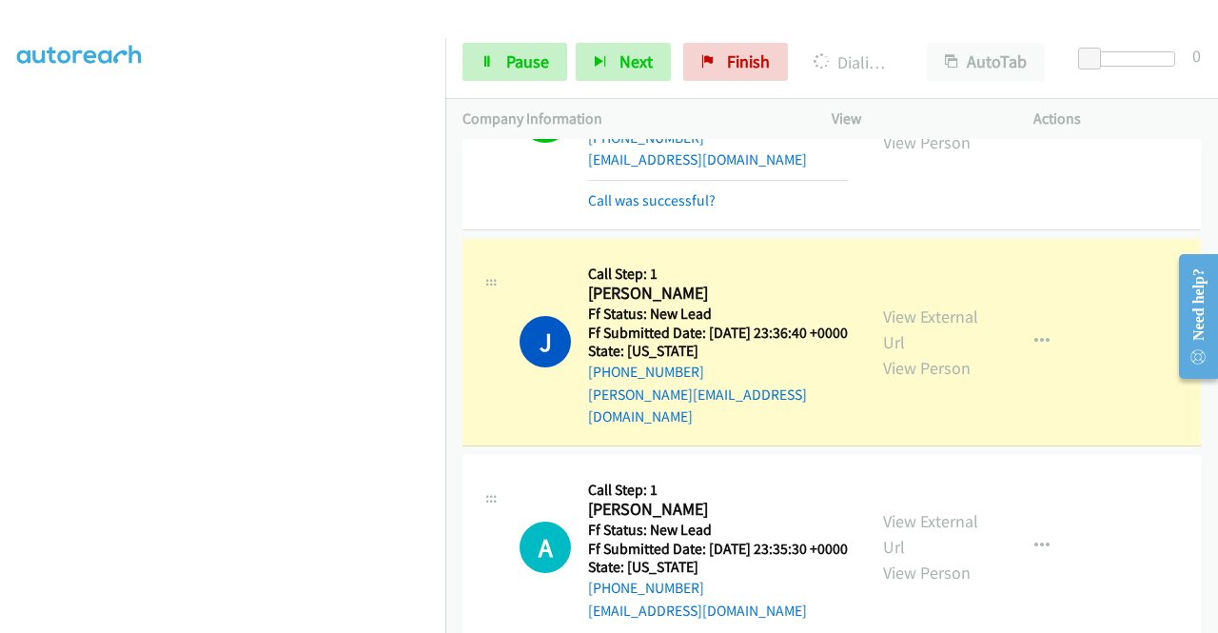
scroll to position [152, 0]
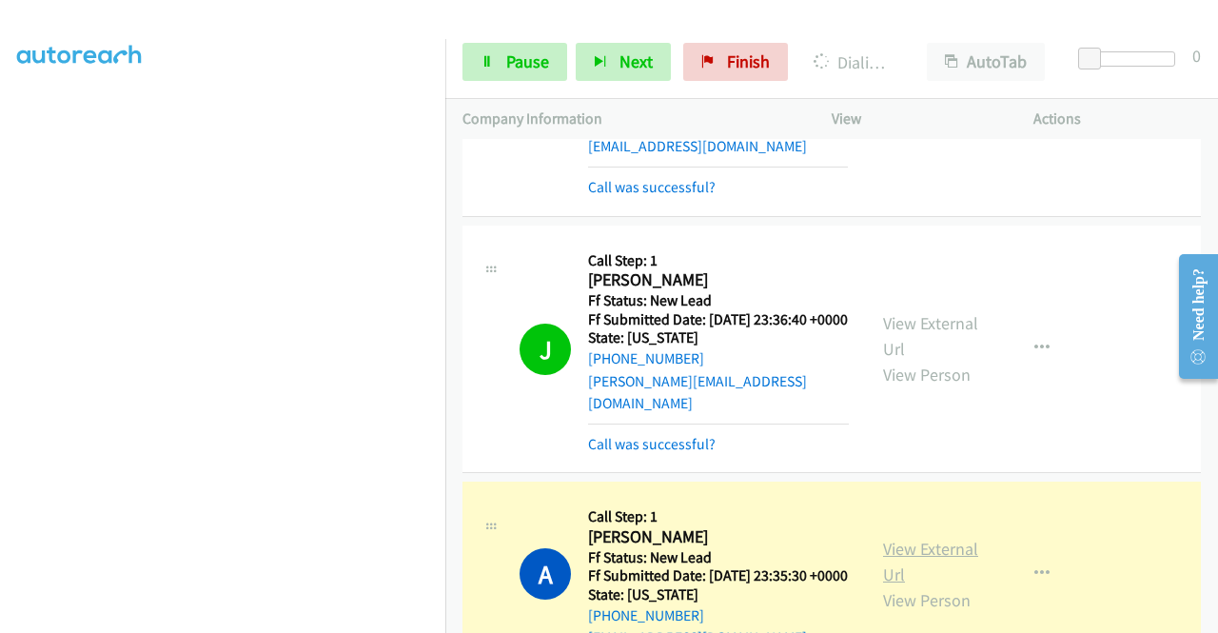
click at [883, 566] on link "View External Url" at bounding box center [930, 562] width 95 height 48
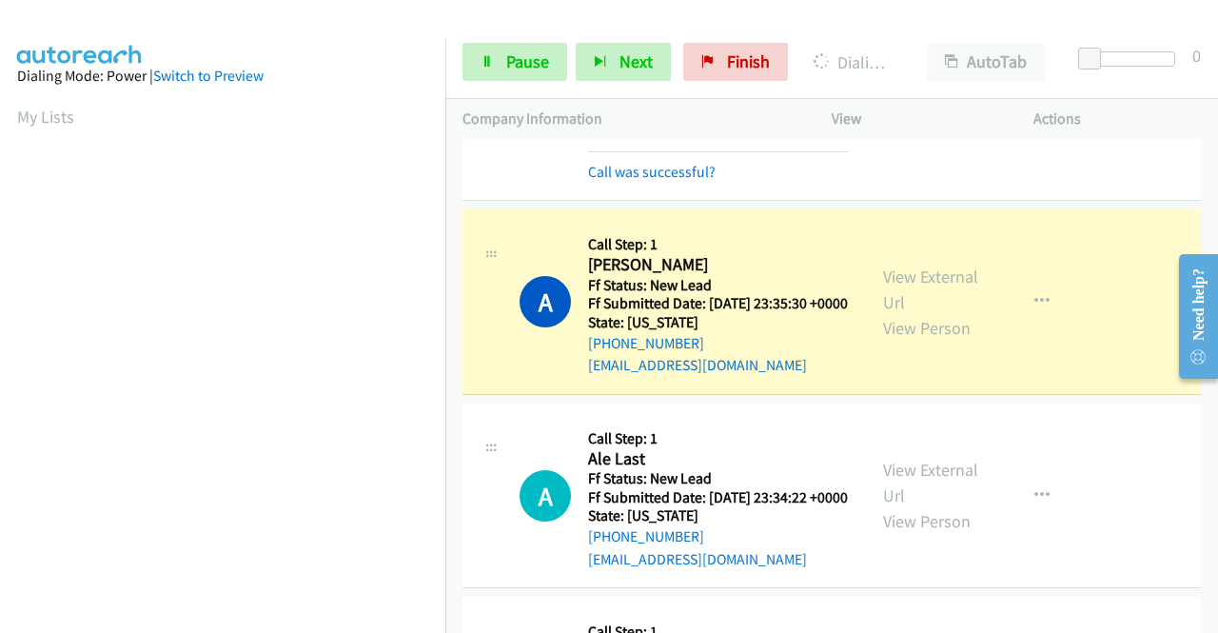
scroll to position [434, 0]
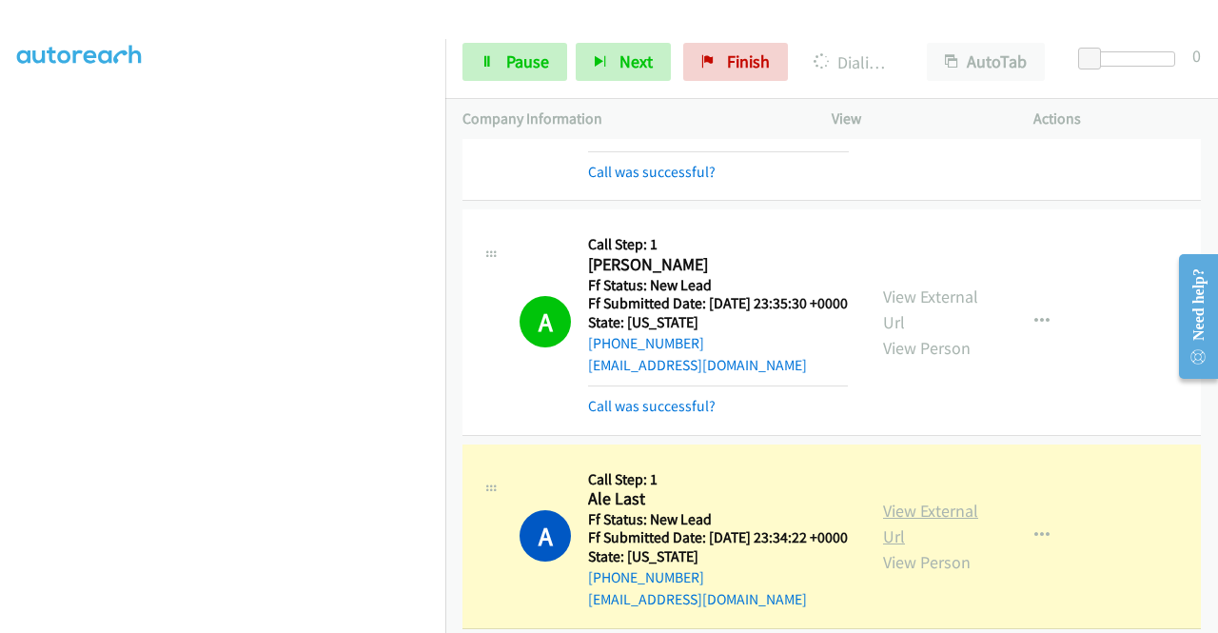
click at [913, 547] on link "View External Url" at bounding box center [930, 524] width 95 height 48
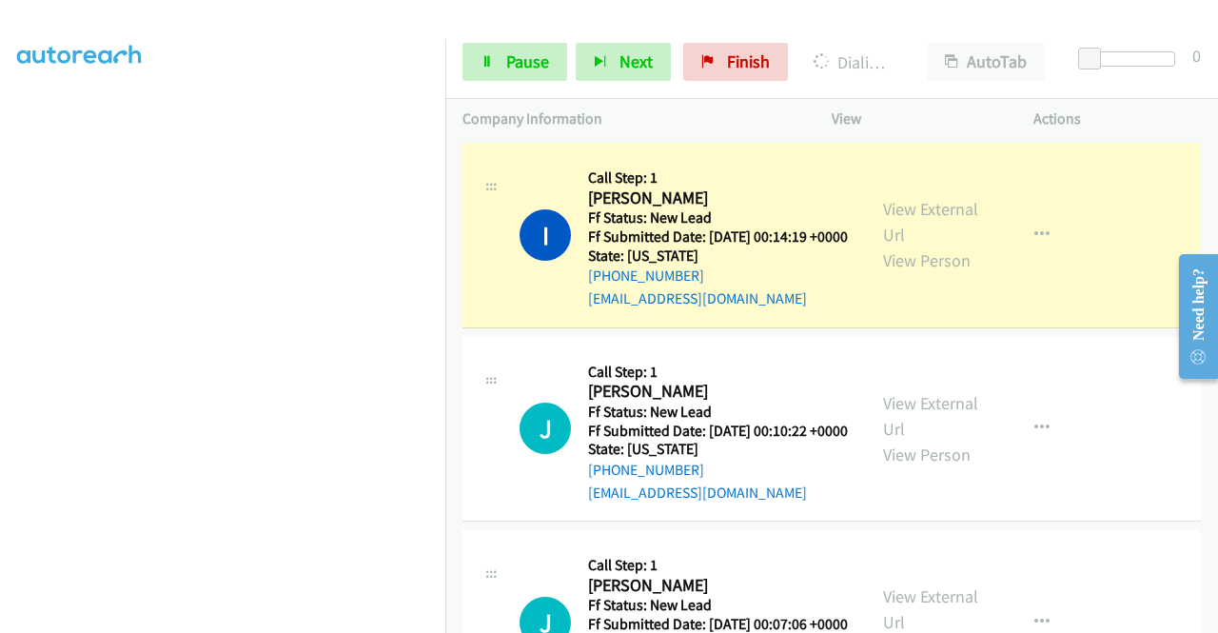
scroll to position [1190, 0]
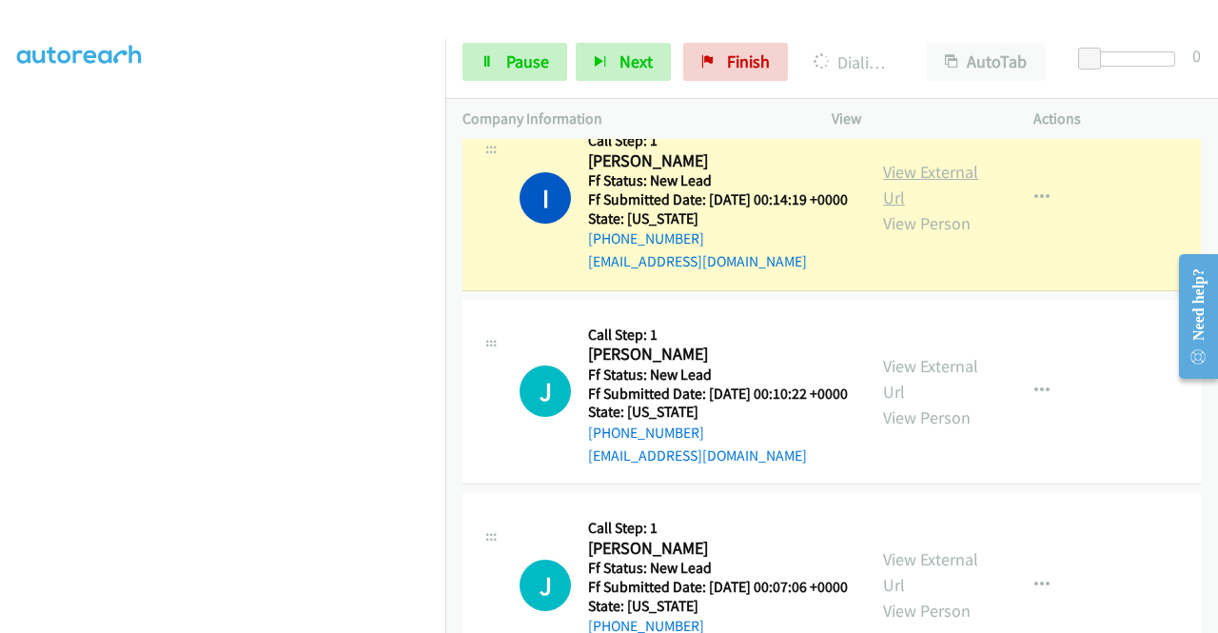
click at [904, 208] on link "View External Url" at bounding box center [930, 185] width 95 height 48
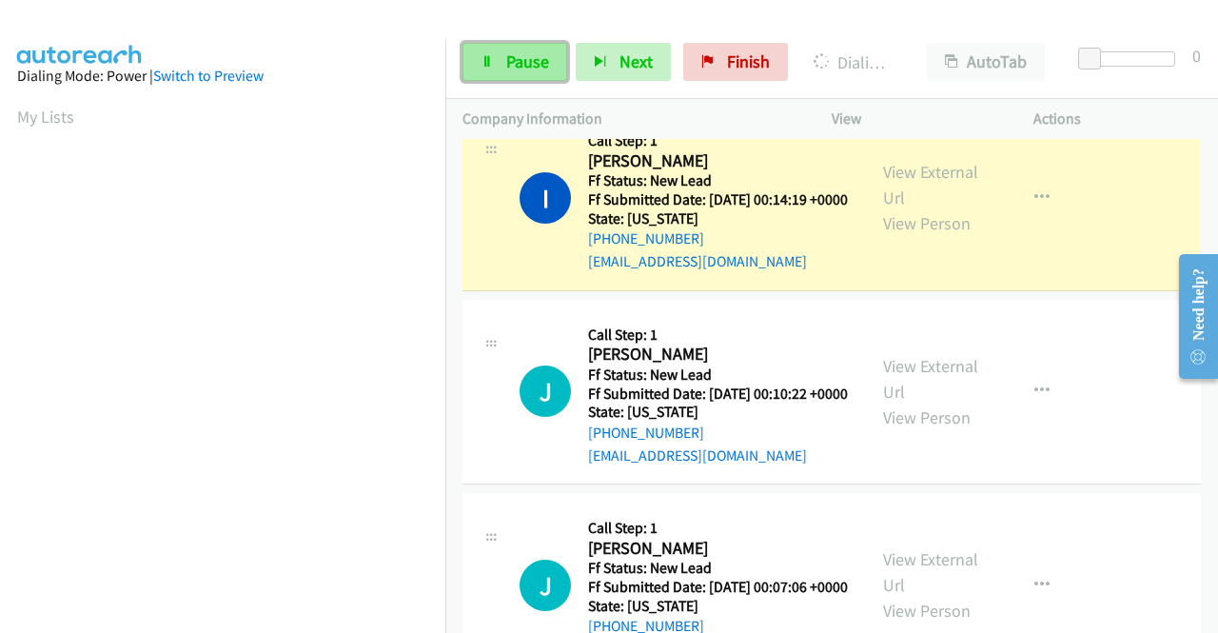
click at [508, 51] on span "Pause" at bounding box center [527, 61] width 43 height 22
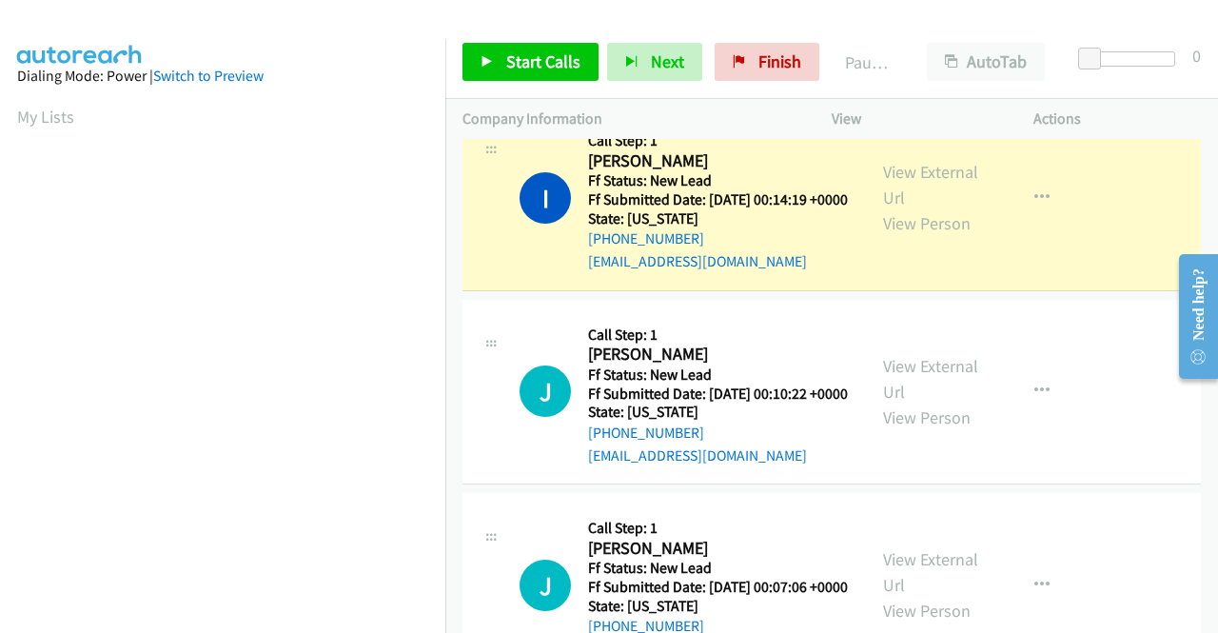
scroll to position [434, 0]
click at [0, 197] on aside "Dialing Mode: Power | Switch to Preview My Lists" at bounding box center [222, 144] width 445 height 1053
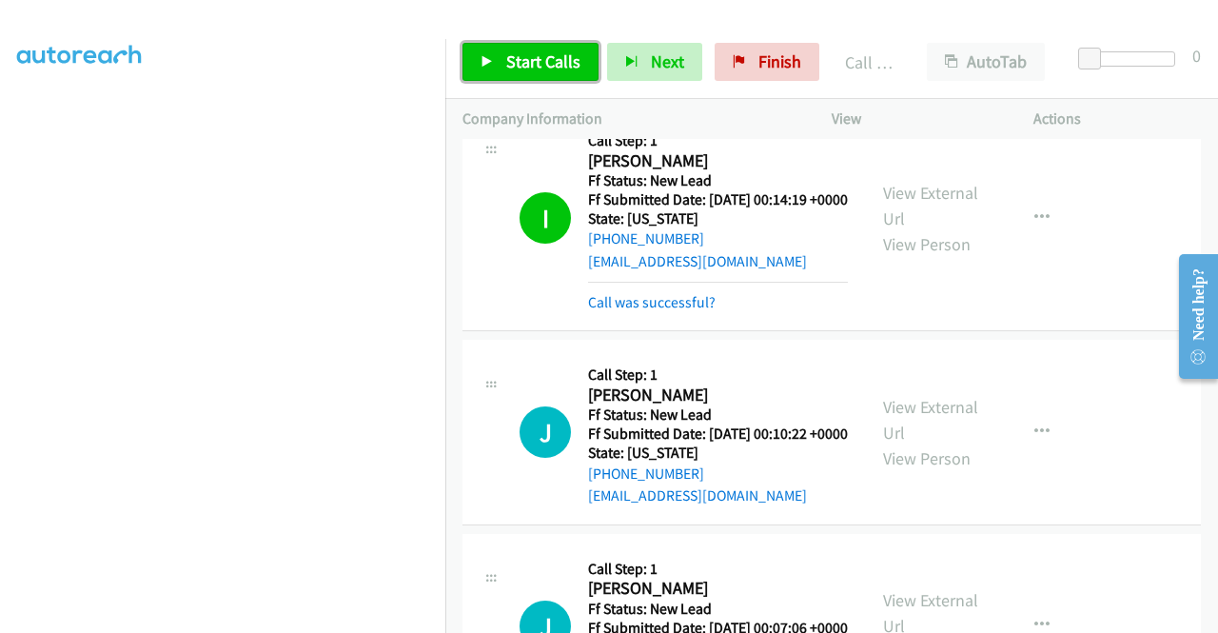
click at [559, 75] on link "Start Calls" at bounding box center [530, 62] width 136 height 38
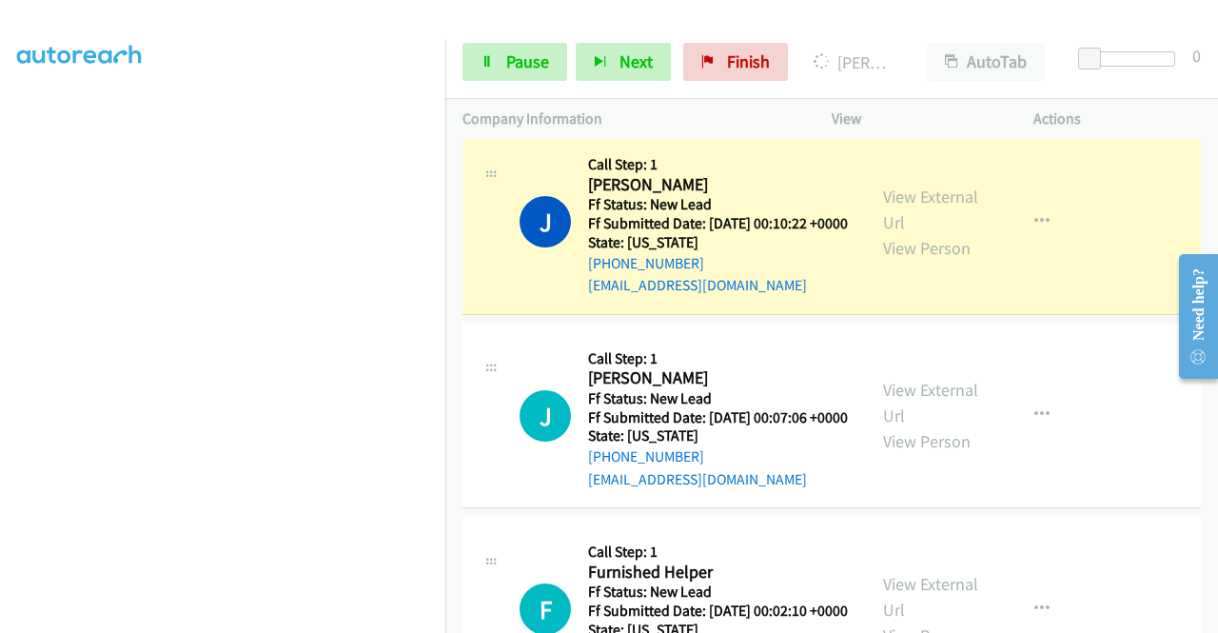
scroll to position [1404, 0]
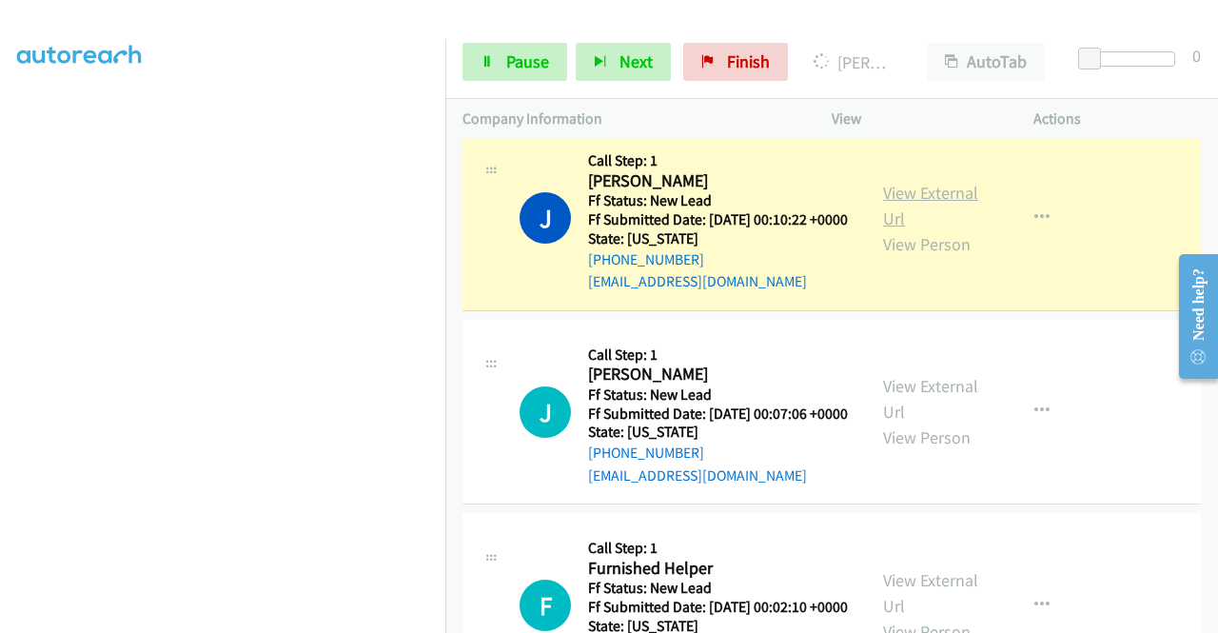
click at [951, 229] on link "View External Url" at bounding box center [930, 206] width 95 height 48
drag, startPoint x: 0, startPoint y: 314, endPoint x: 26, endPoint y: 337, distance: 34.4
click at [0, 314] on aside "Dialing Mode: Power | Switch to Preview My Lists" at bounding box center [222, 144] width 445 height 1053
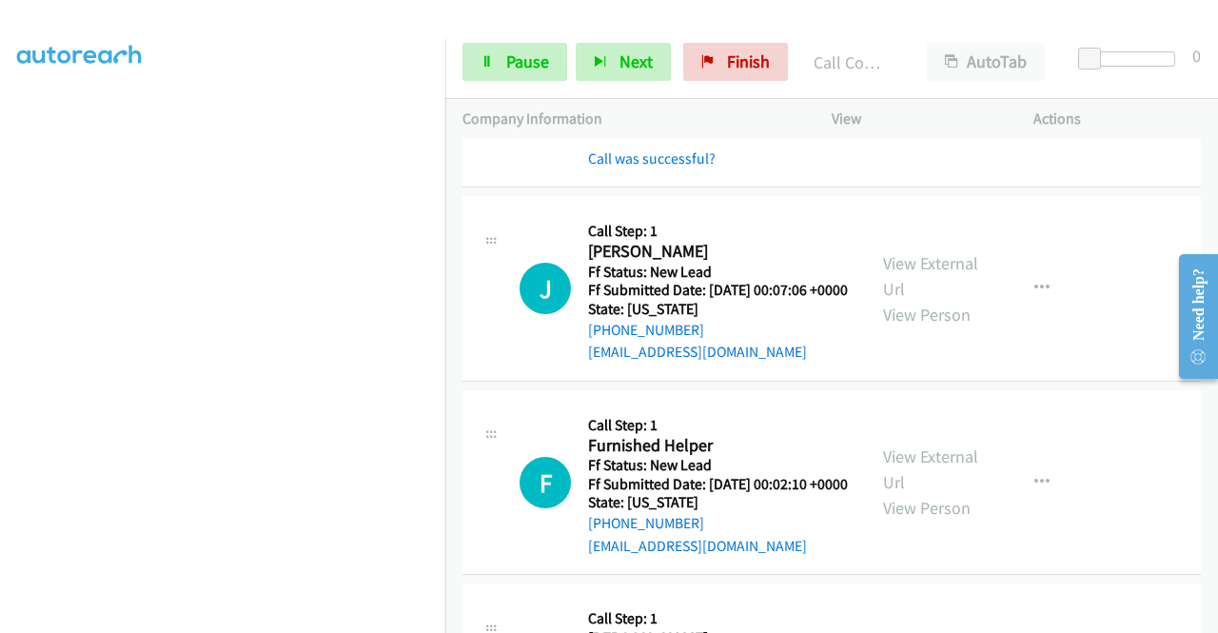
scroll to position [1608, 0]
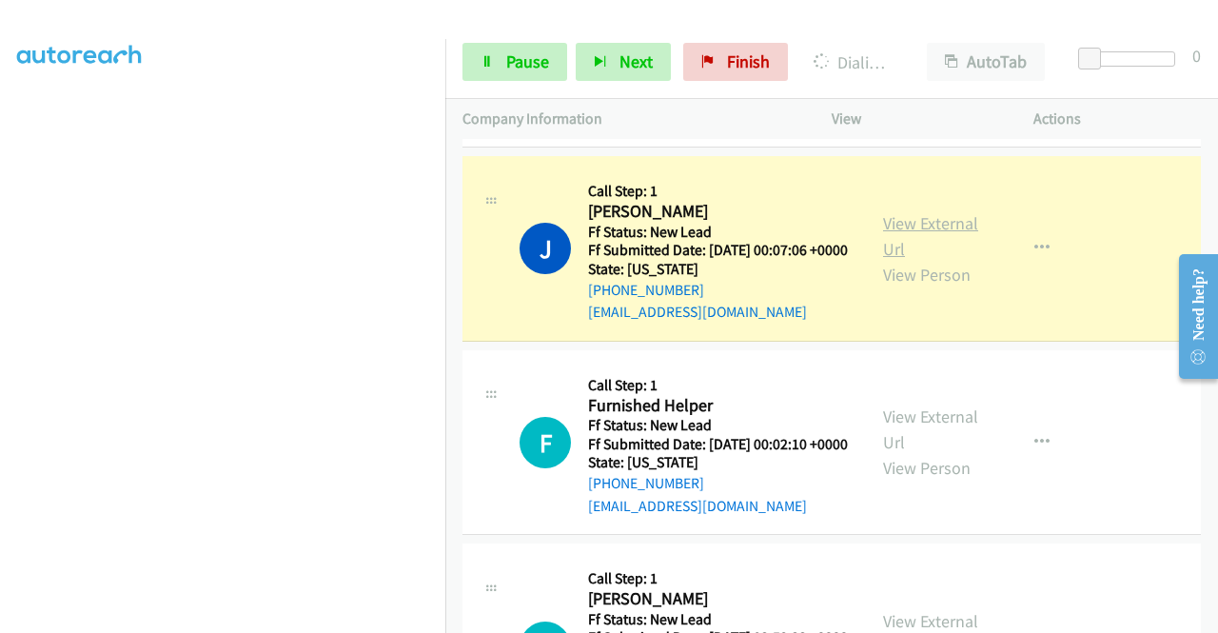
click at [917, 260] on link "View External Url" at bounding box center [930, 236] width 95 height 48
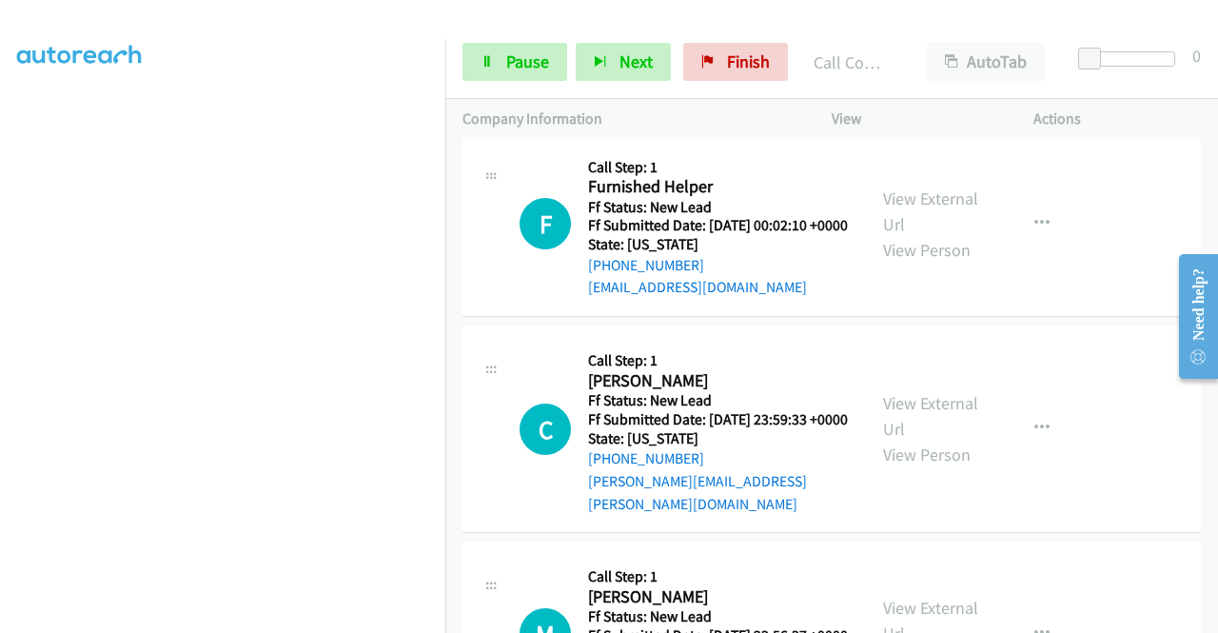
scroll to position [1920, 0]
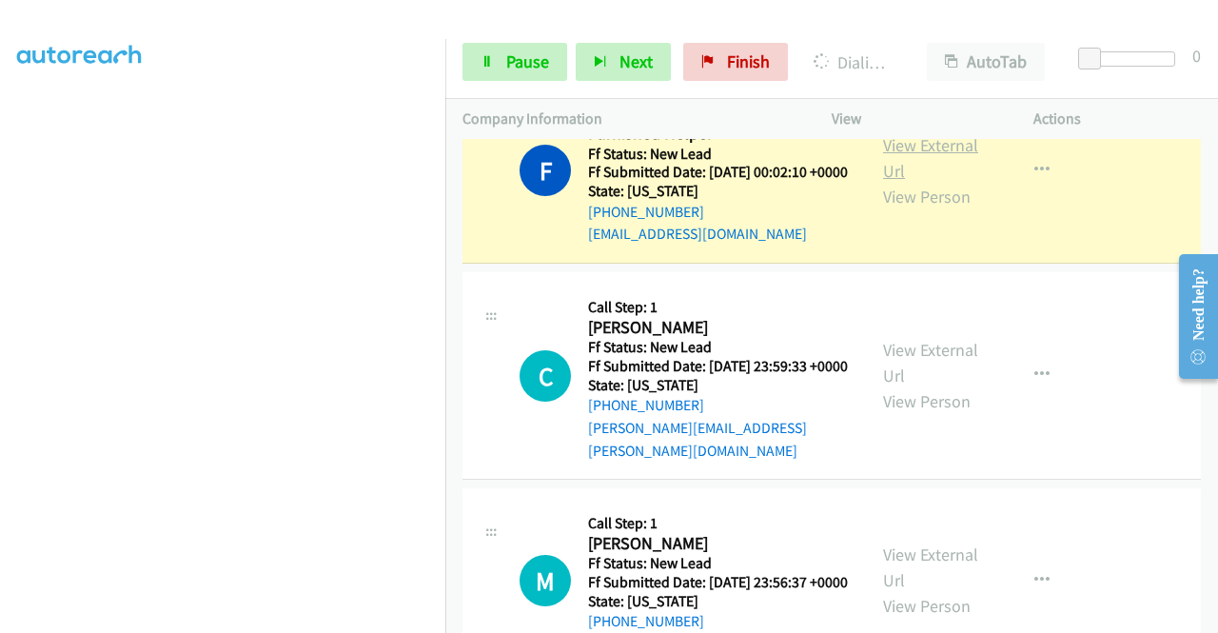
click at [884, 182] on link "View External Url" at bounding box center [930, 158] width 95 height 48
drag, startPoint x: 438, startPoint y: 439, endPoint x: 438, endPoint y: 455, distance: 16.2
click at [438, 455] on nav "Dialing Mode: Power | Switch to Preview My Lists" at bounding box center [223, 355] width 446 height 633
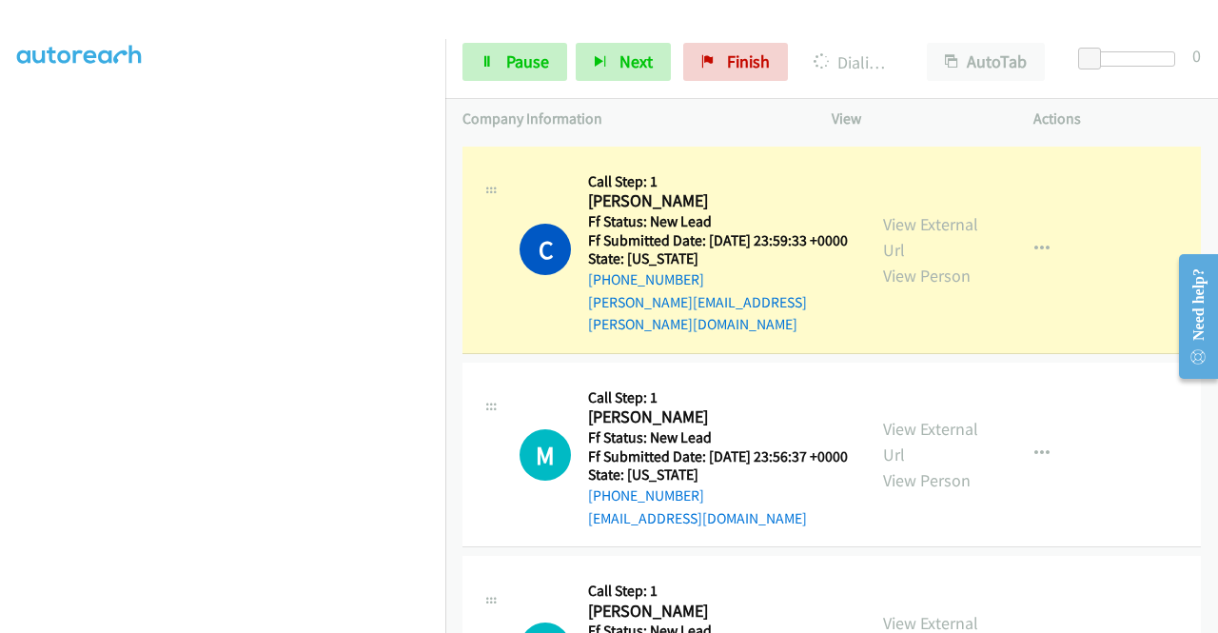
scroll to position [2139, 0]
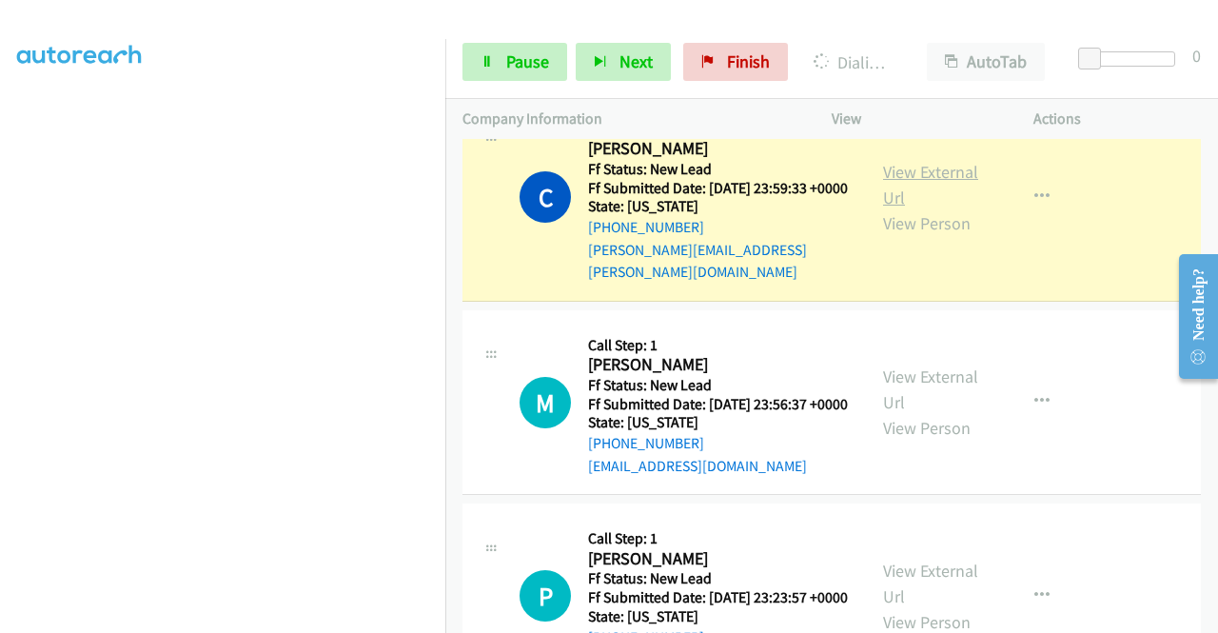
click at [935, 208] on link "View External Url" at bounding box center [930, 185] width 95 height 48
click at [512, 66] on span "Pause" at bounding box center [527, 61] width 43 height 22
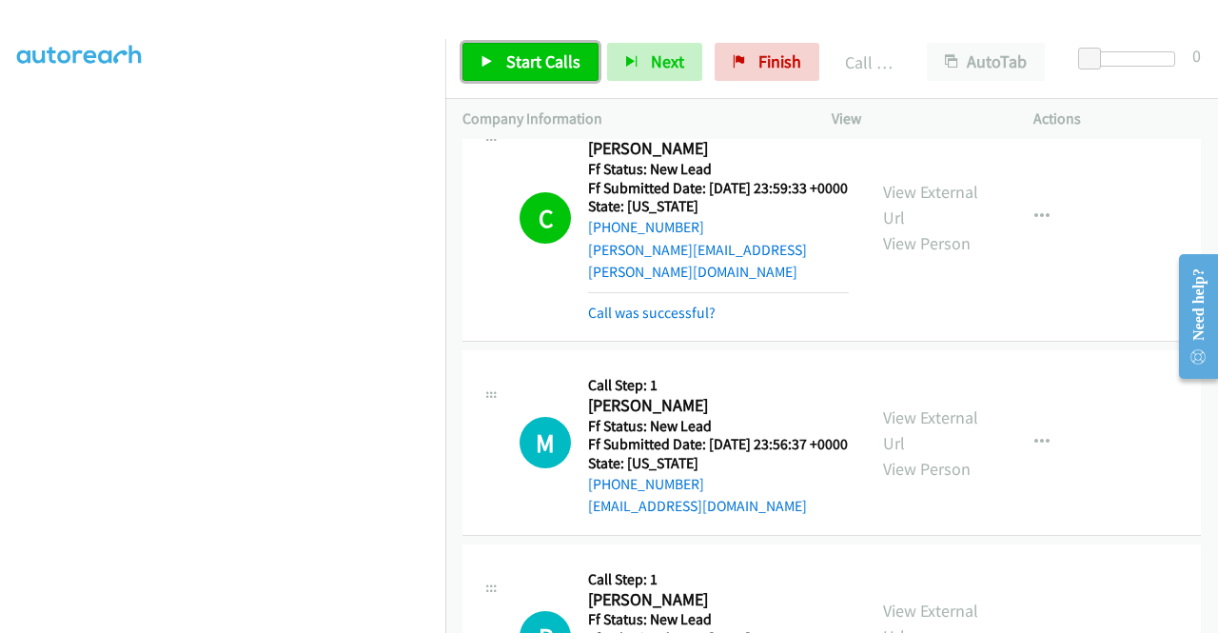
click at [506, 52] on span "Start Calls" at bounding box center [543, 61] width 74 height 22
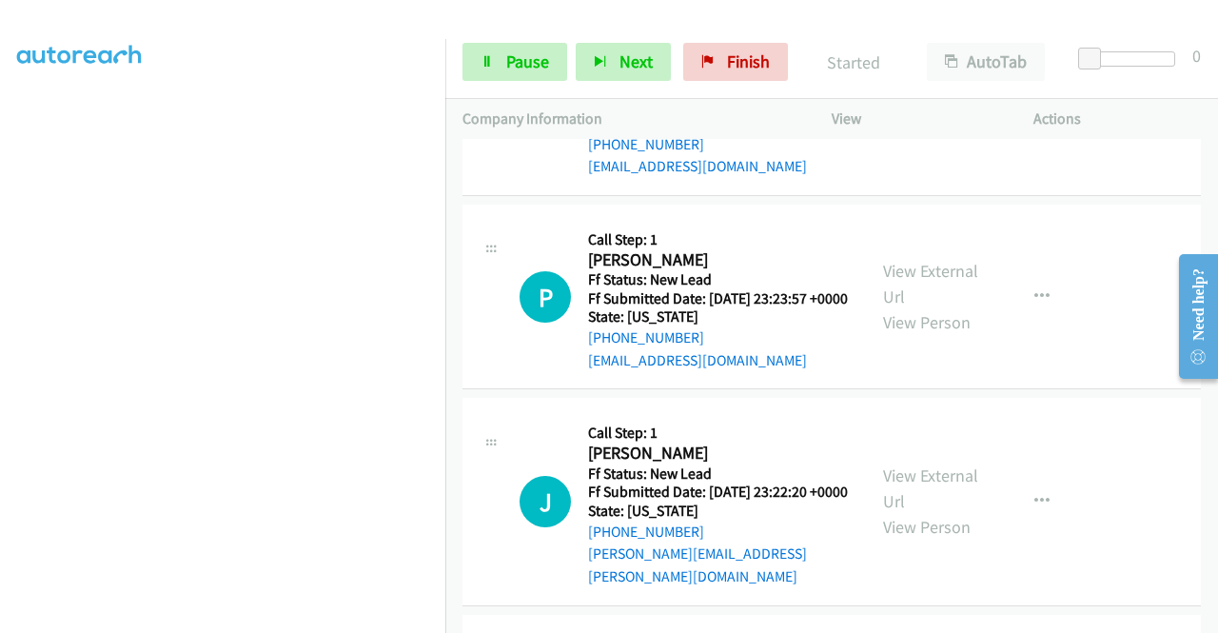
scroll to position [2493, 0]
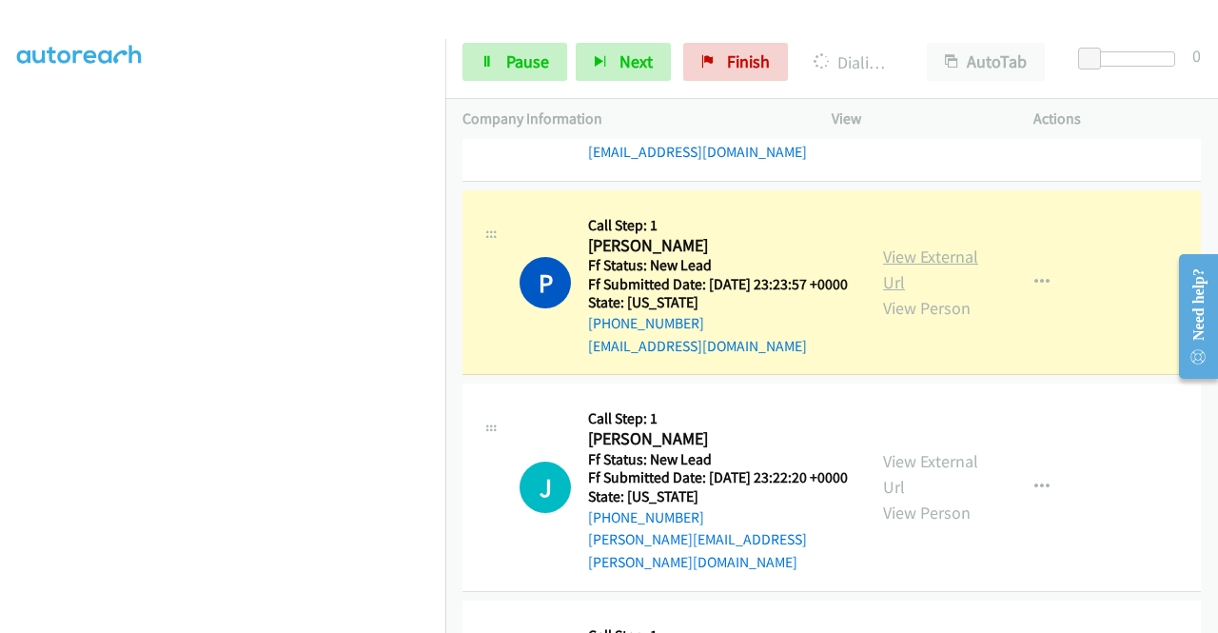
click at [919, 293] on link "View External Url" at bounding box center [930, 269] width 95 height 48
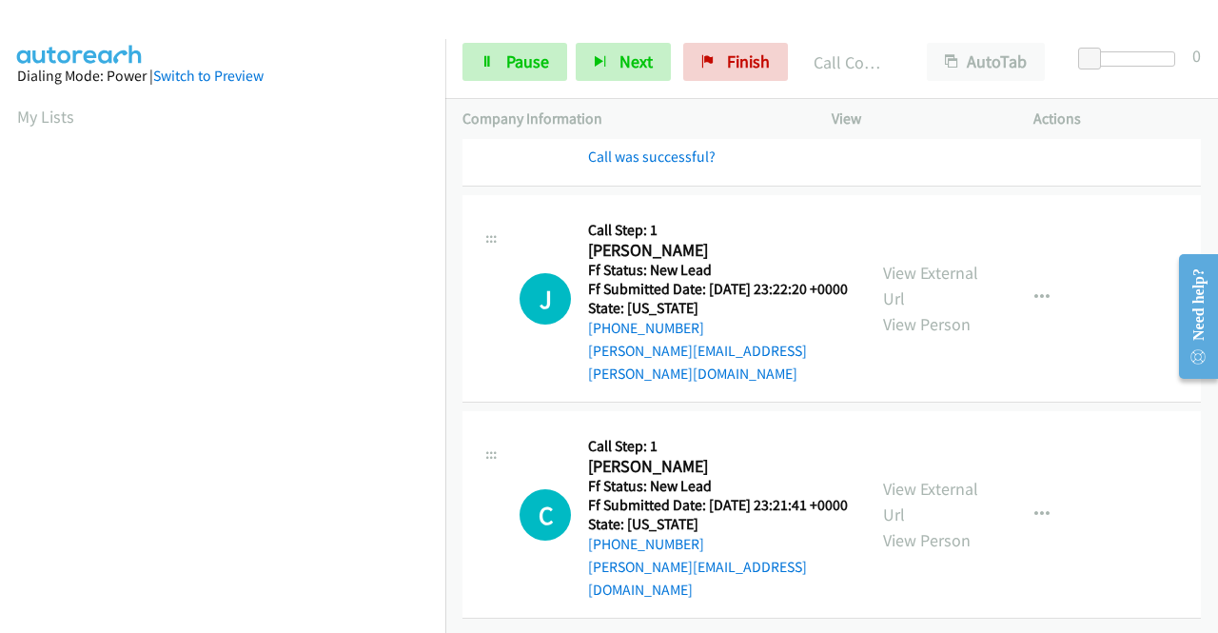
scroll to position [2760, 0]
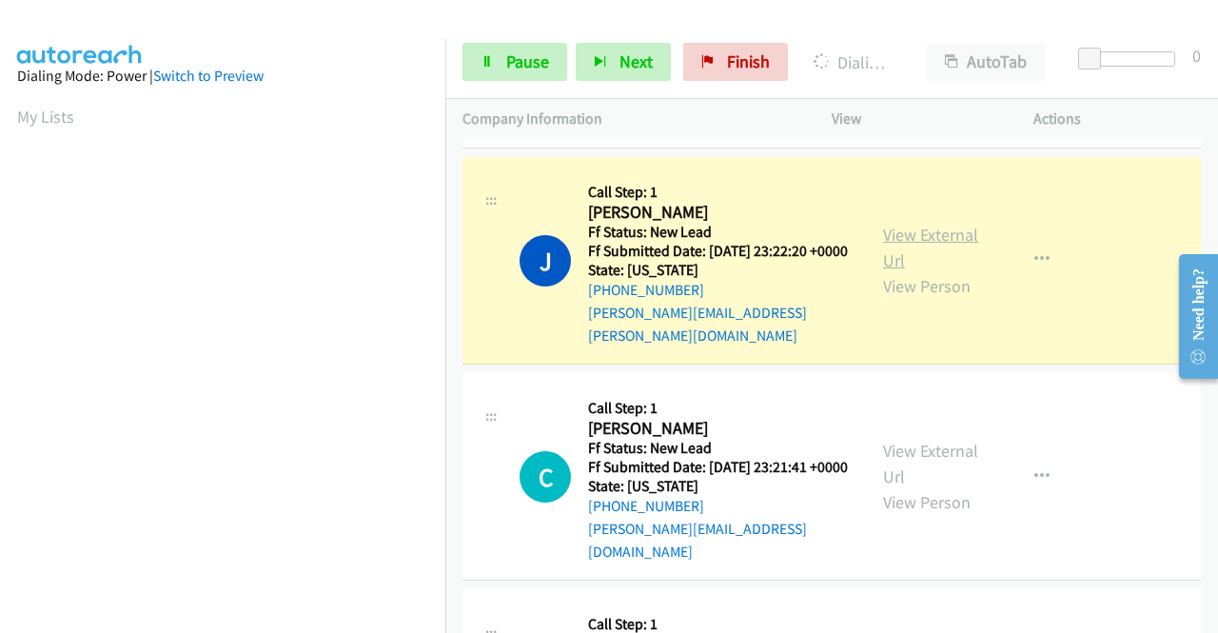
click at [929, 271] on link "View External Url" at bounding box center [930, 248] width 95 height 48
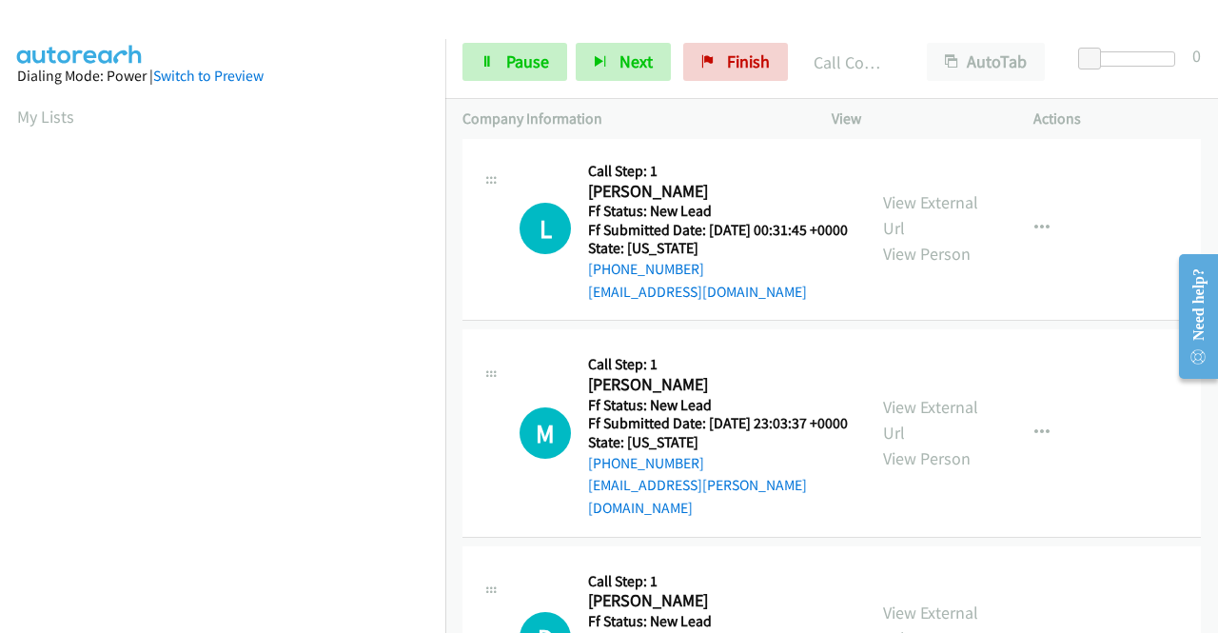
scroll to position [3197, 0]
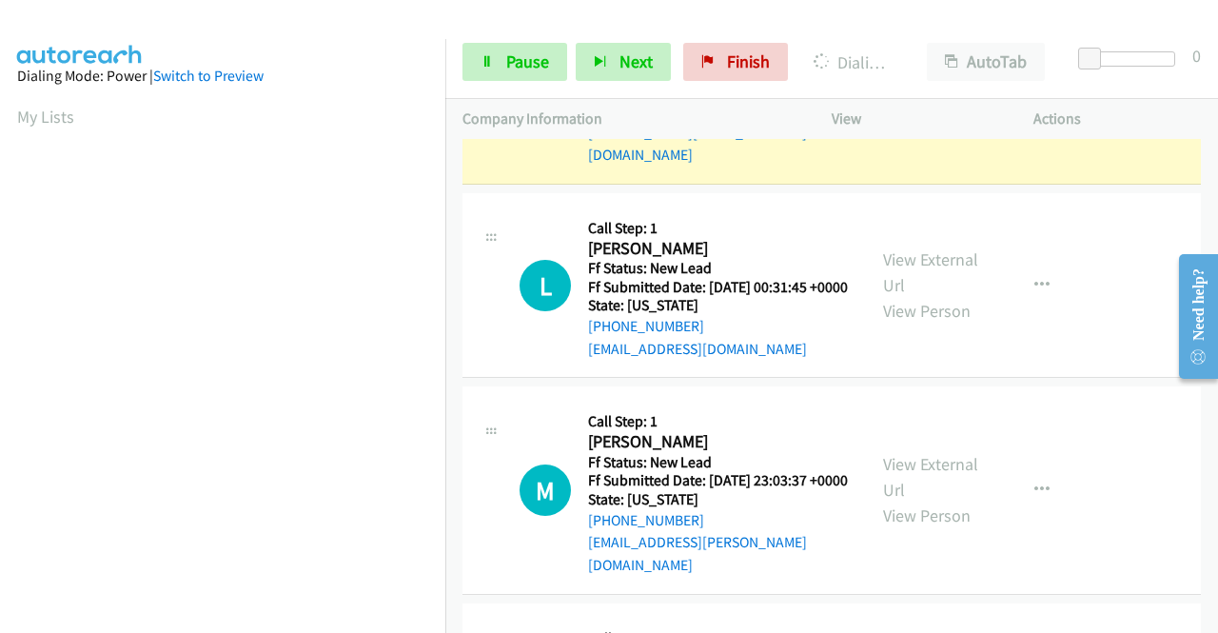
click at [891, 91] on link "View External Url" at bounding box center [930, 68] width 95 height 48
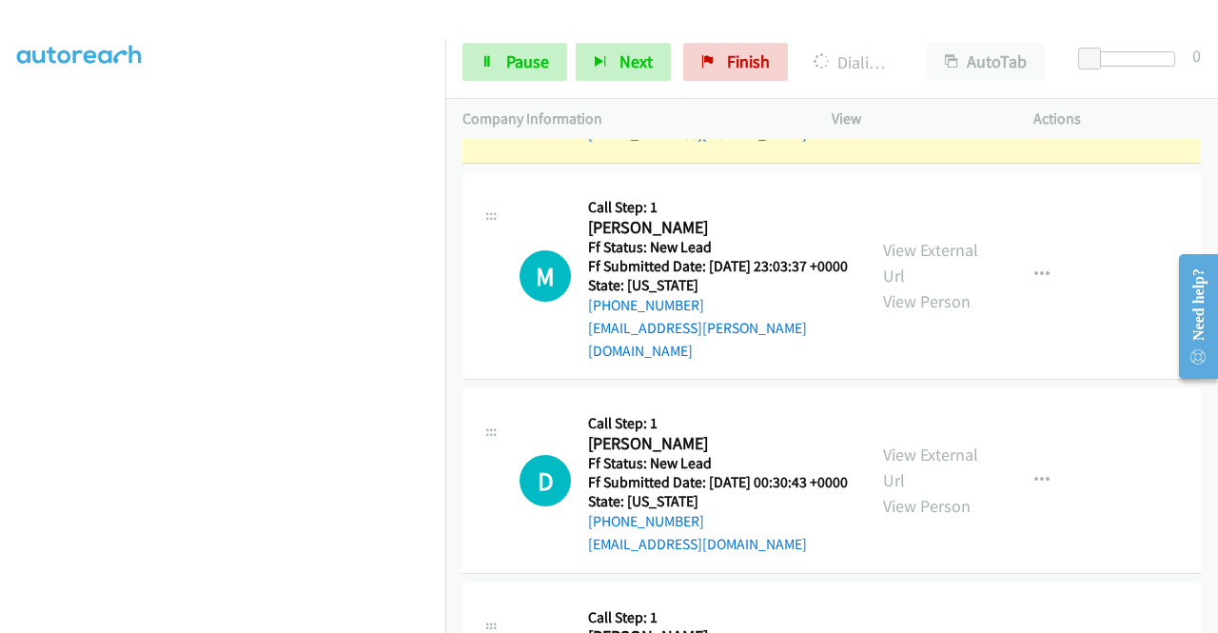
scroll to position [3433, 0]
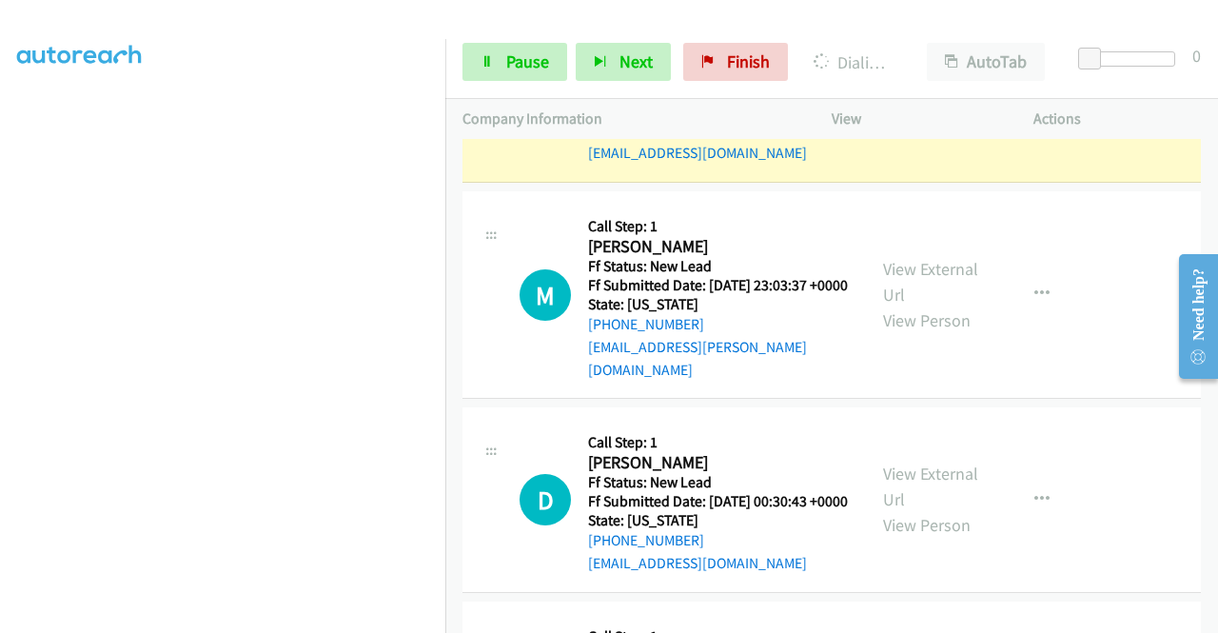
click at [883, 101] on link "View External Url" at bounding box center [930, 77] width 95 height 48
click at [488, 49] on link "Pause" at bounding box center [514, 62] width 105 height 38
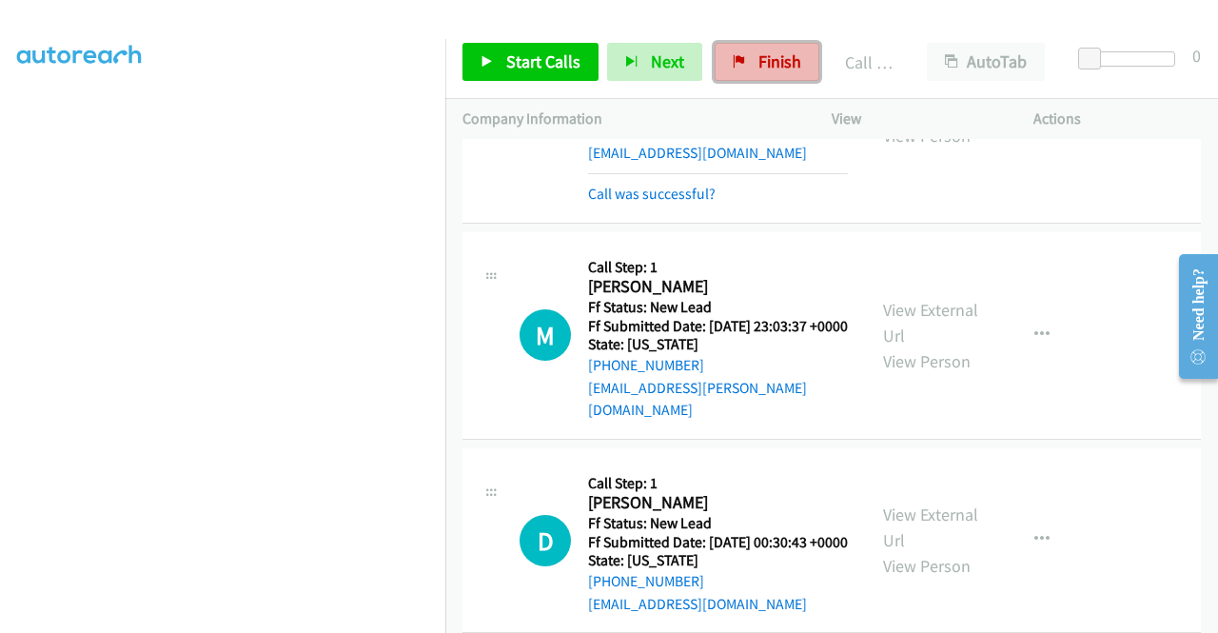
click at [749, 66] on link "Finish" at bounding box center [767, 62] width 105 height 38
